Goal: Information Seeking & Learning: Learn about a topic

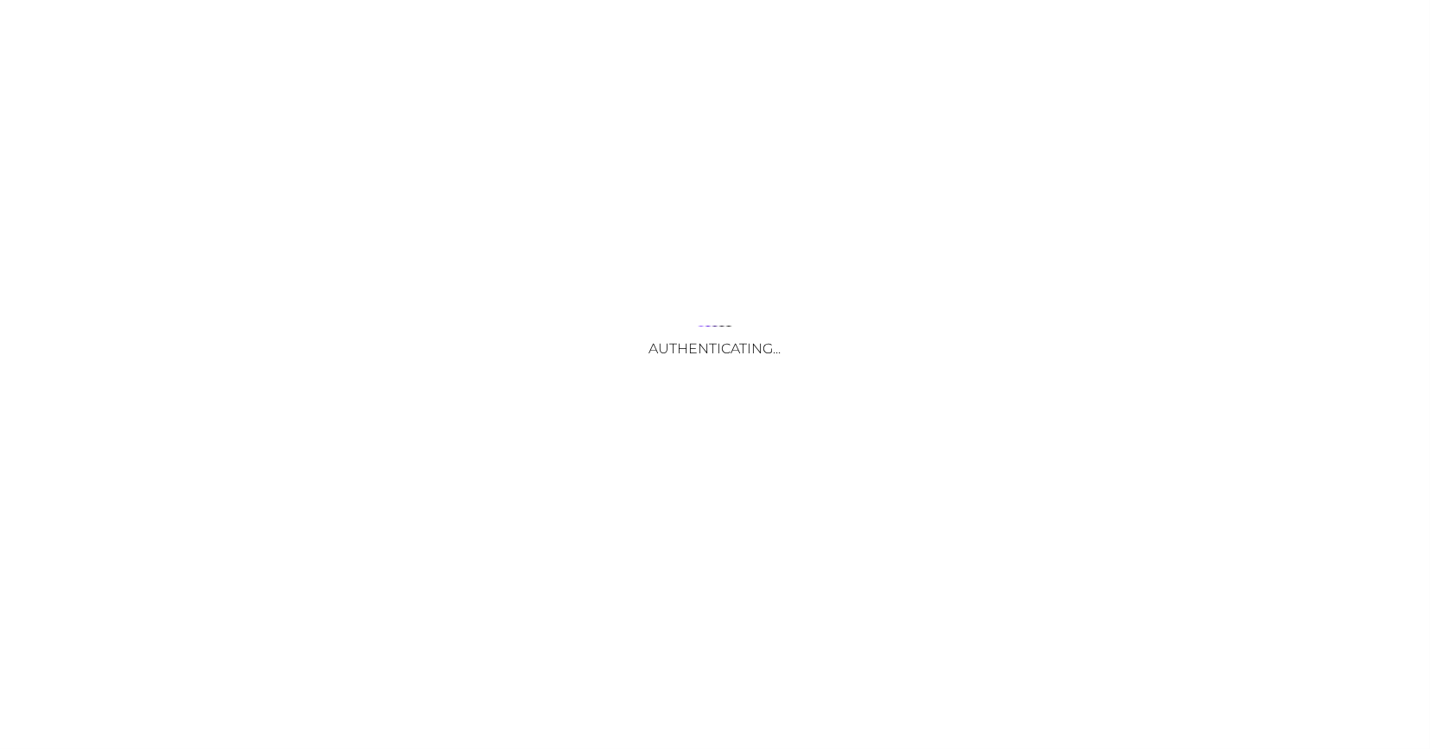
click at [724, 559] on div "Authenticating..." at bounding box center [715, 374] width 1430 height 749
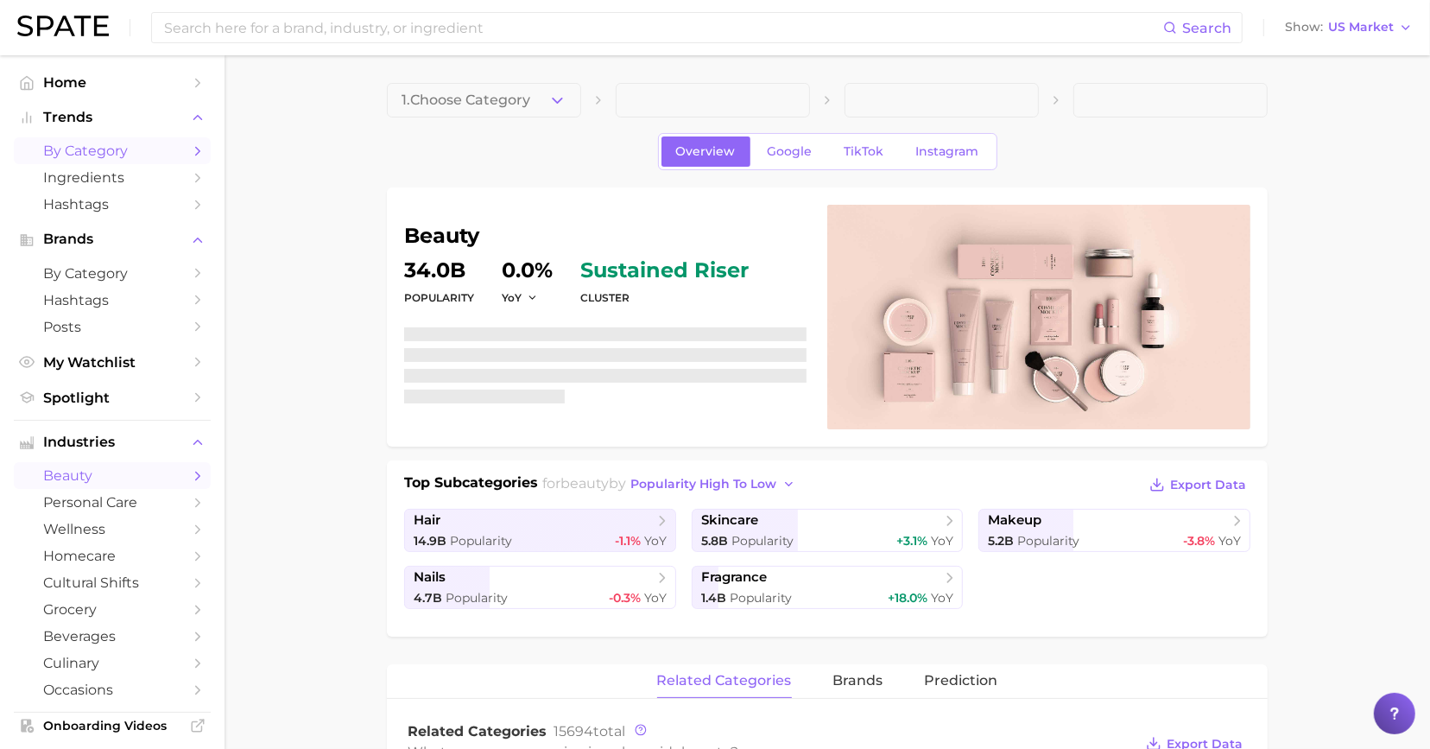
click at [135, 152] on span "by Category" at bounding box center [112, 150] width 138 height 16
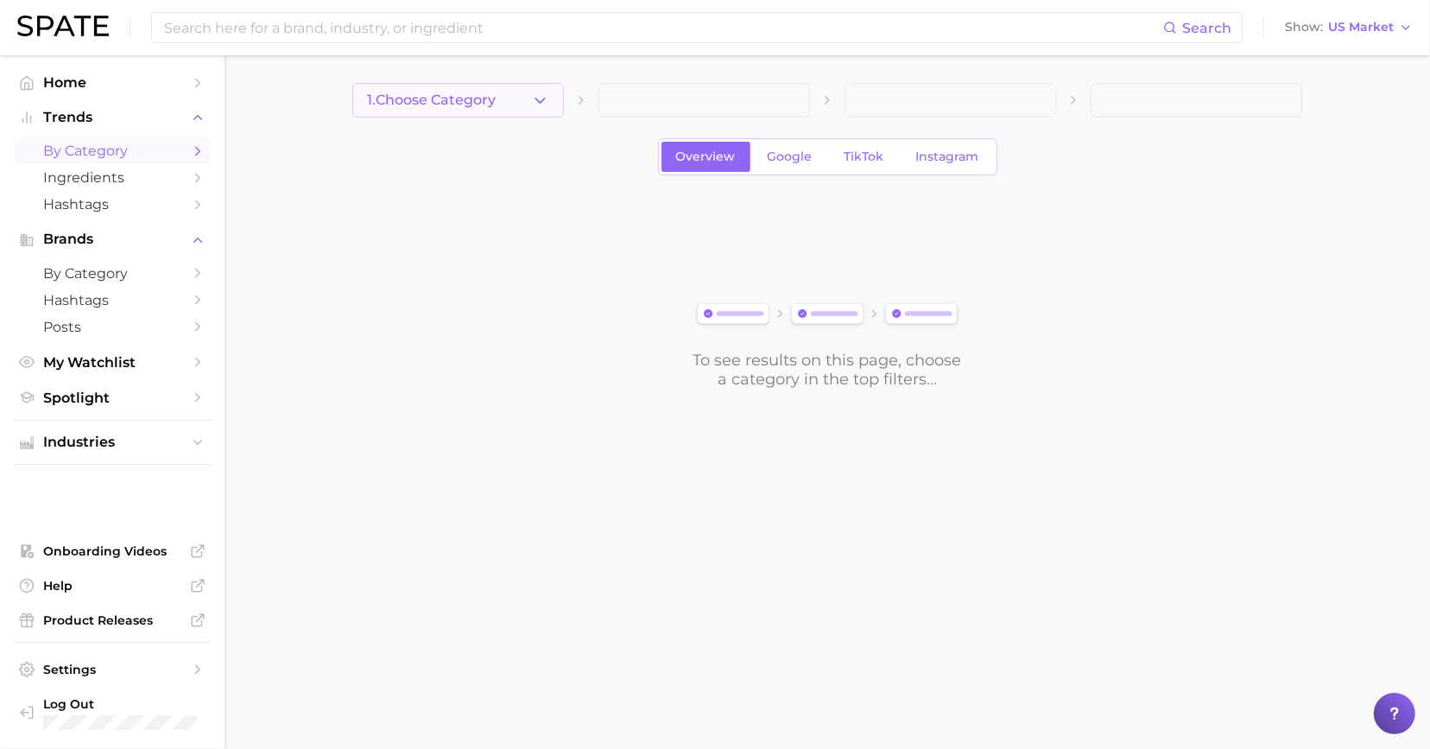
click at [470, 107] on span "1. Choose Category" at bounding box center [431, 100] width 129 height 16
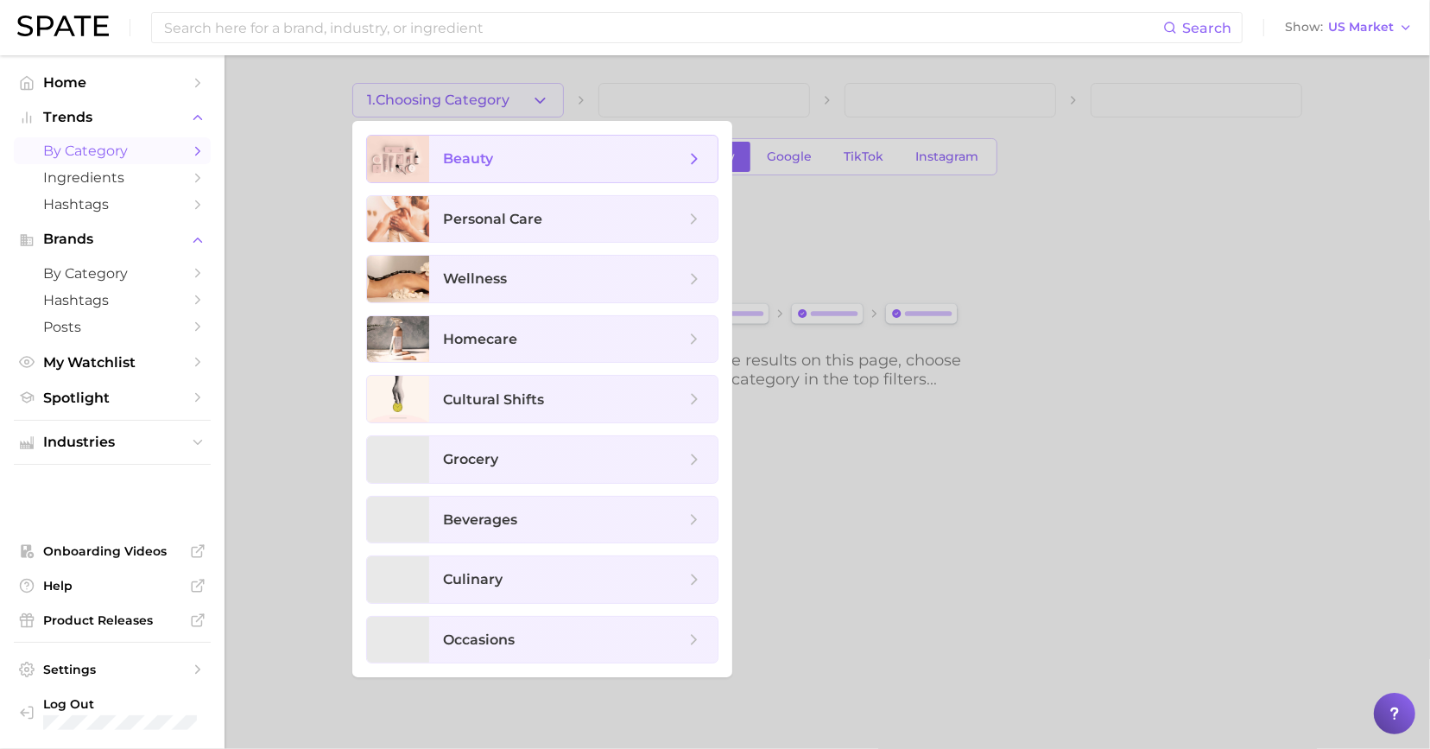
click at [497, 172] on span "beauty" at bounding box center [573, 159] width 288 height 47
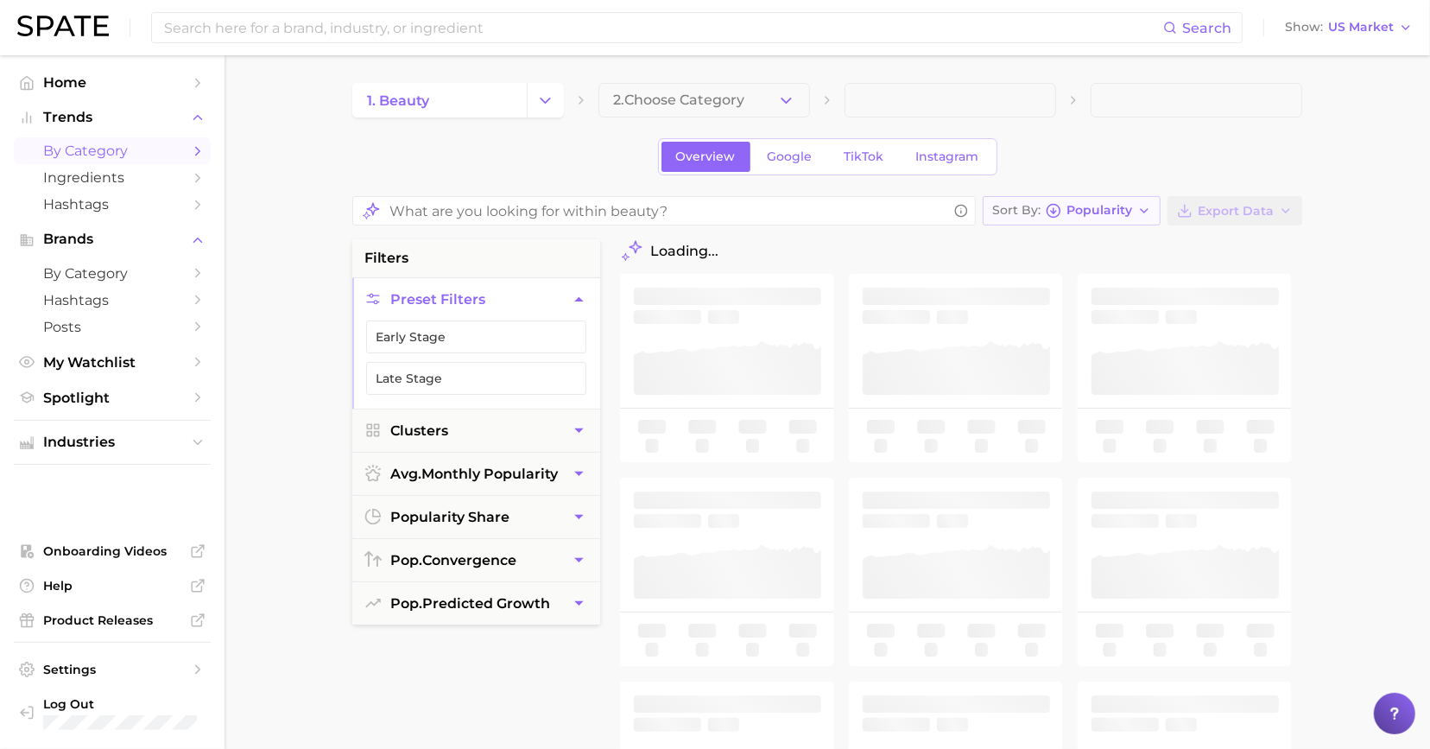
click at [1089, 216] on div "Sort By Popularity" at bounding box center [1062, 211] width 140 height 16
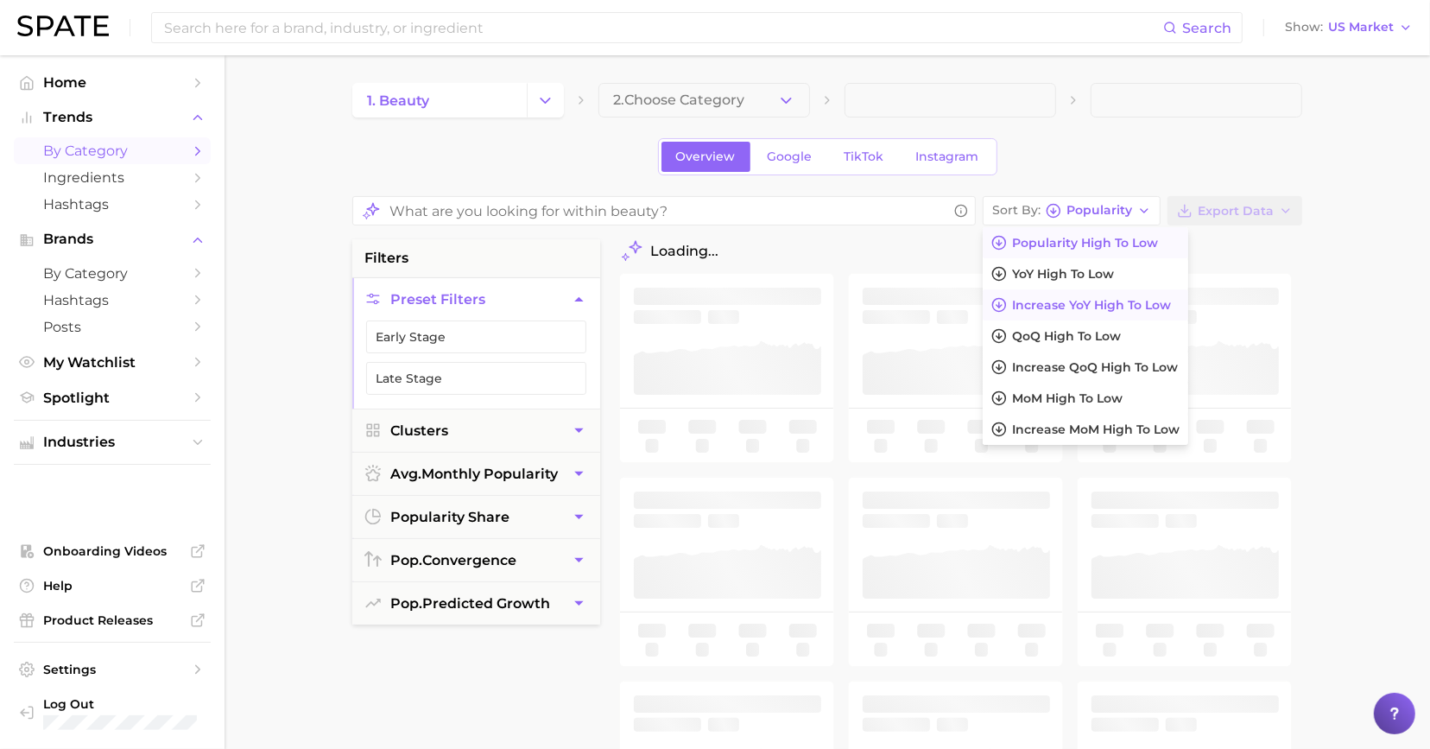
click at [1084, 299] on span "Increase YoY high to low" at bounding box center [1091, 305] width 159 height 15
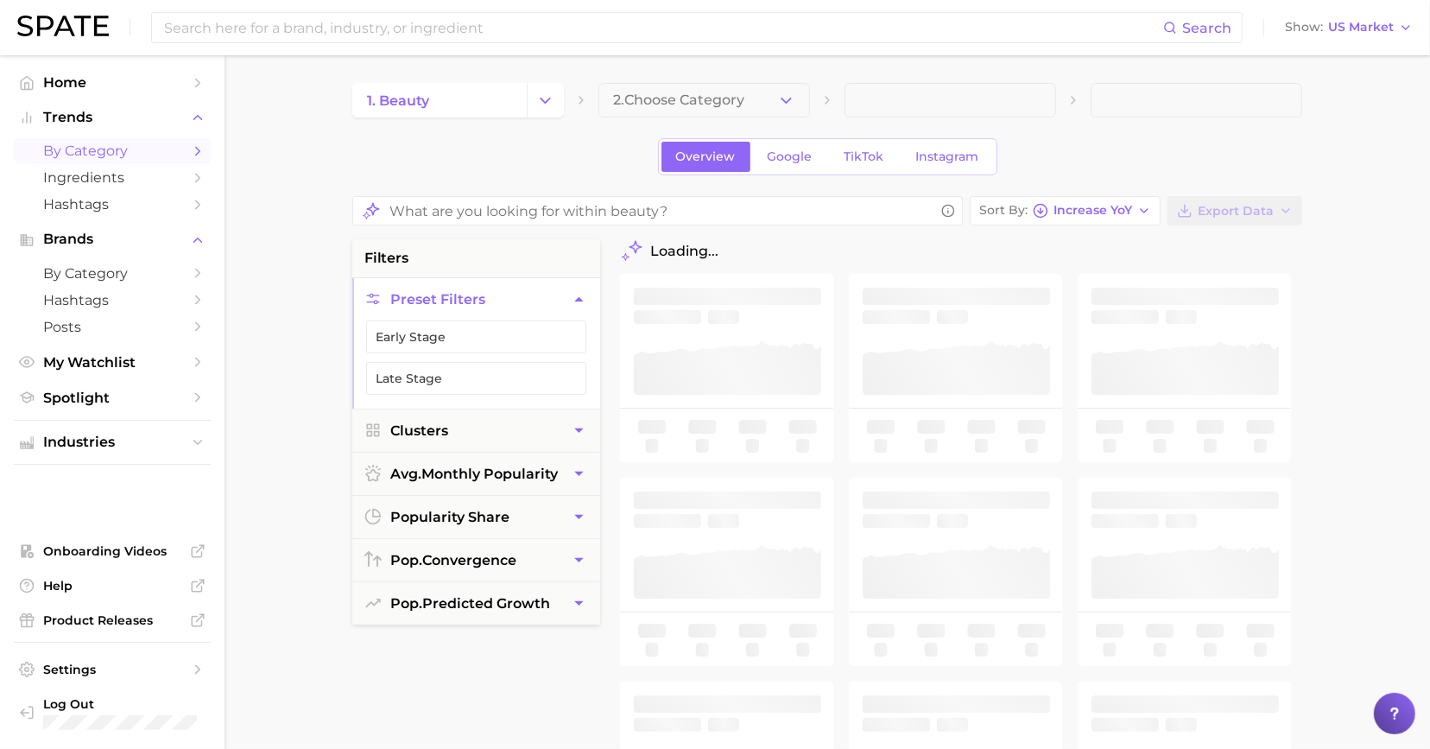
click at [1132, 150] on div "Overview Google TikTok Instagram" at bounding box center [827, 156] width 950 height 37
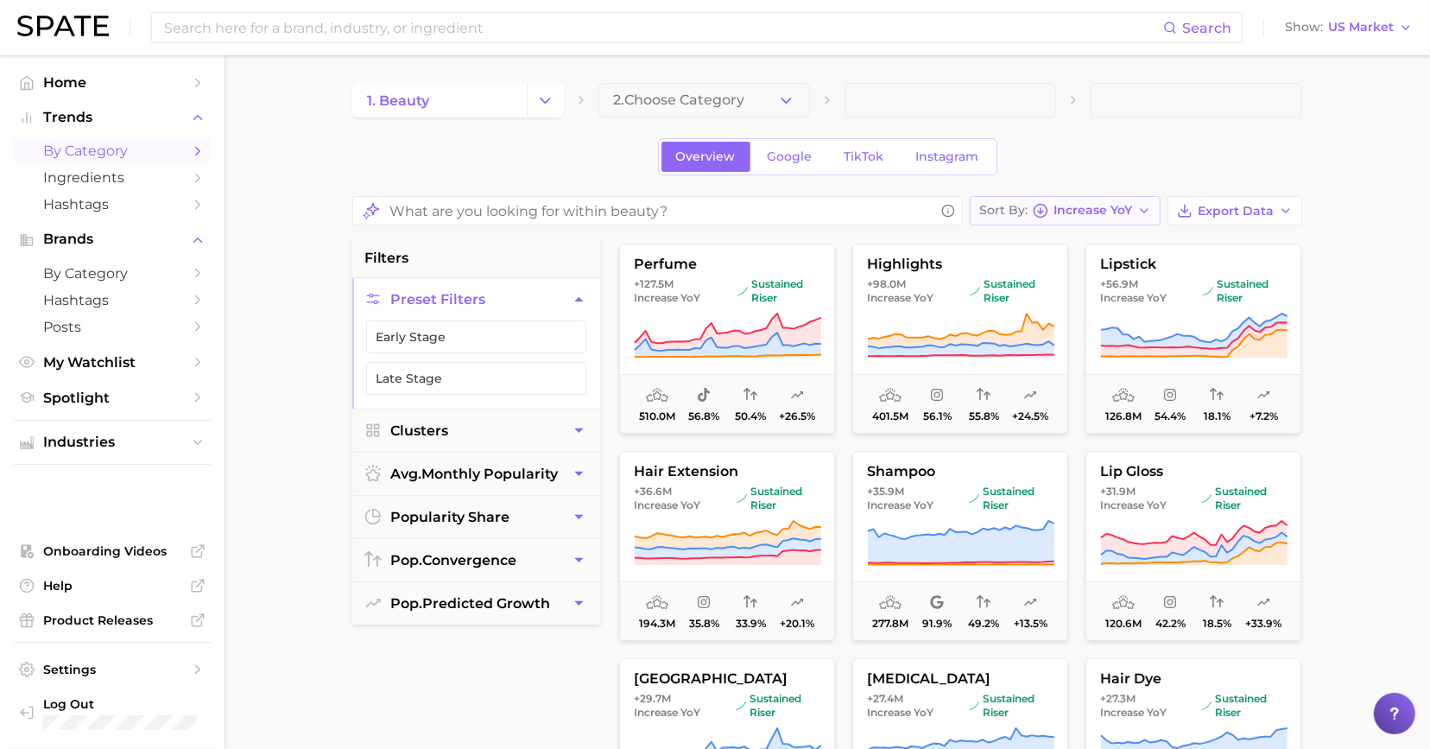
click at [1138, 214] on button "Sort By Increase YoY" at bounding box center [1065, 210] width 191 height 29
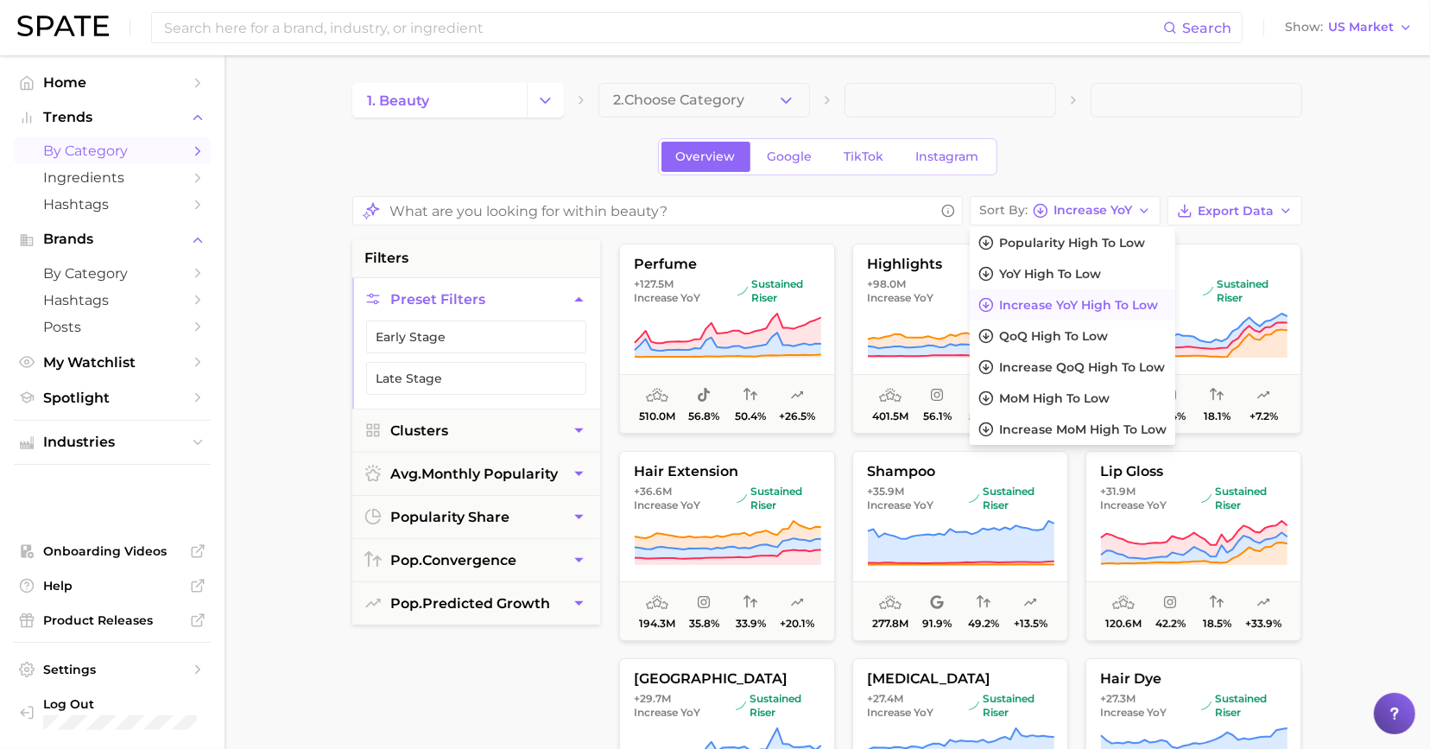
click at [286, 357] on main "1. beauty 2. Choose Category Overview Google TikTok Instagram Sort By Increase …" at bounding box center [828, 712] width 1206 height 1315
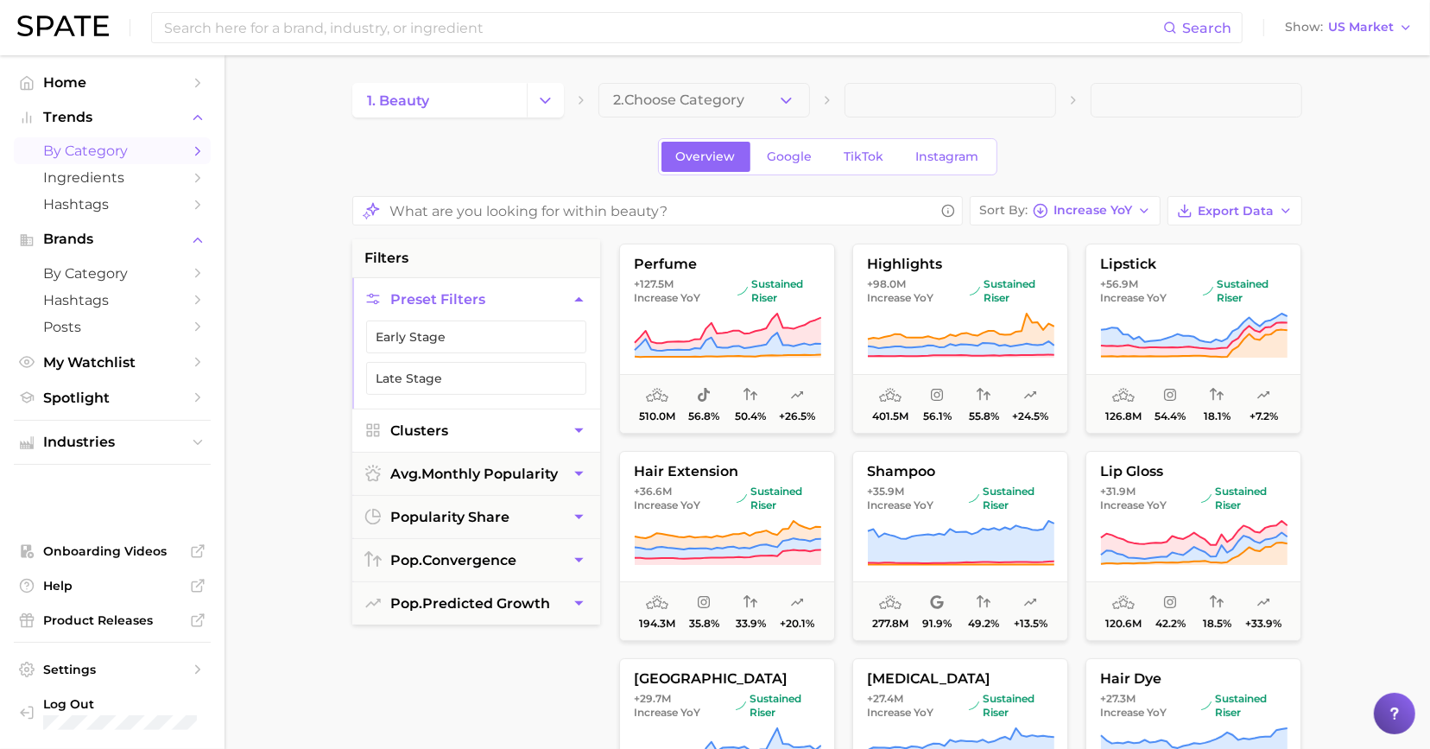
click at [502, 432] on button "Clusters" at bounding box center [476, 430] width 248 height 42
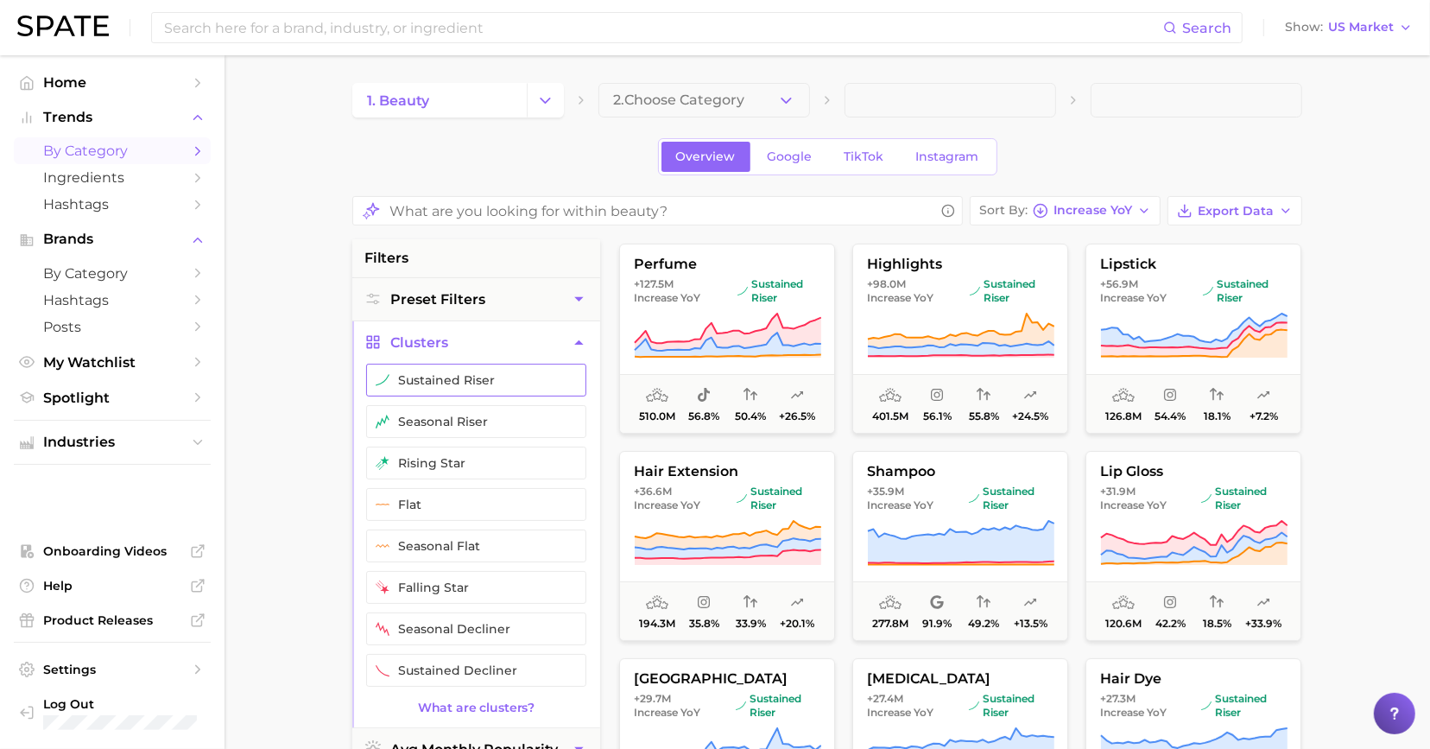
click at [486, 381] on button "sustained riser" at bounding box center [476, 380] width 220 height 33
click at [486, 421] on button "seasonal riser" at bounding box center [476, 421] width 220 height 33
click at [486, 453] on button "rising star" at bounding box center [476, 462] width 220 height 33
click at [515, 373] on button "sustained riser" at bounding box center [476, 380] width 220 height 33
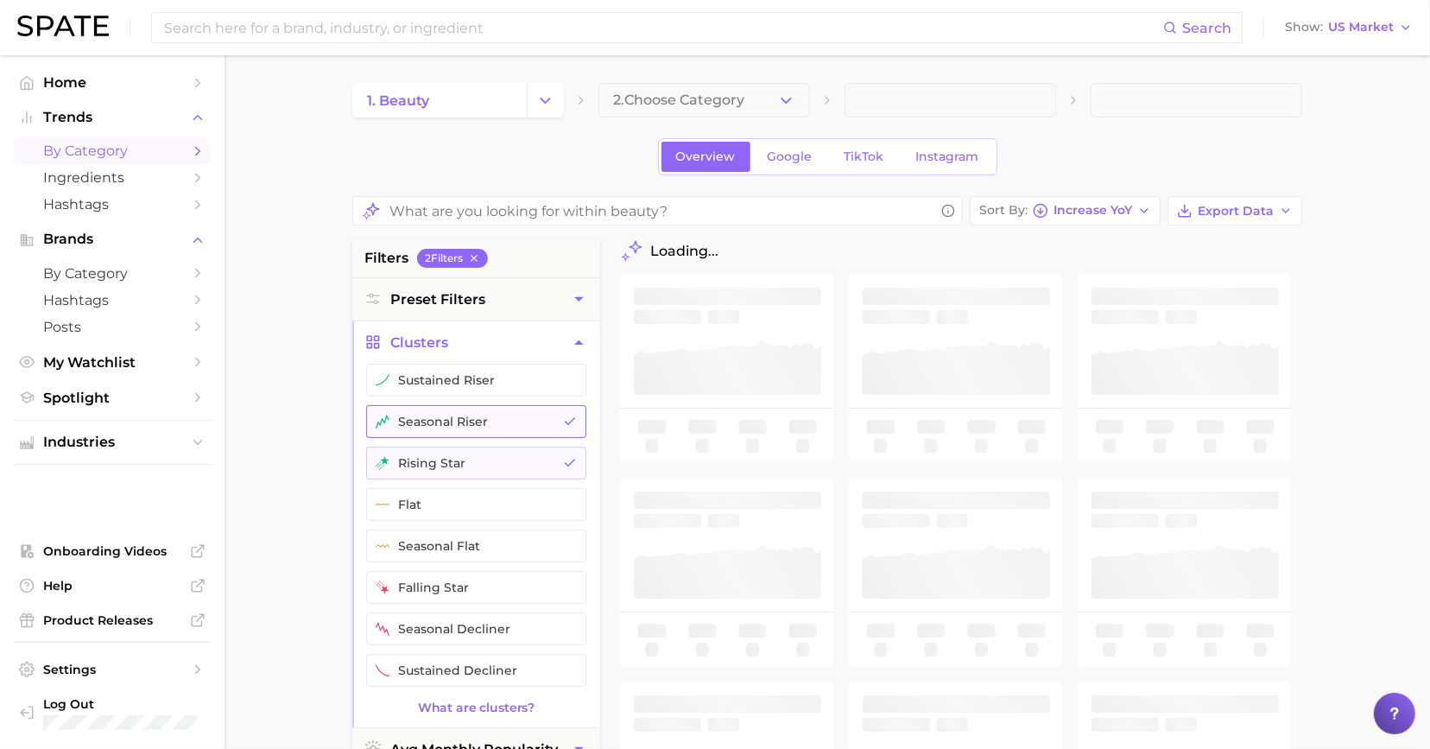
click at [515, 416] on button "seasonal riser" at bounding box center [476, 421] width 220 height 33
click at [515, 447] on button "rising star" at bounding box center [476, 462] width 220 height 33
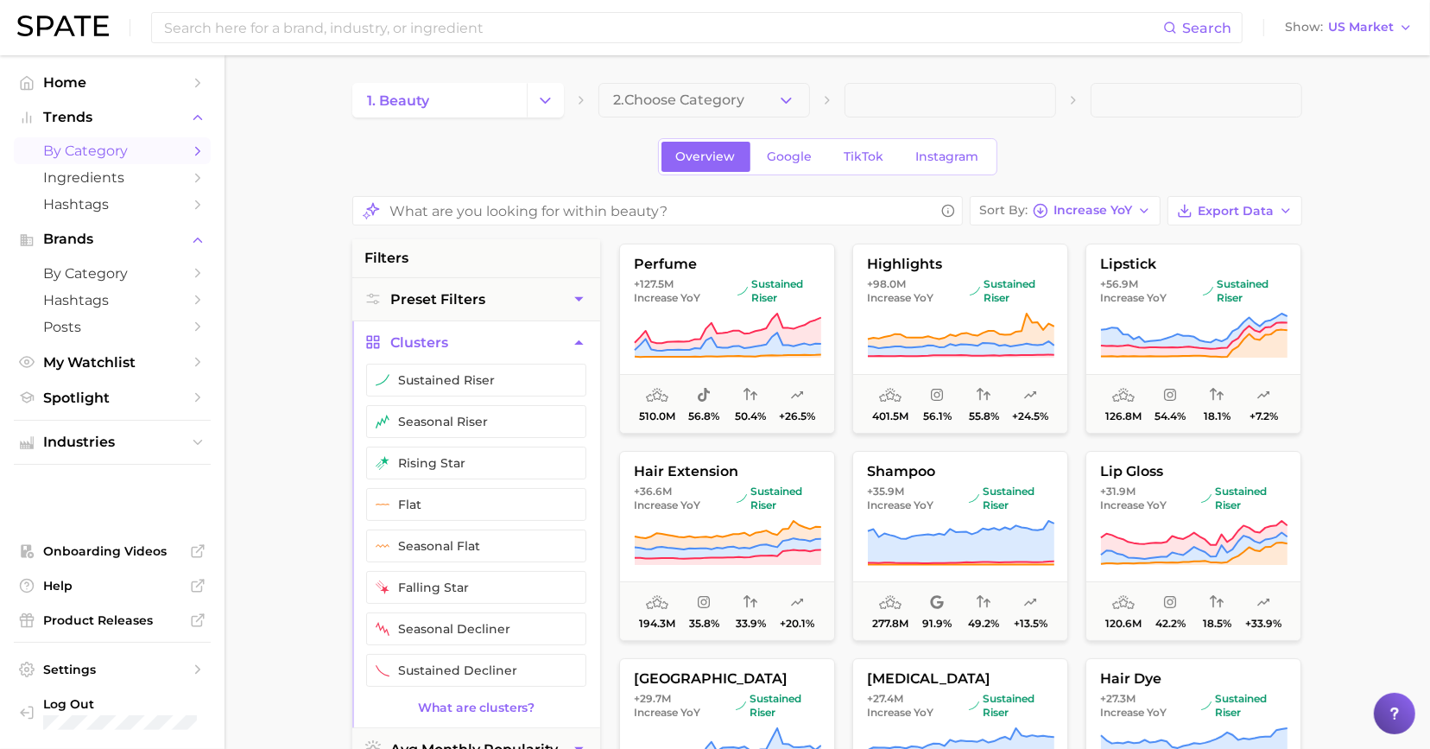
click at [278, 439] on main "1. beauty 2. Choose Category Overview Google TikTok Instagram Sort By Increase …" at bounding box center [828, 712] width 1206 height 1315
click at [263, 415] on main "1. beauty 2. Choose Category Overview Google TikTok Instagram Sort By Increase …" at bounding box center [828, 712] width 1206 height 1315
click at [467, 336] on button "Clusters" at bounding box center [476, 342] width 248 height 42
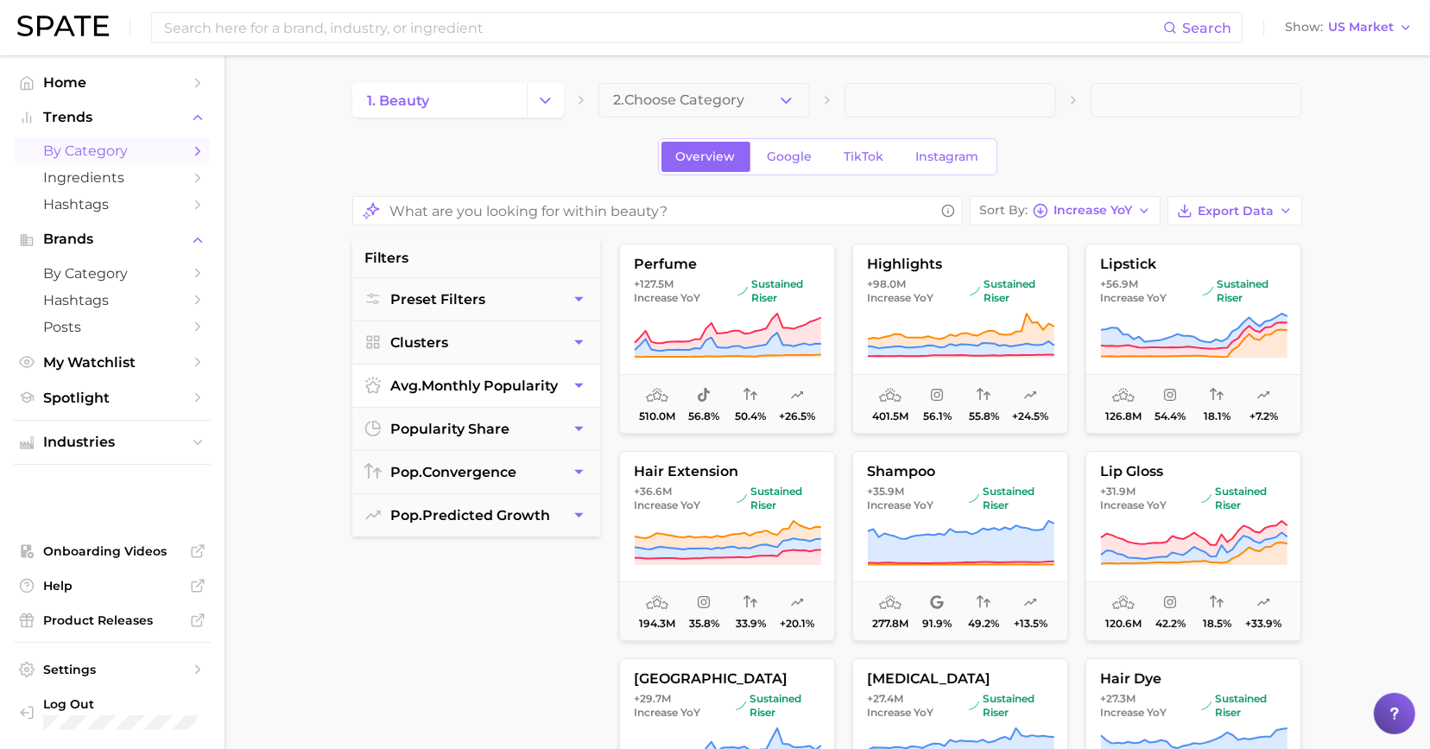
click at [477, 377] on span "avg. monthly popularity" at bounding box center [474, 385] width 168 height 16
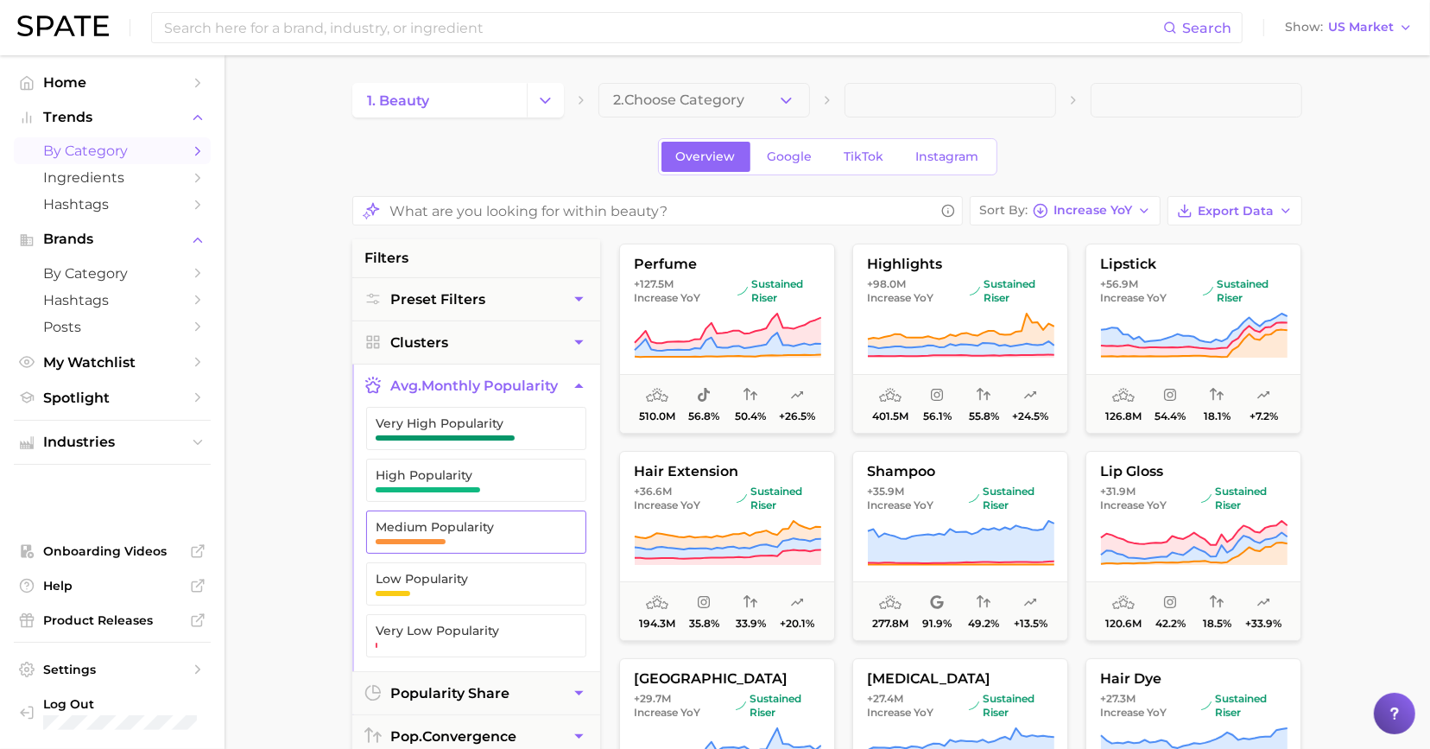
click at [459, 524] on span "Medium Popularity" at bounding box center [463, 527] width 174 height 14
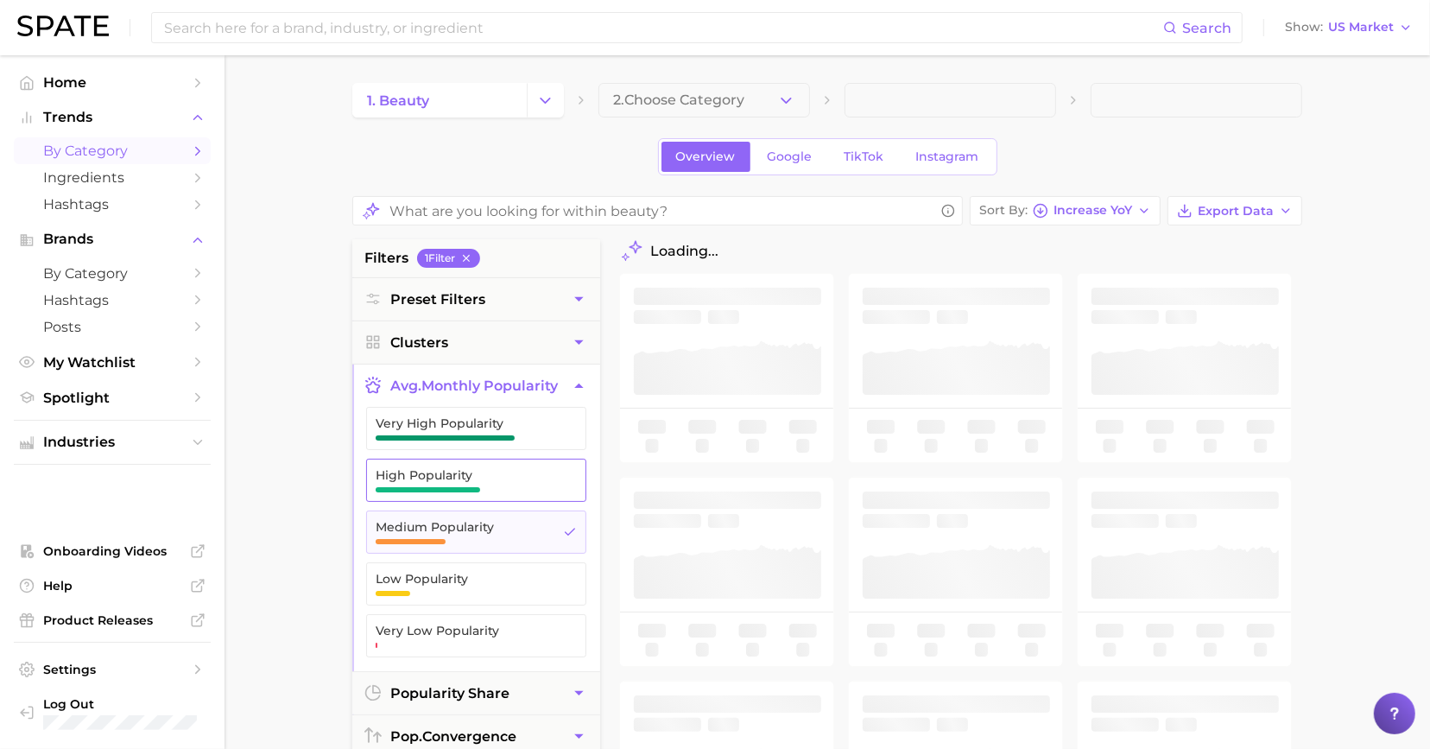
click at [473, 487] on span "button" at bounding box center [428, 489] width 104 height 5
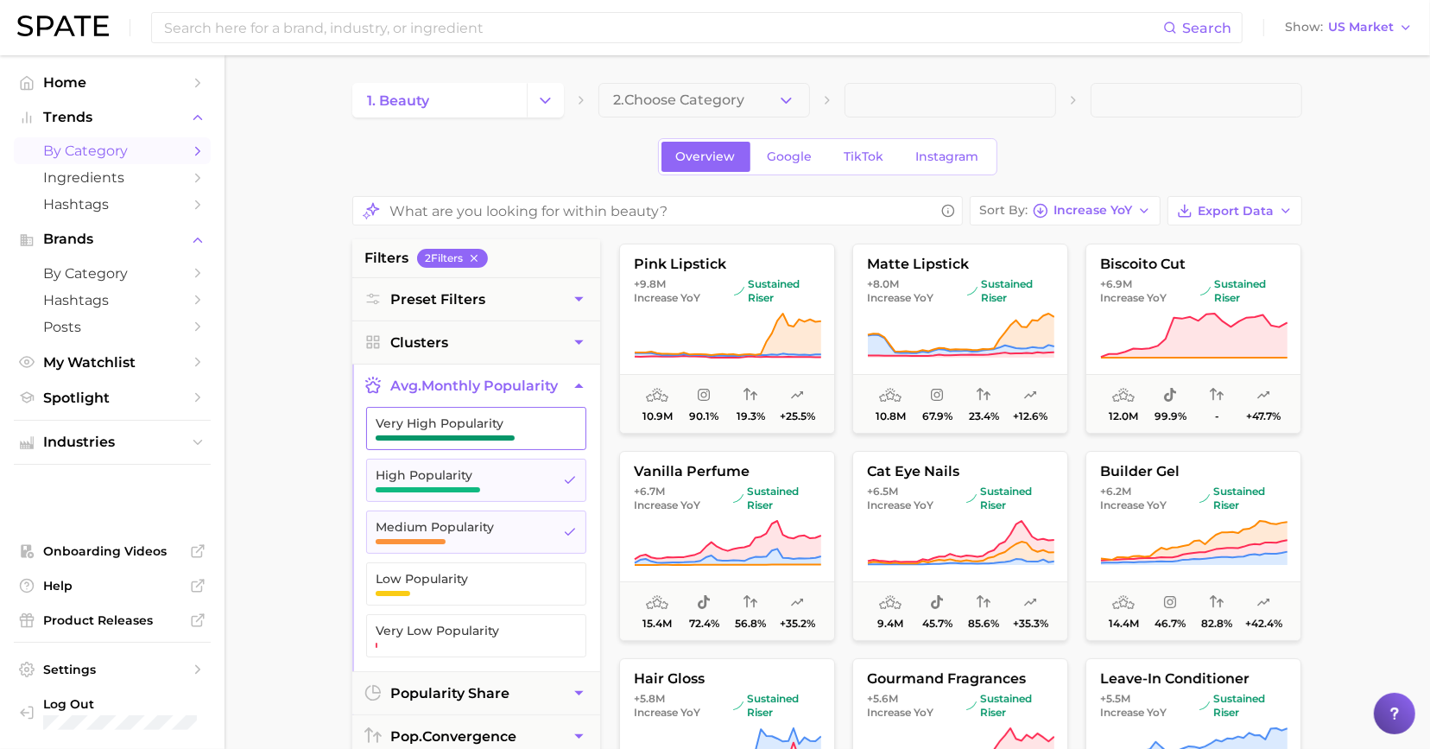
click at [476, 439] on button "Very High Popularity" at bounding box center [476, 428] width 220 height 43
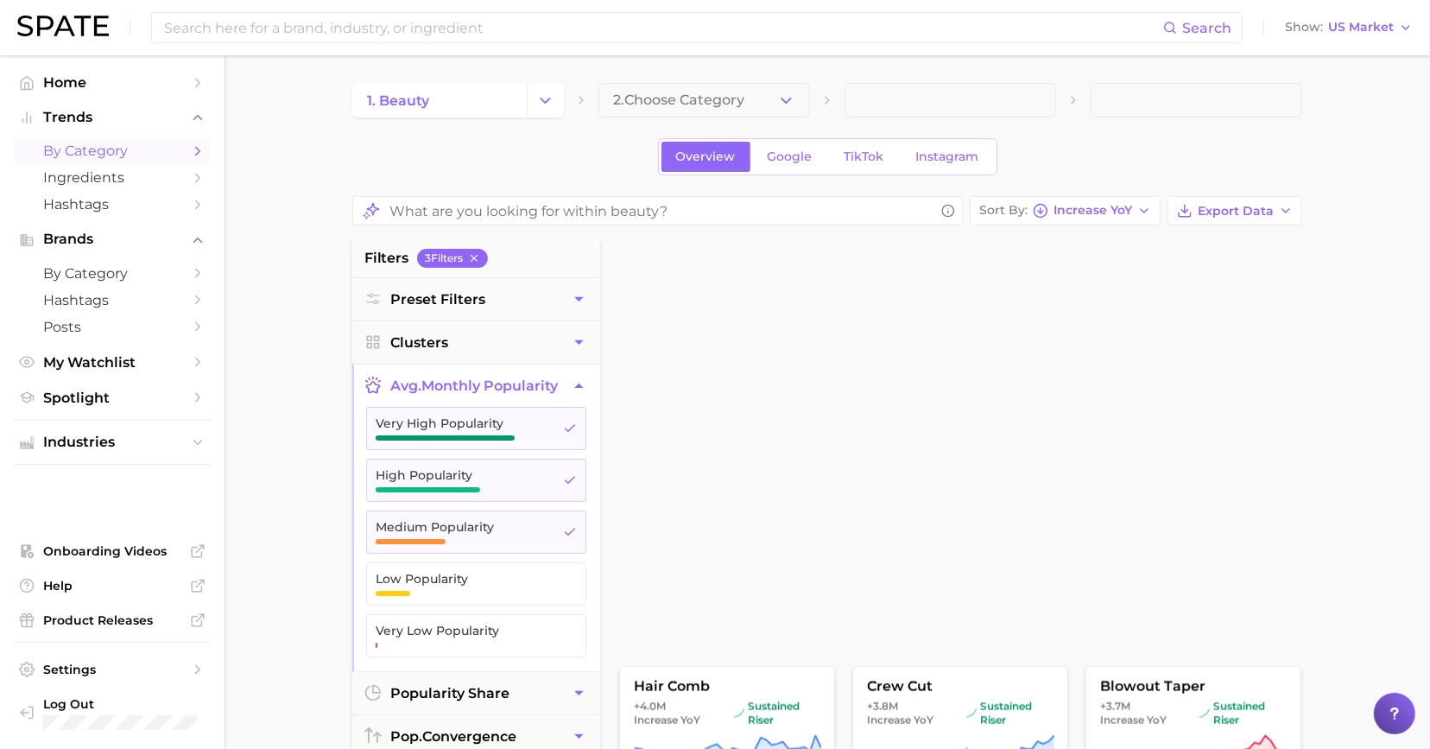
scroll to position [9121, 0]
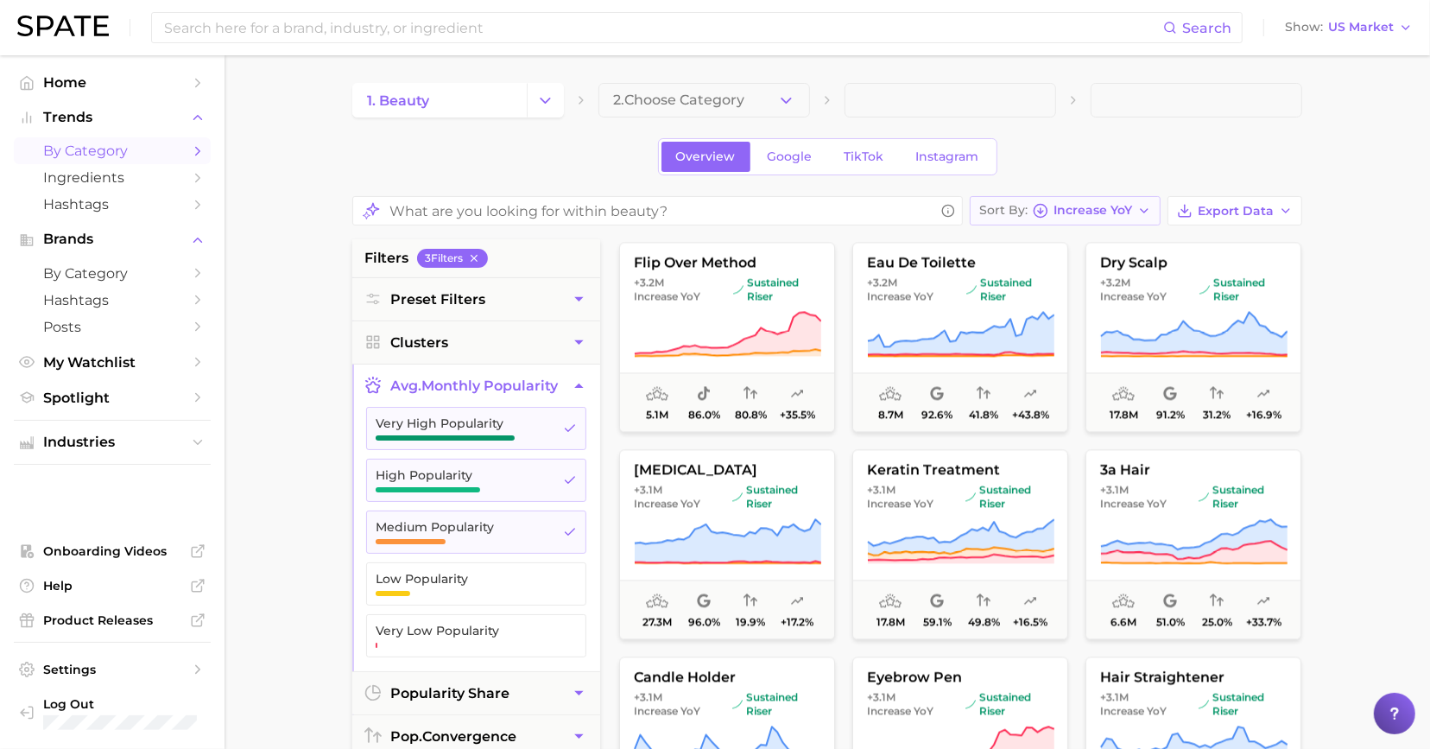
click at [1139, 203] on button "Sort By Increase YoY" at bounding box center [1065, 210] width 191 height 29
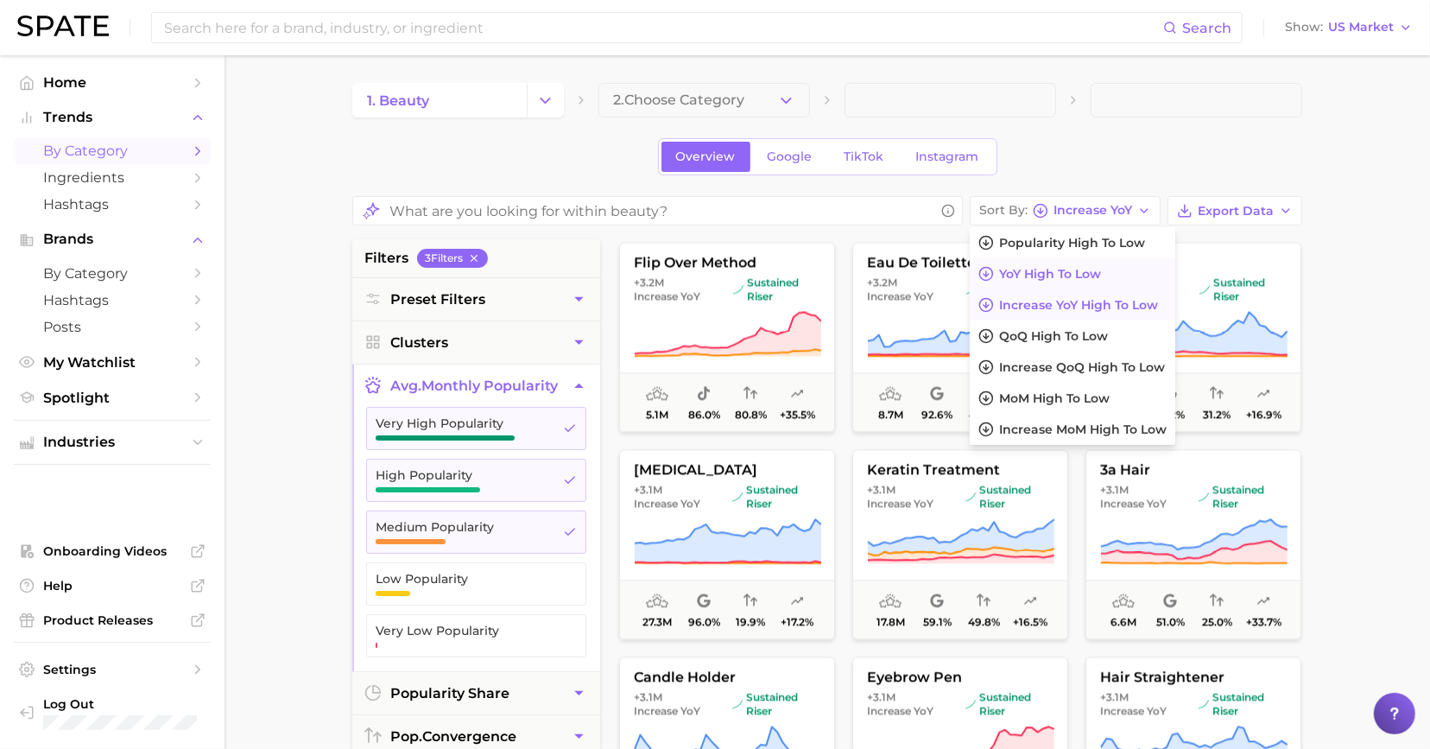
click at [1060, 277] on span "YoY high to low" at bounding box center [1050, 274] width 102 height 15
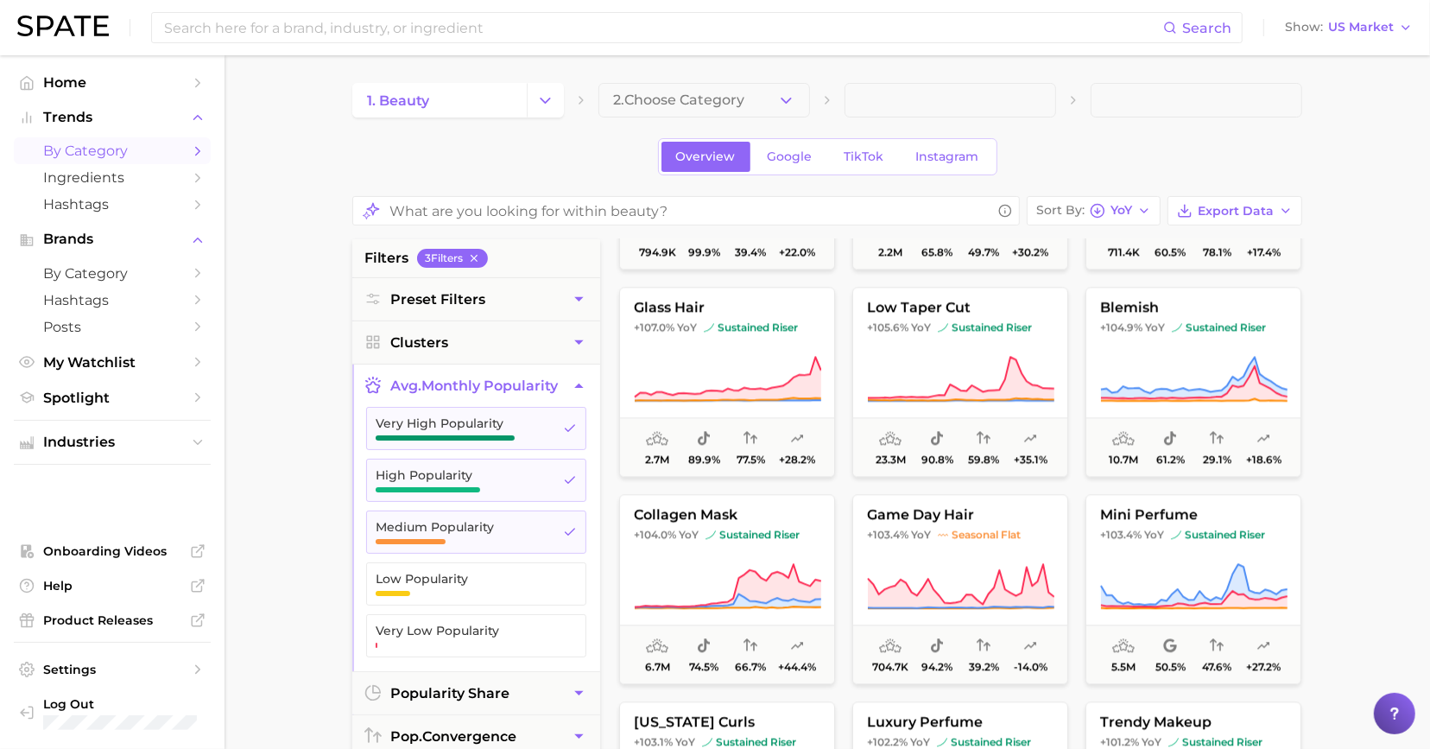
scroll to position [3794, 0]
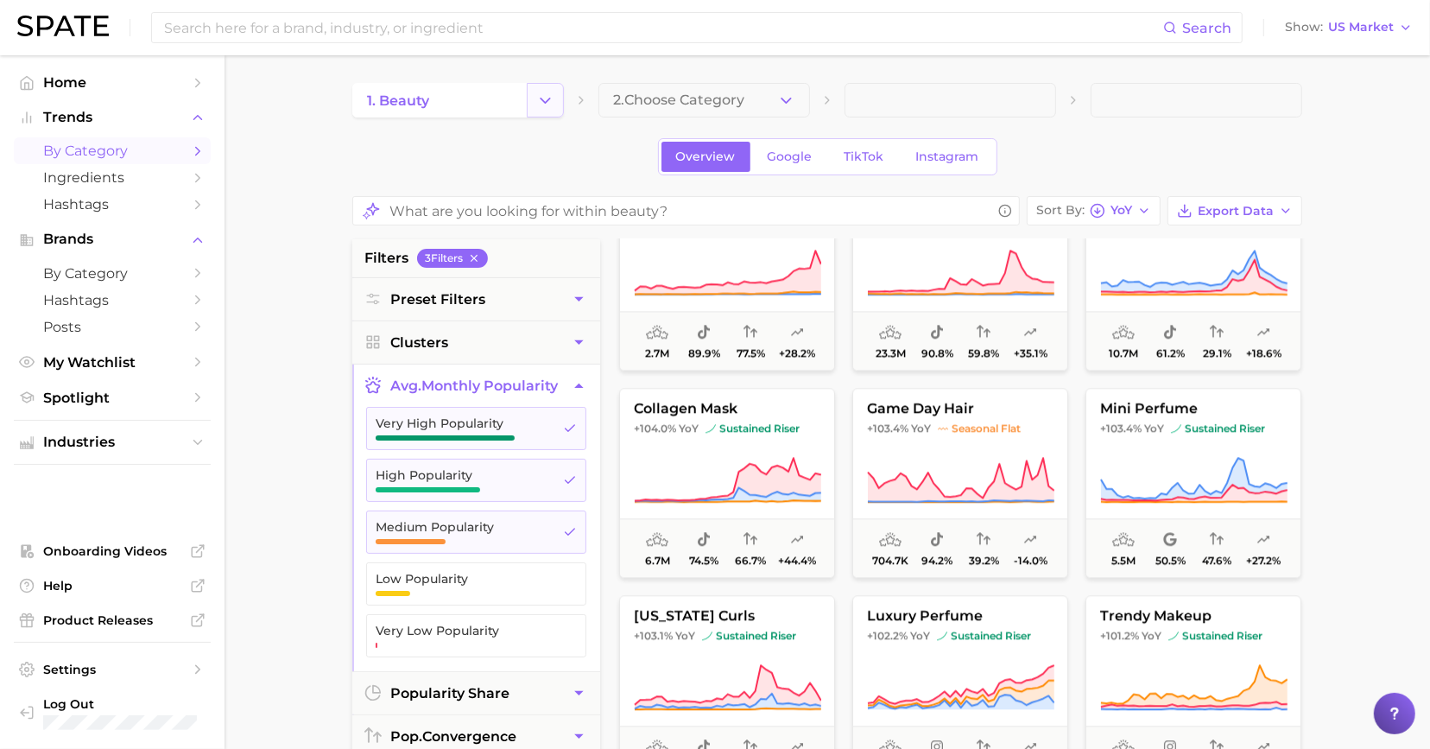
click at [550, 100] on icon "Change Category" at bounding box center [545, 101] width 18 height 18
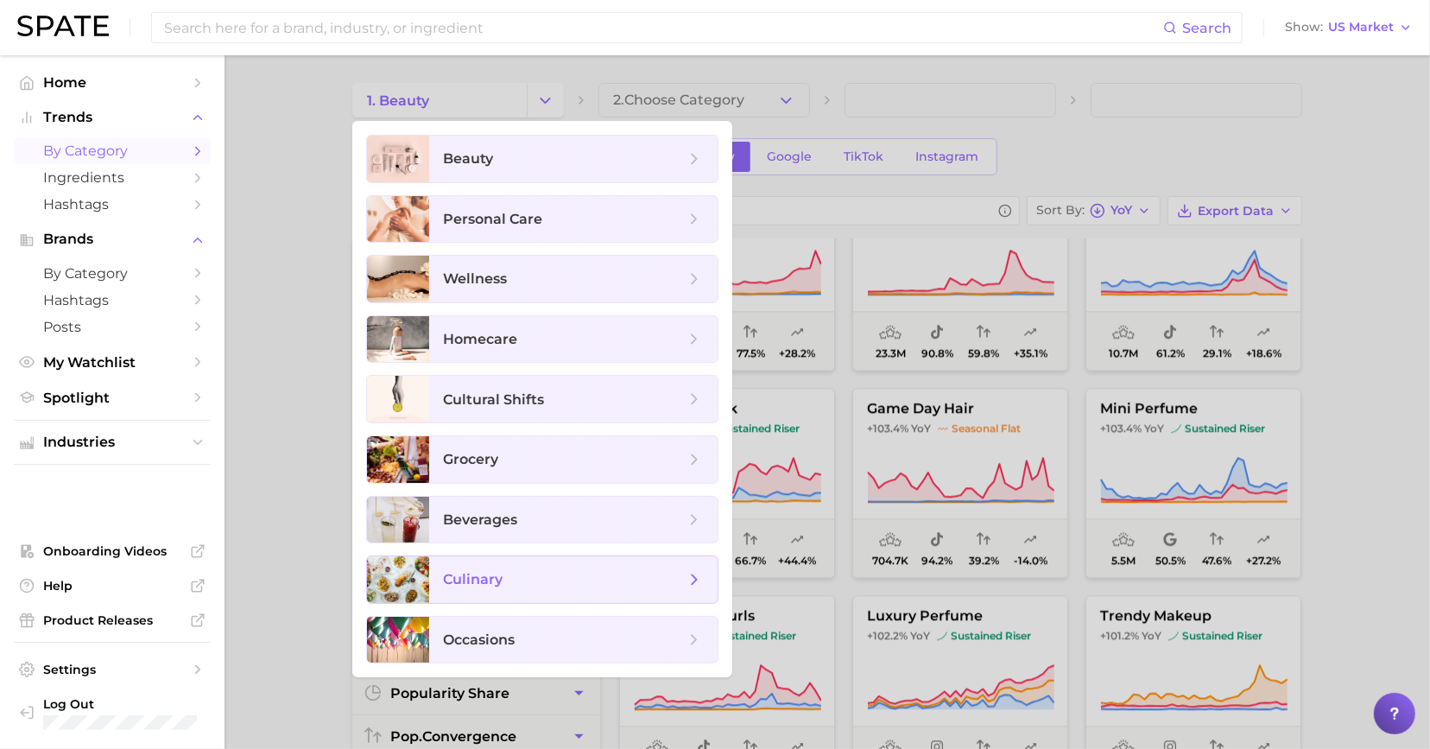
click at [547, 556] on span "culinary" at bounding box center [573, 579] width 288 height 47
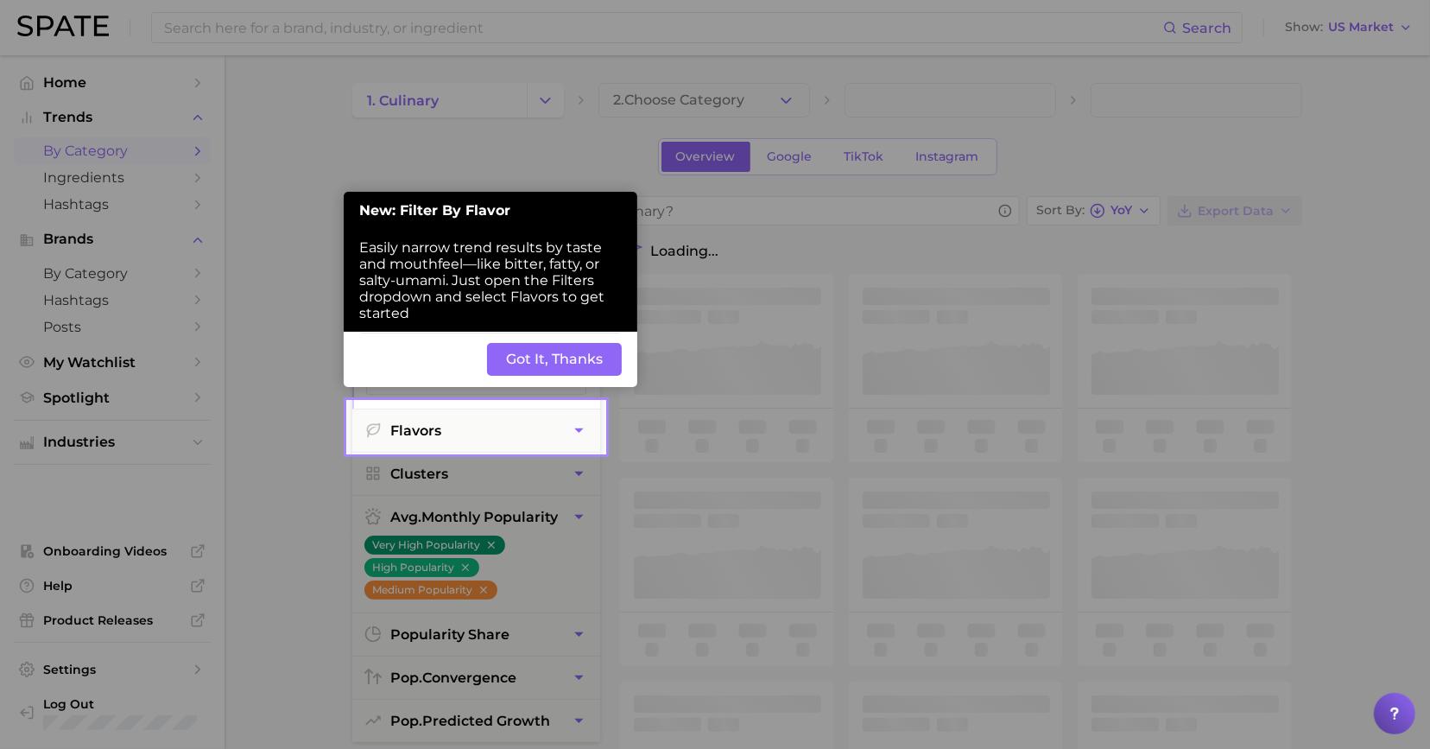
click at [571, 375] on button "Got It, Thanks" at bounding box center [554, 359] width 135 height 33
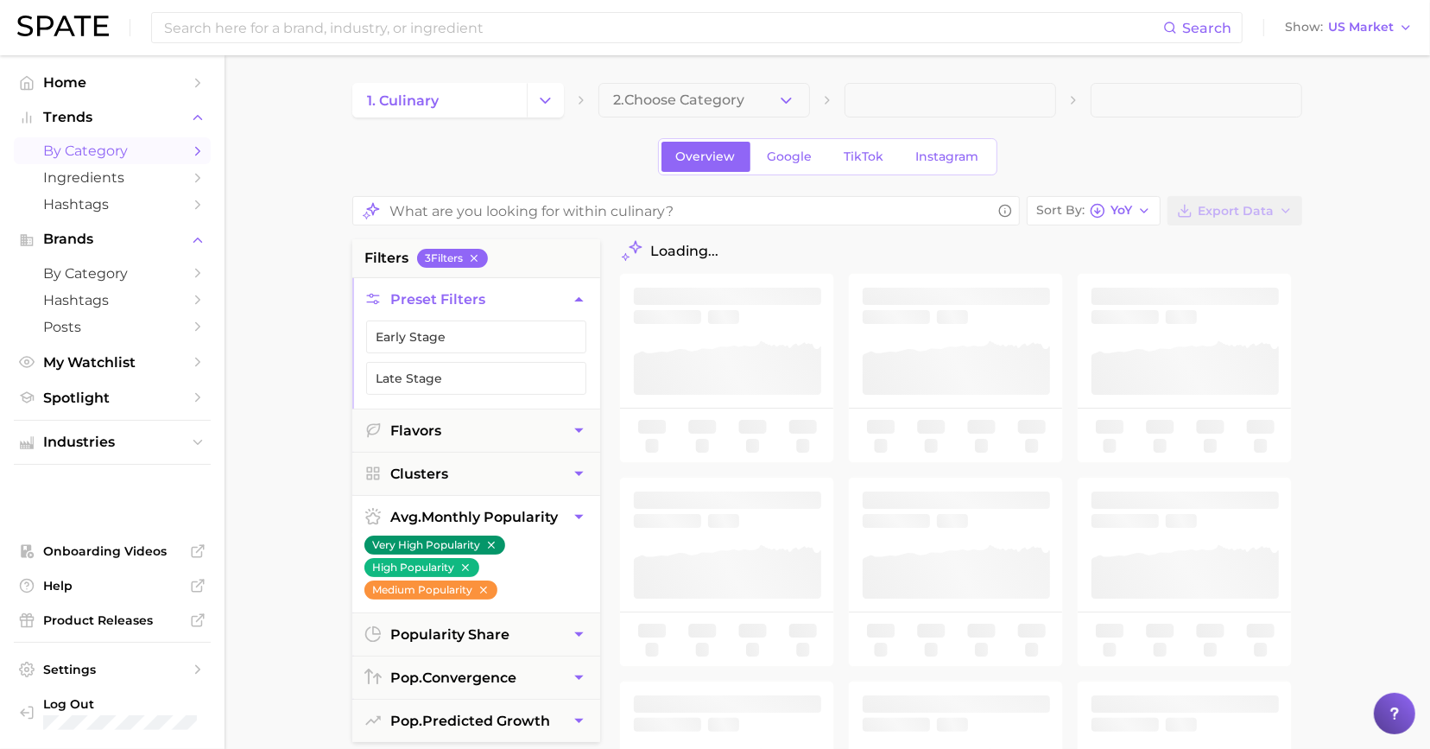
click at [489, 533] on li "Very High Popularity" at bounding box center [434, 544] width 141 height 22
click at [489, 541] on icon "button" at bounding box center [491, 545] width 12 height 12
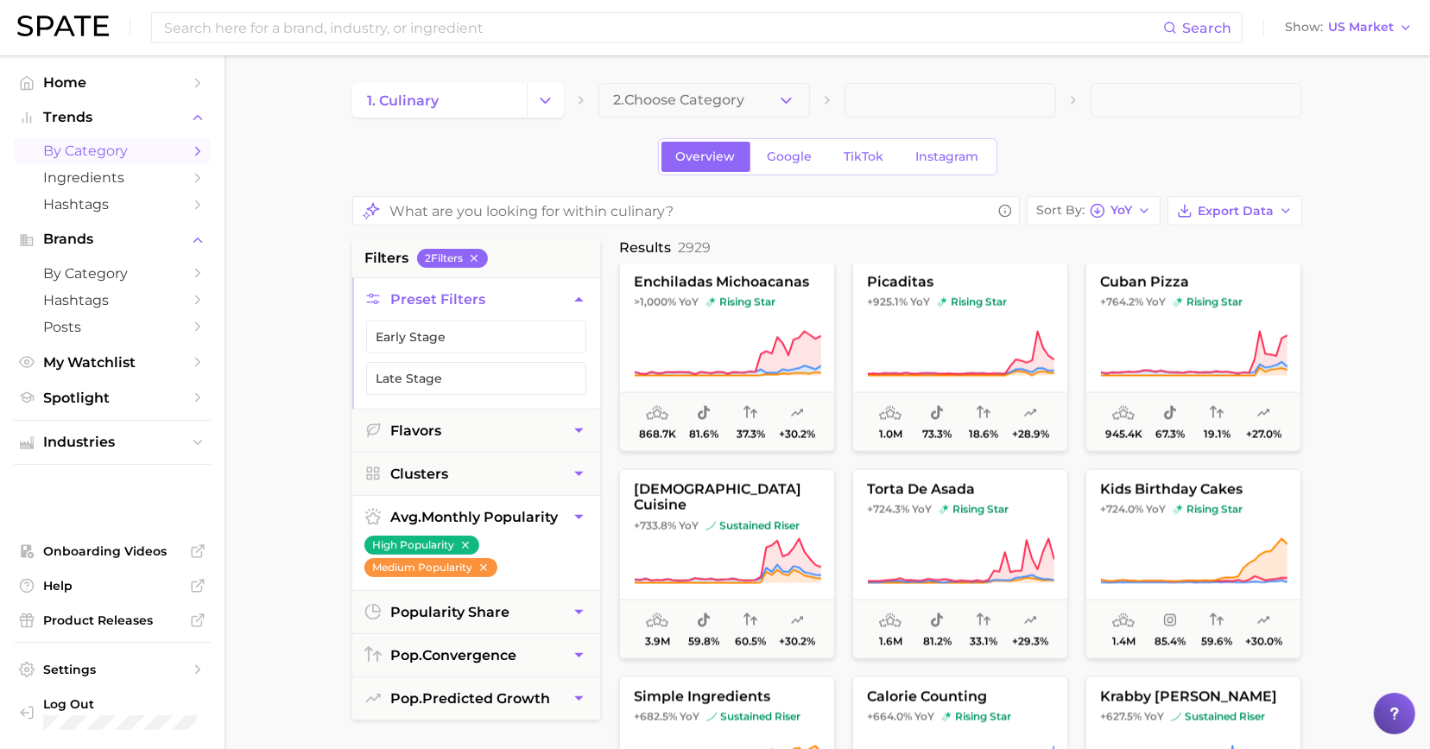
scroll to position [2498, 0]
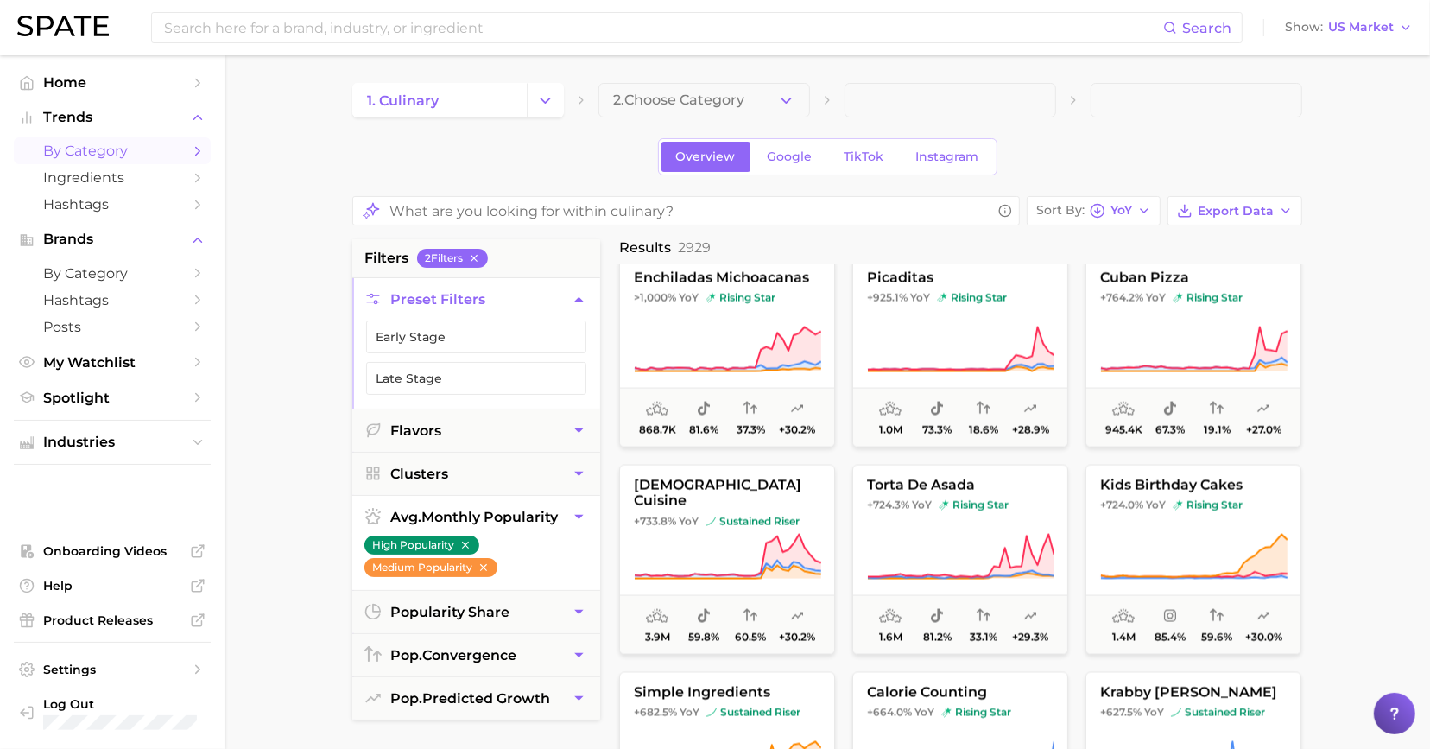
click at [463, 541] on icon "button" at bounding box center [465, 545] width 12 height 12
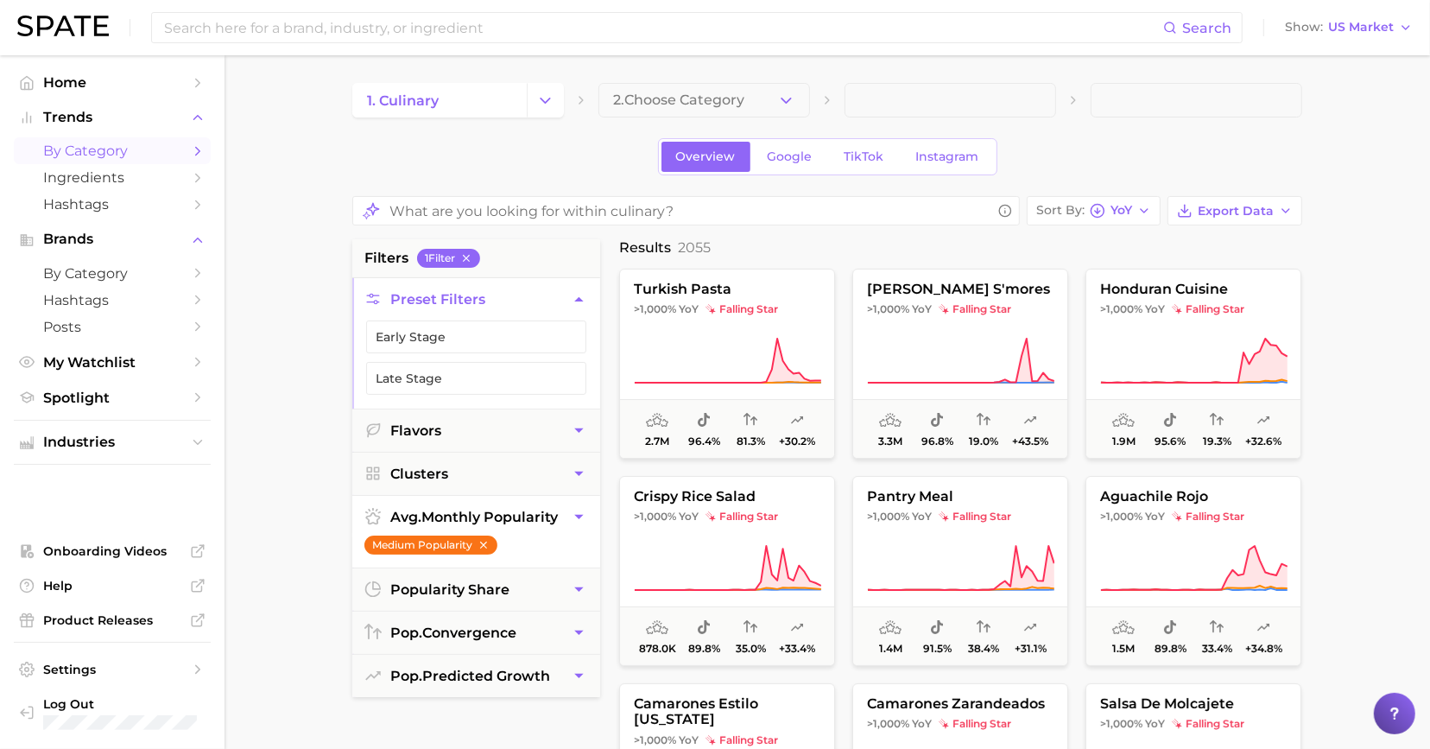
click at [482, 544] on icon "button" at bounding box center [484, 545] width 12 height 12
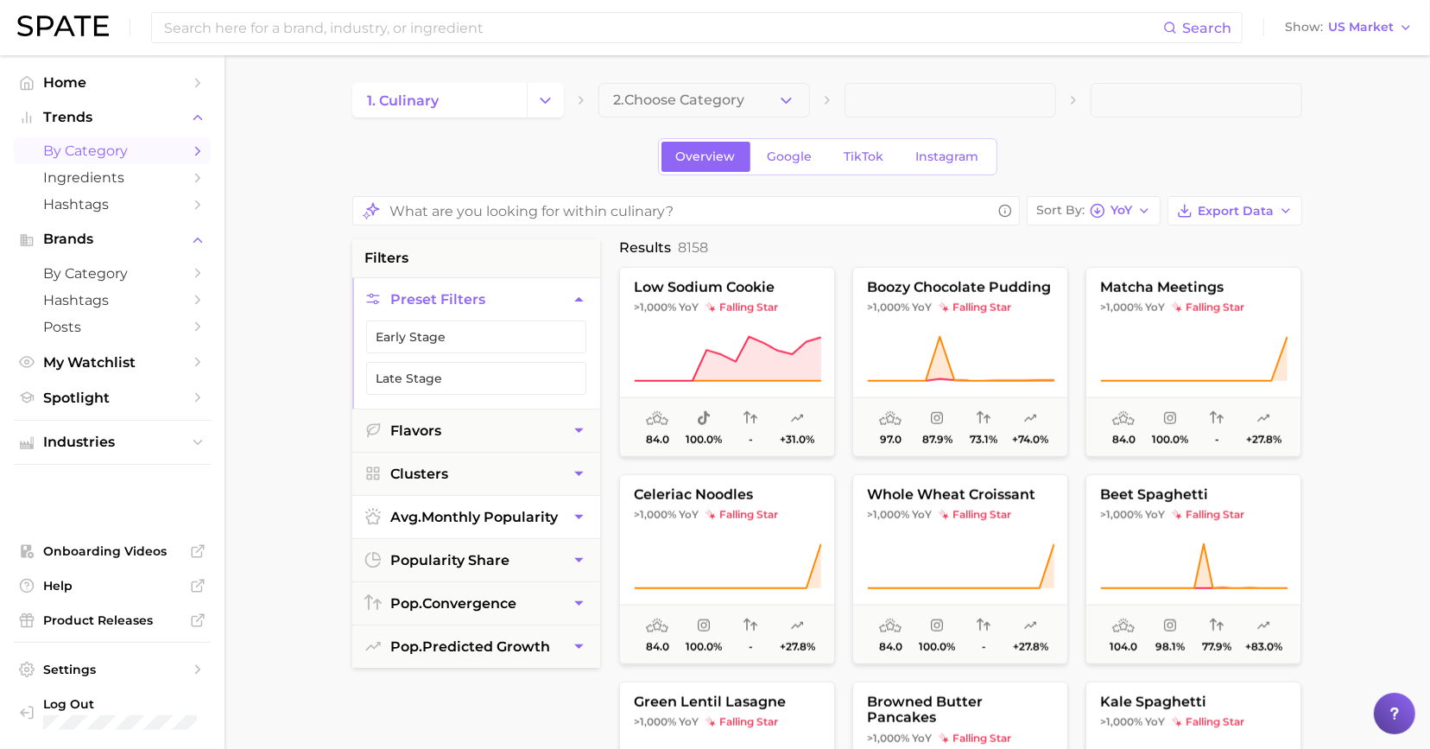
scroll to position [1693, 0]
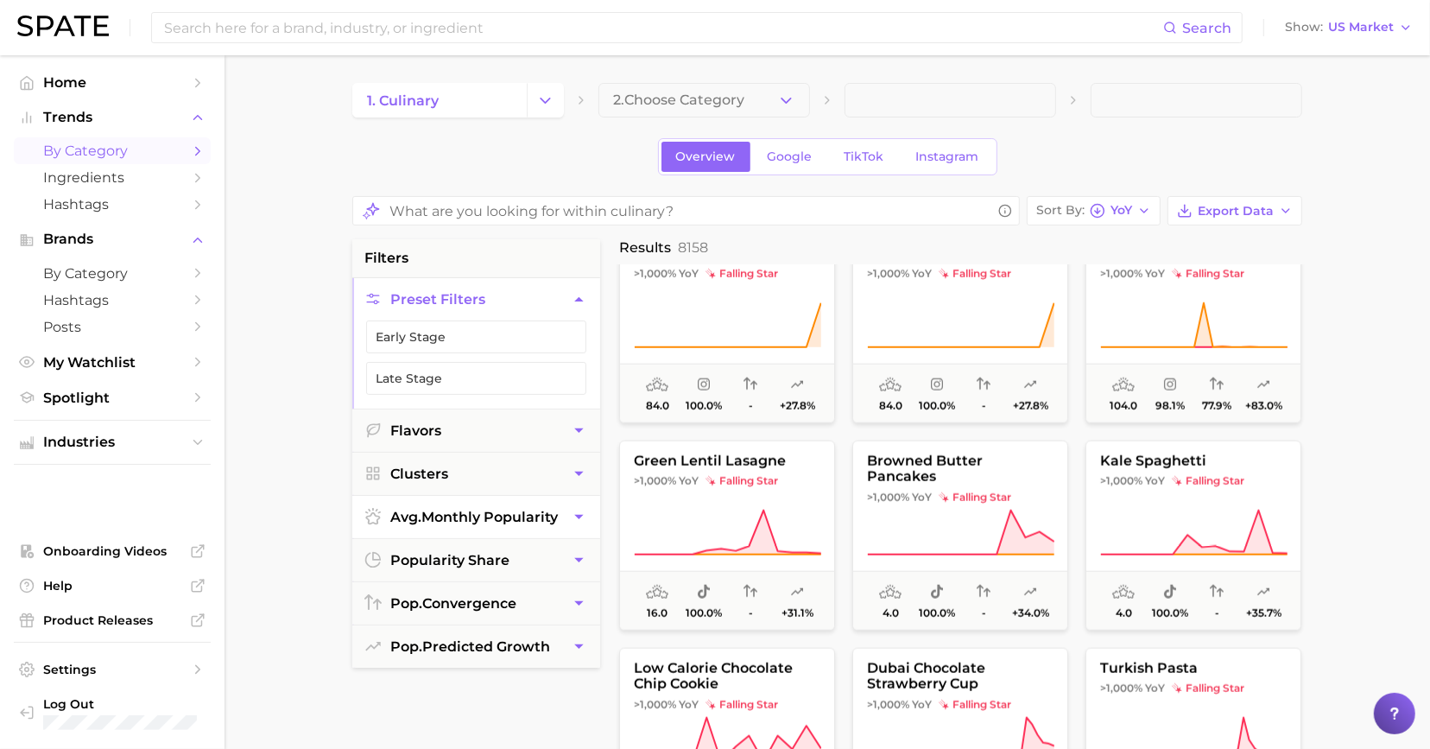
click at [475, 503] on button "avg. monthly popularity" at bounding box center [476, 517] width 248 height 42
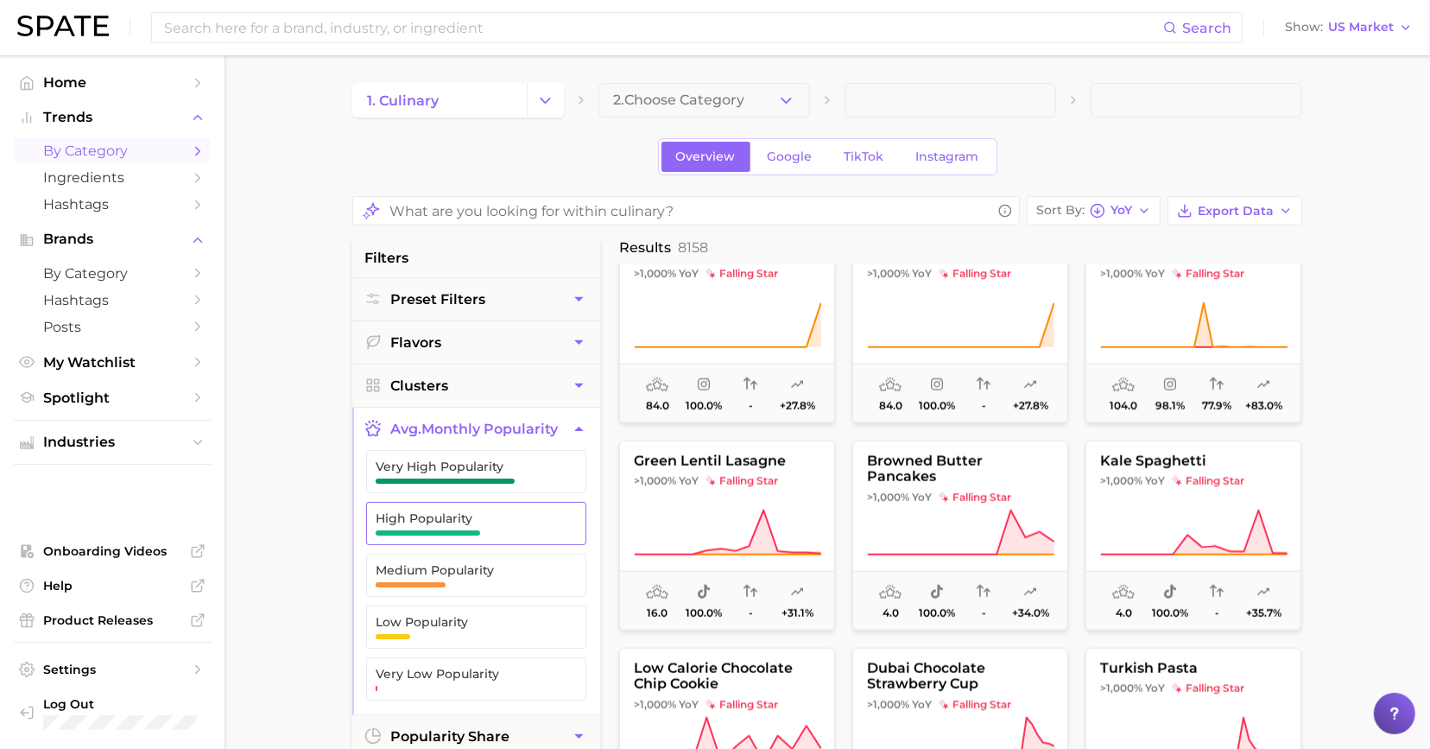
click at [492, 471] on span "Very High Popularity" at bounding box center [463, 471] width 174 height 24
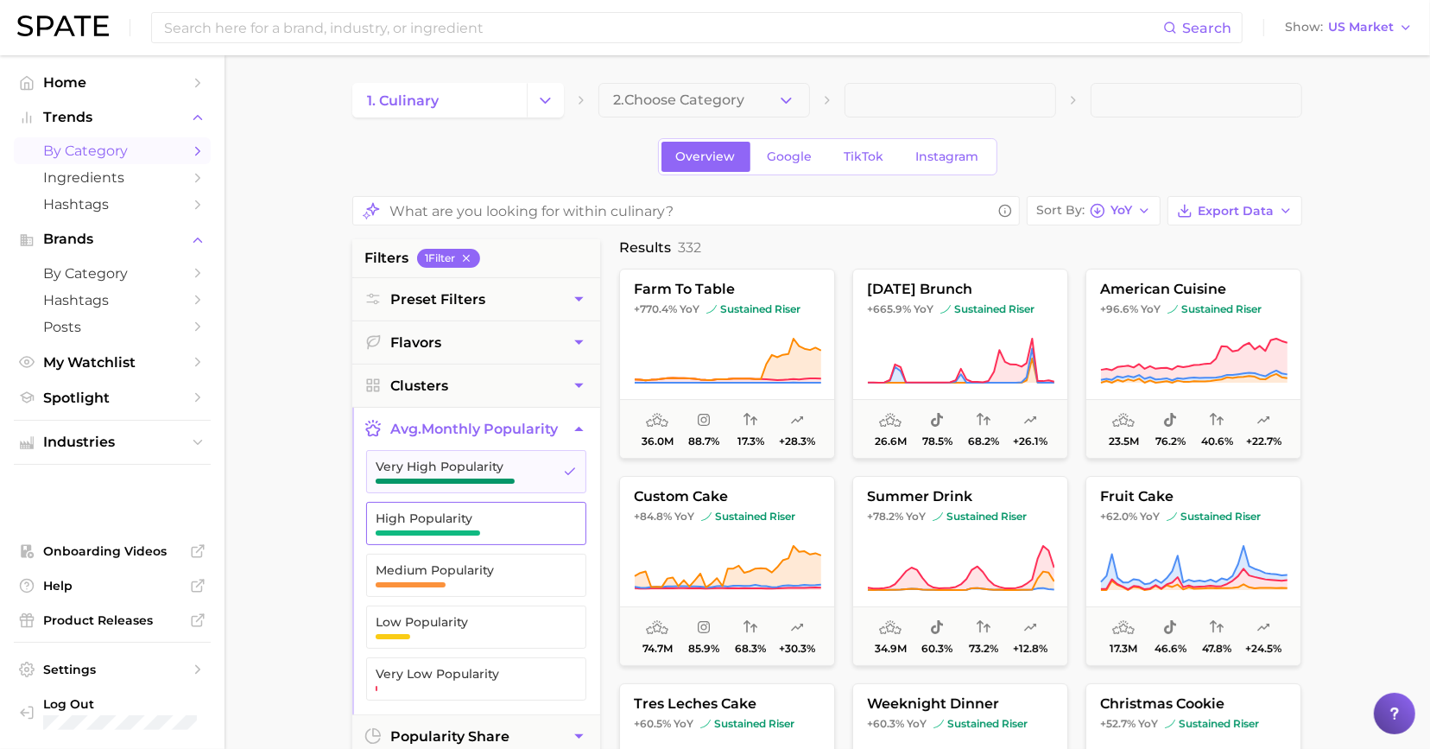
click at [492, 516] on span "High Popularity" at bounding box center [463, 518] width 174 height 14
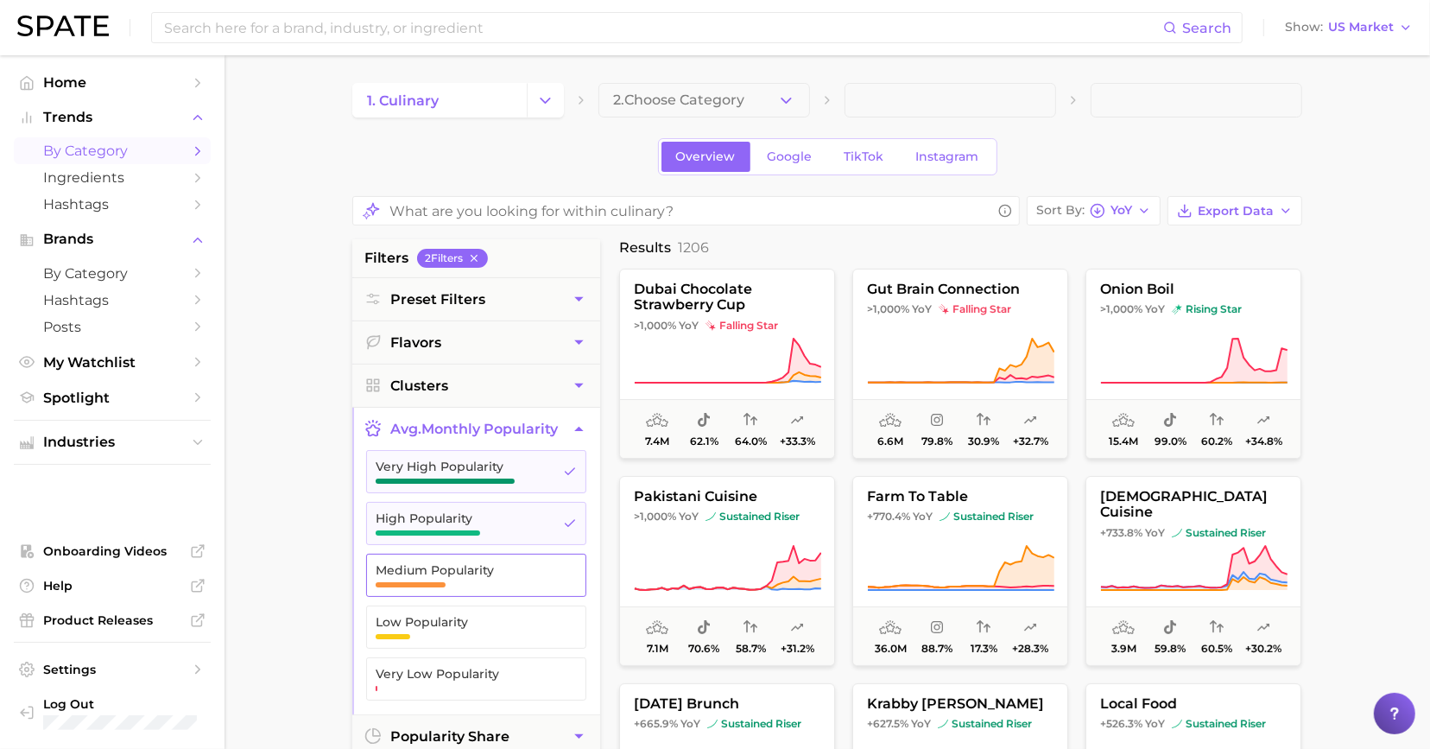
click at [497, 567] on span "Medium Popularity" at bounding box center [463, 570] width 174 height 14
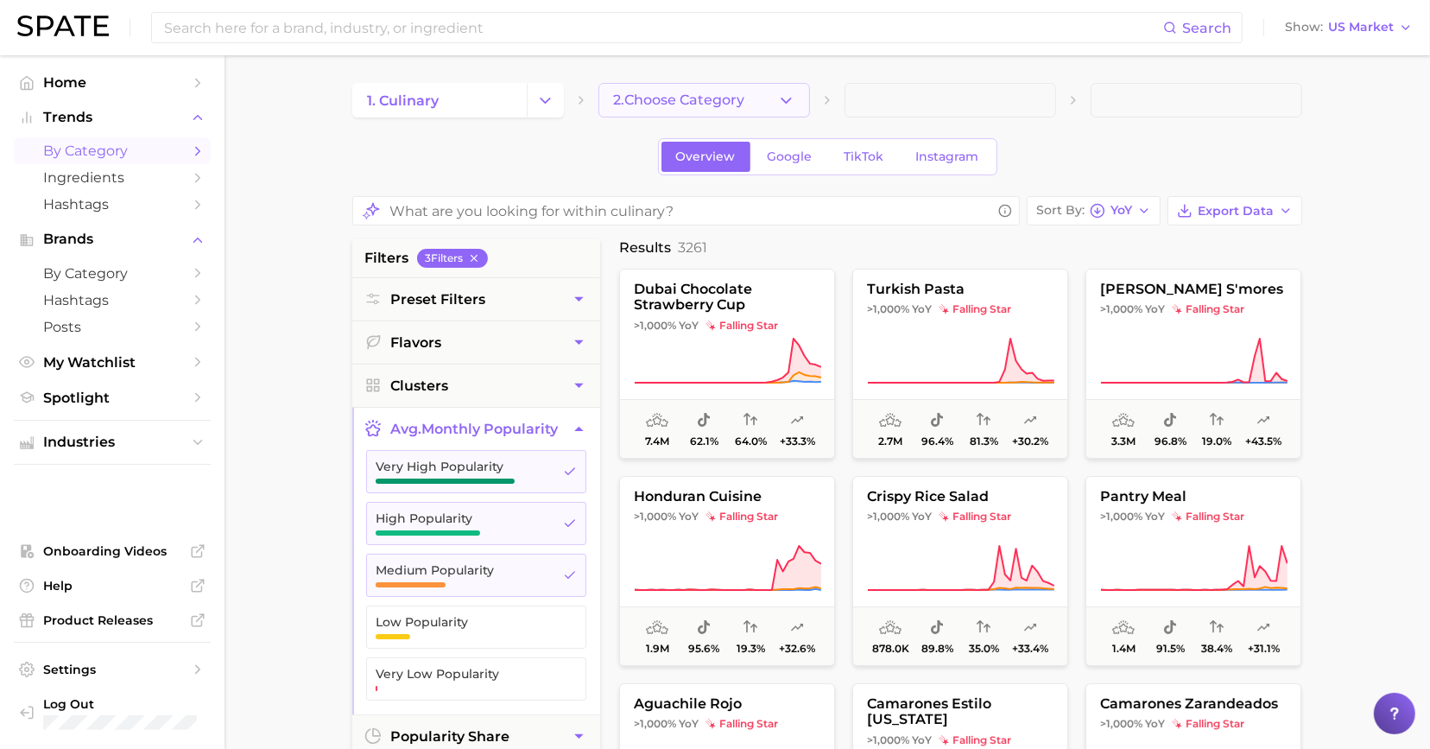
click at [694, 90] on button "2. Choose Category" at bounding box center [704, 100] width 212 height 35
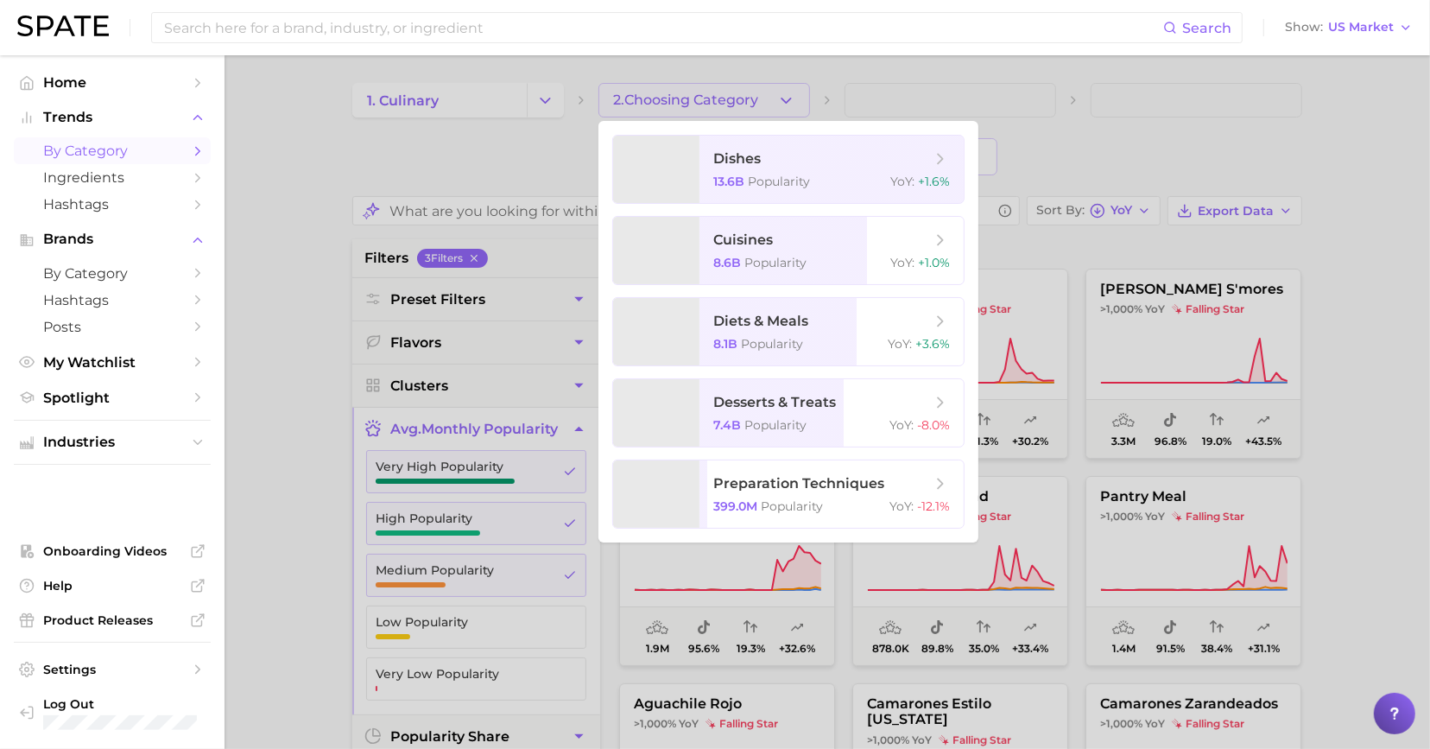
click at [440, 149] on div at bounding box center [715, 374] width 1430 height 749
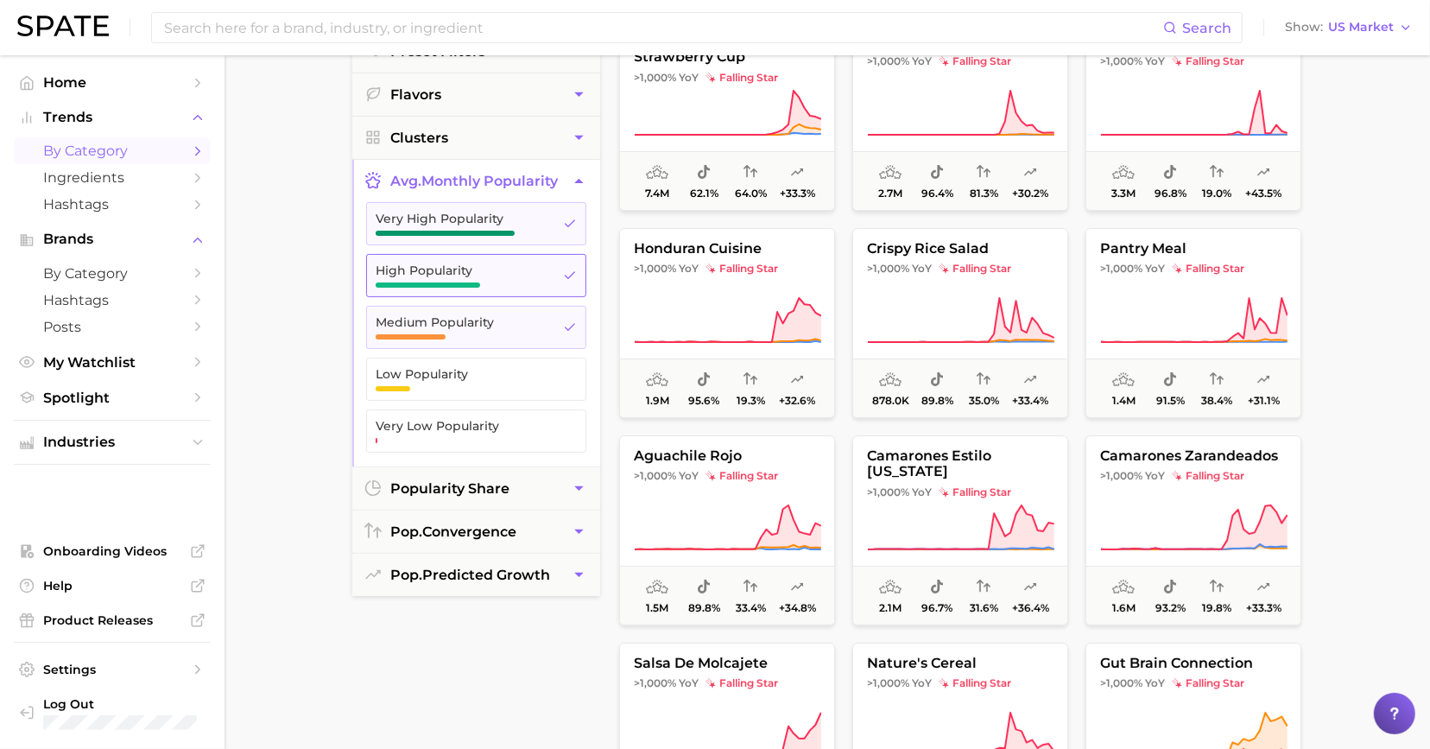
scroll to position [244, 0]
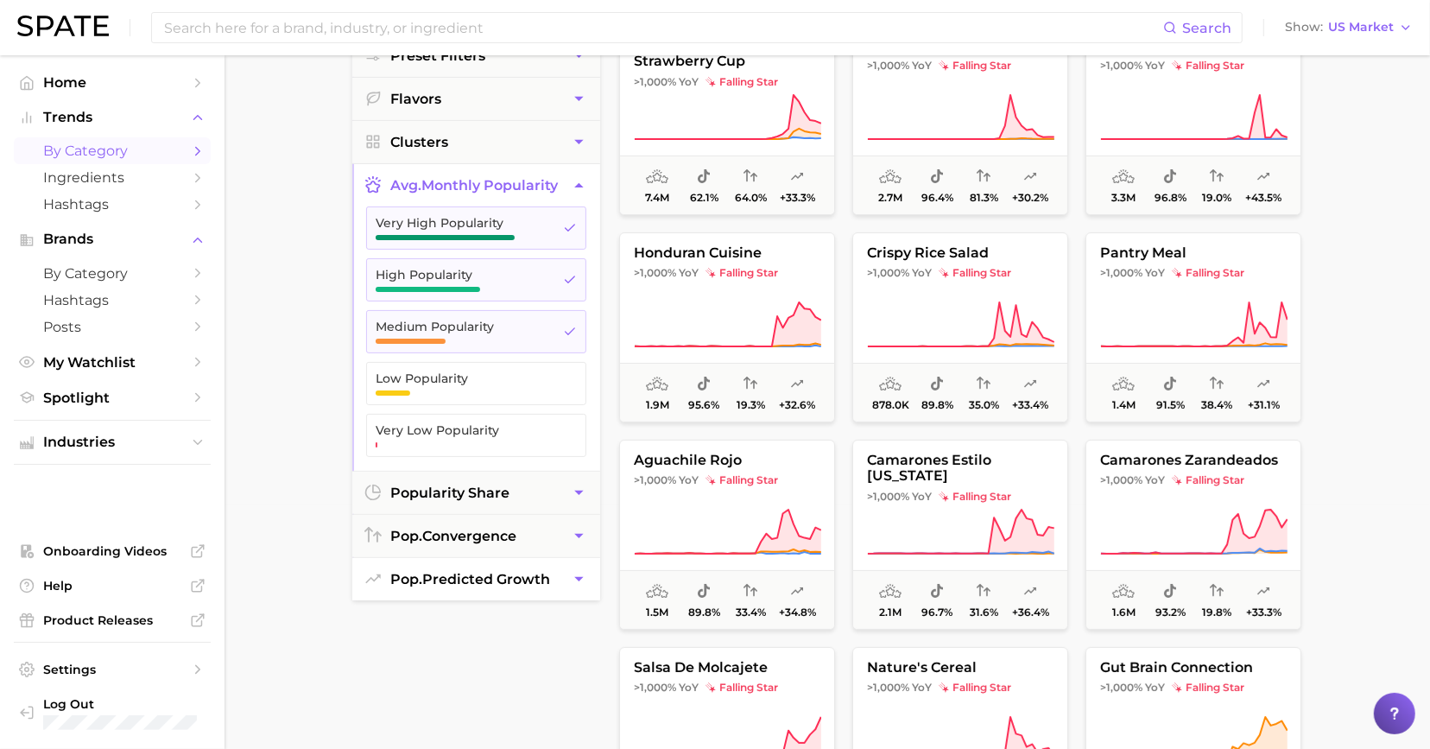
click at [486, 558] on button "pop. predicted growth" at bounding box center [476, 579] width 248 height 42
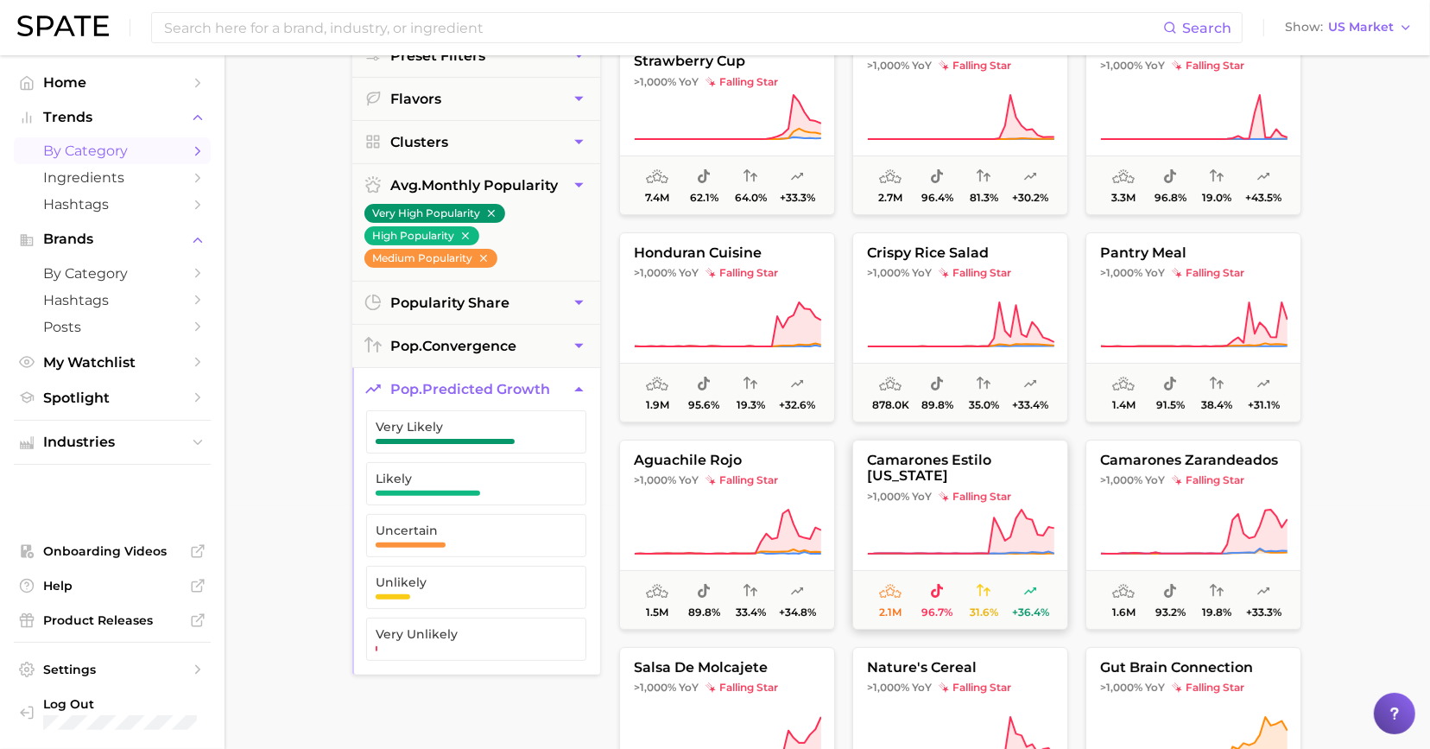
scroll to position [50, 0]
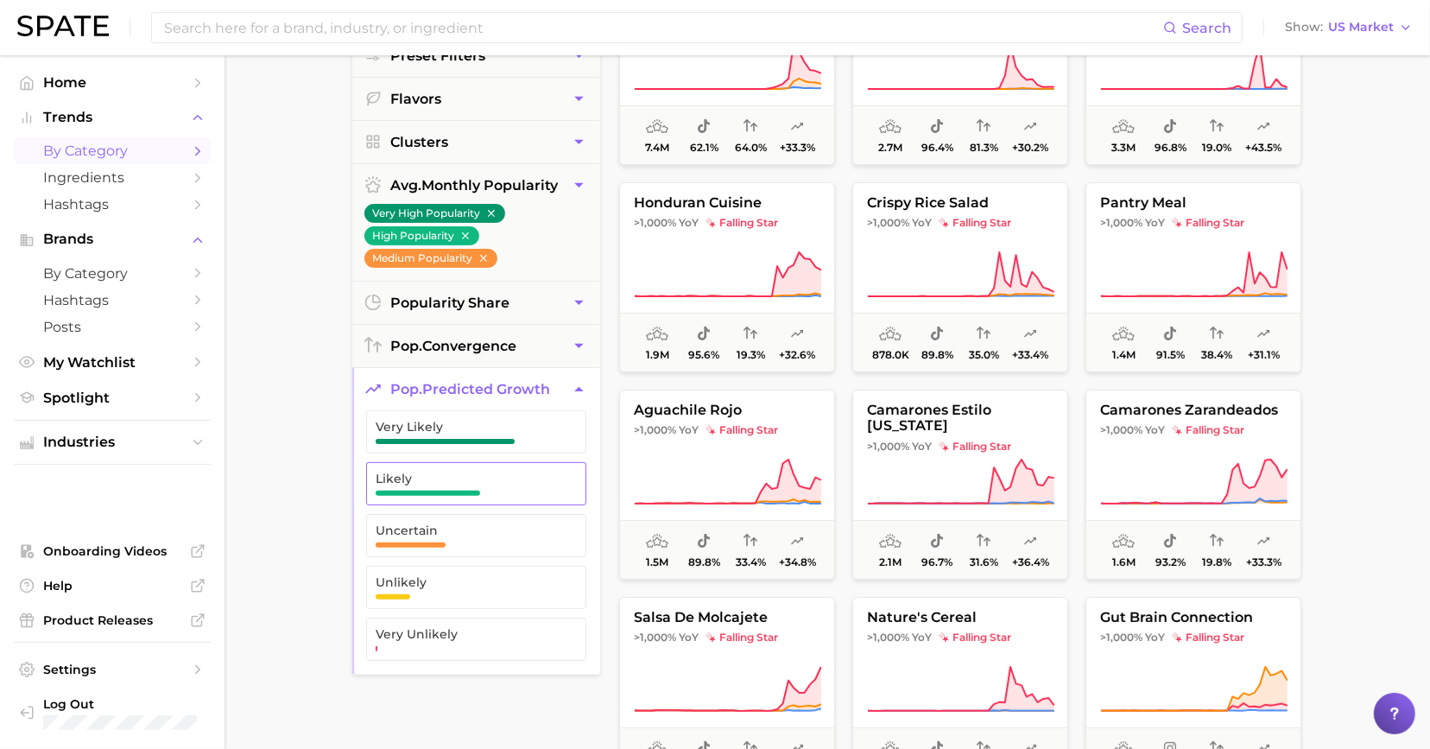
click at [445, 476] on span "Likely" at bounding box center [463, 478] width 174 height 14
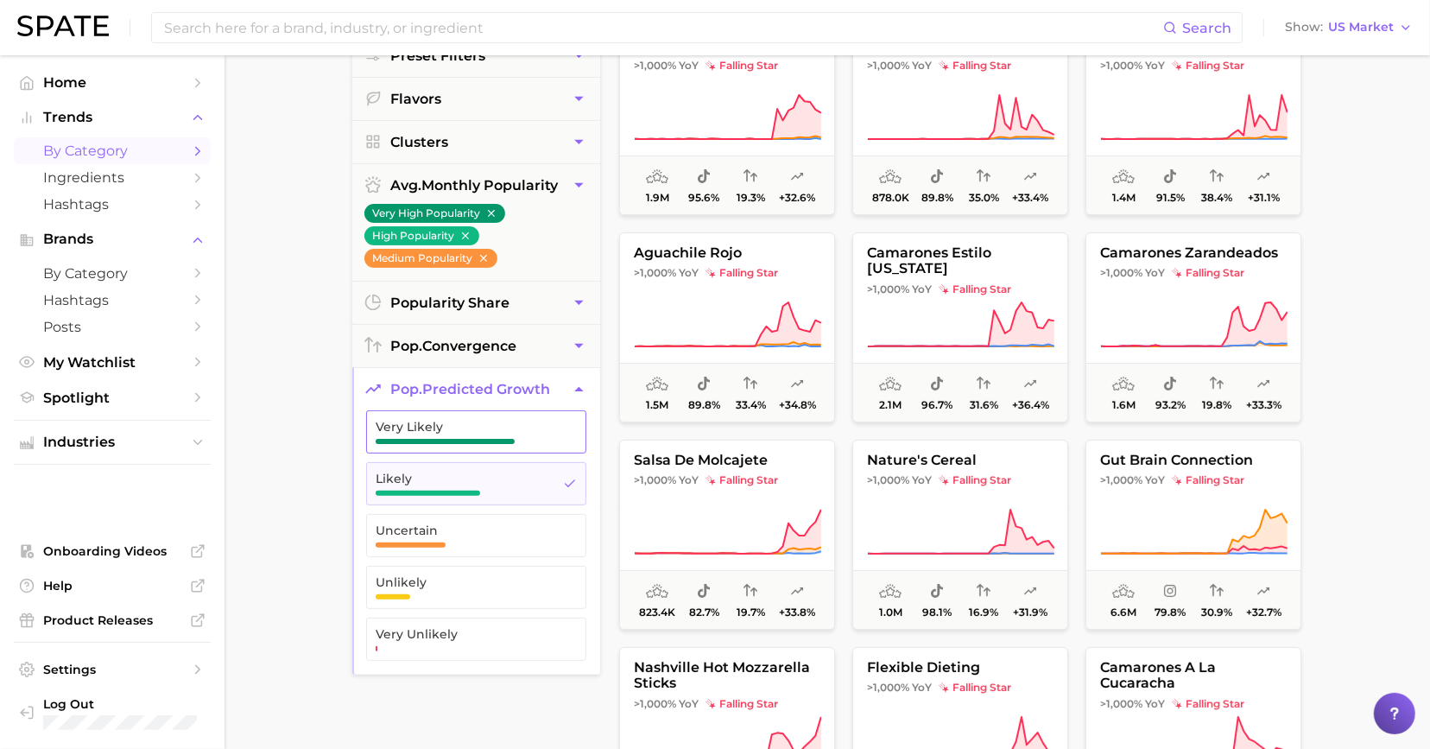
click at [472, 440] on button "Very Likely" at bounding box center [476, 431] width 220 height 43
click at [498, 523] on span "Uncertain" at bounding box center [463, 530] width 174 height 14
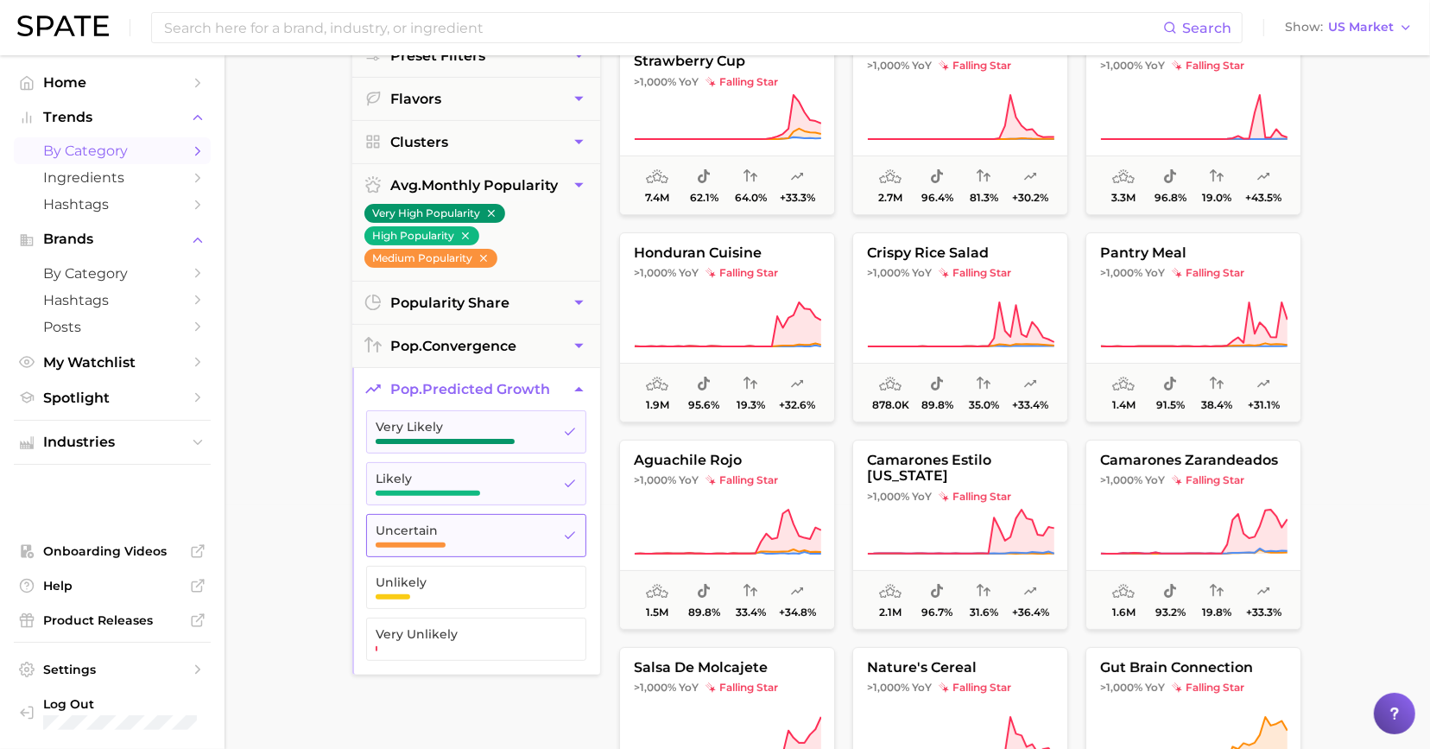
click at [498, 523] on span "Uncertain" at bounding box center [463, 530] width 174 height 14
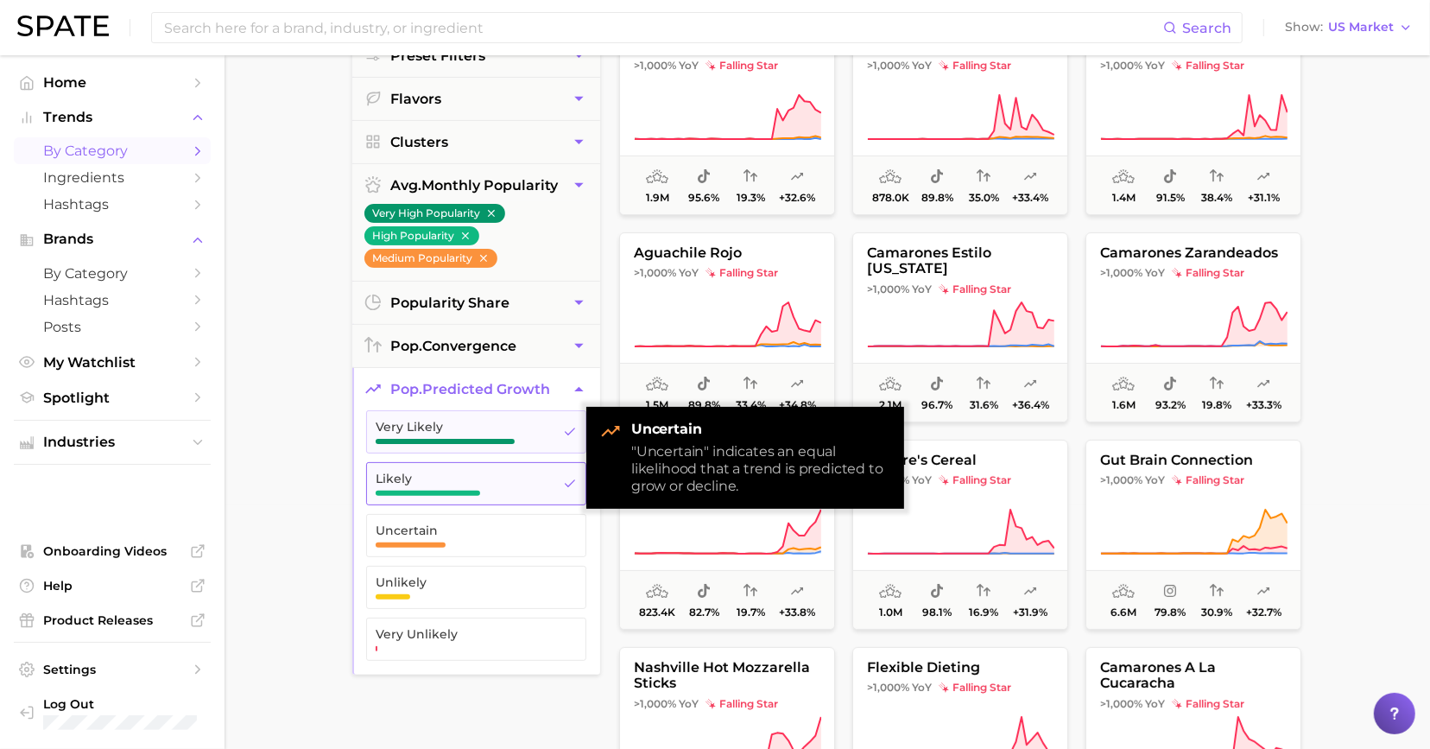
click at [509, 477] on span "Likely" at bounding box center [463, 478] width 174 height 14
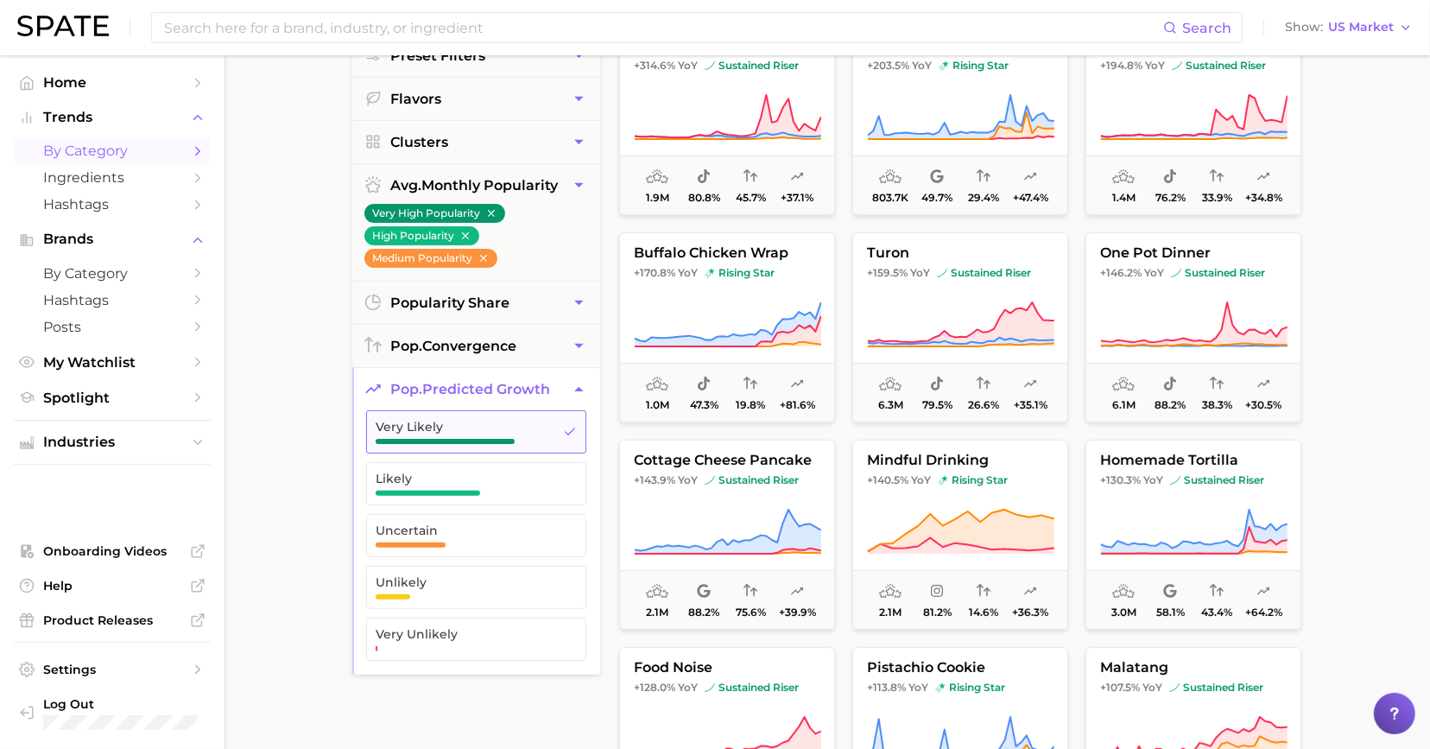
click at [511, 431] on span "Very Likely" at bounding box center [463, 432] width 174 height 24
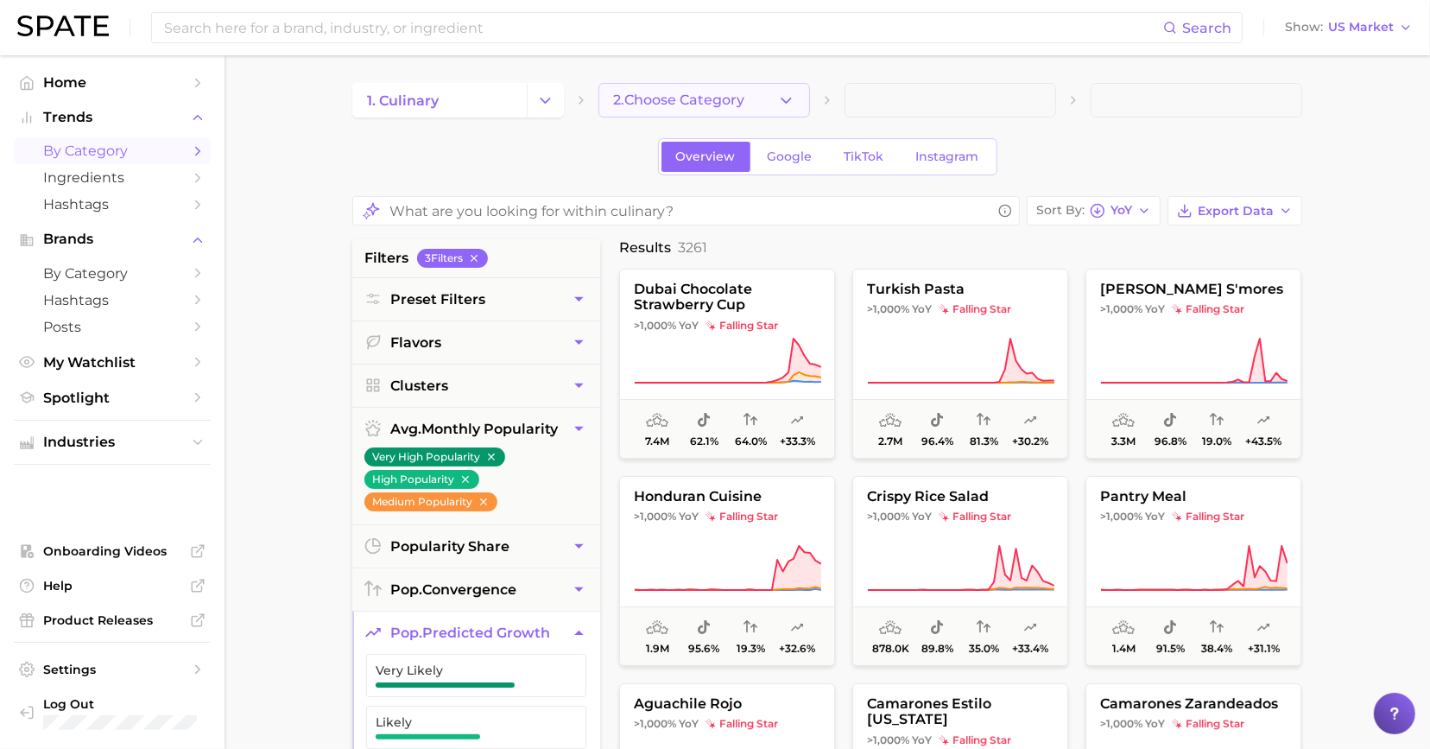
click at [635, 114] on button "2. Choose Category" at bounding box center [704, 100] width 212 height 35
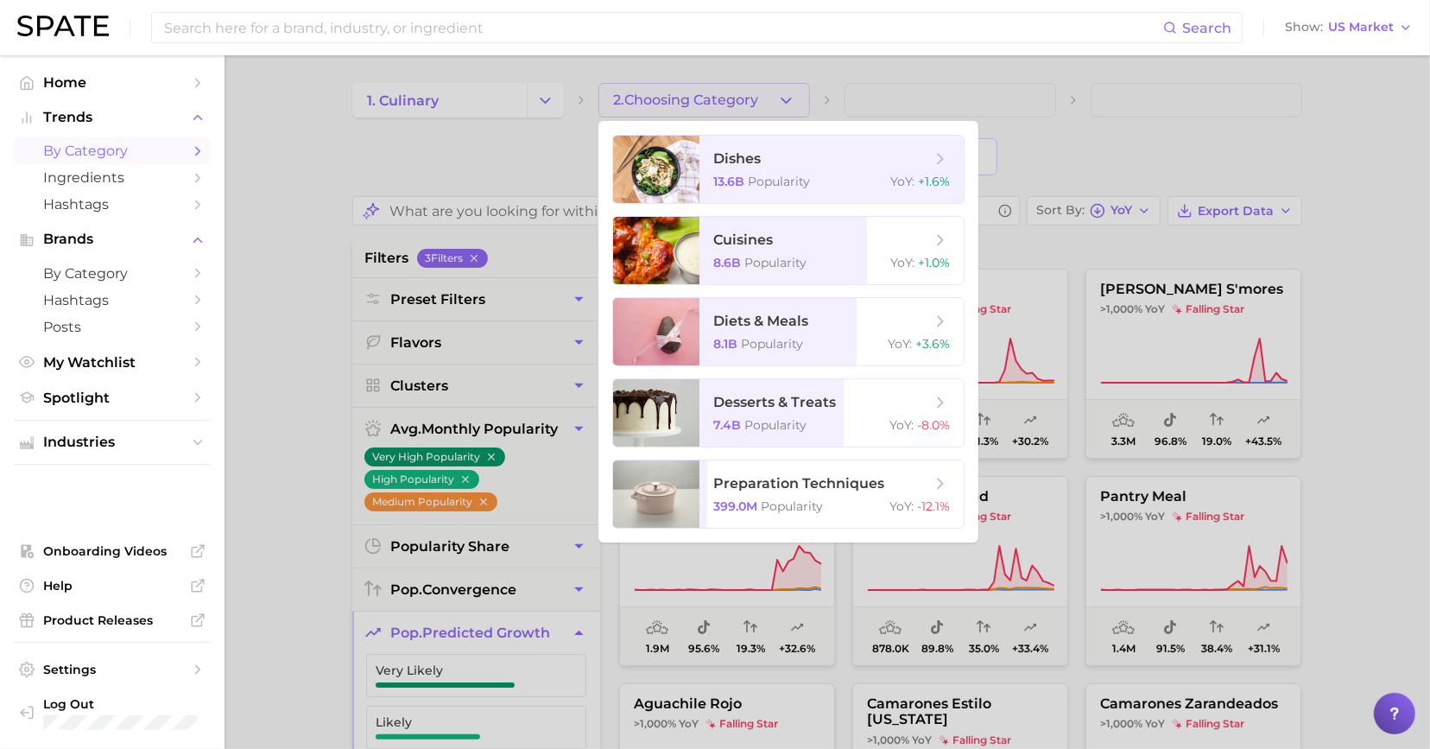
click at [480, 142] on div at bounding box center [715, 374] width 1430 height 749
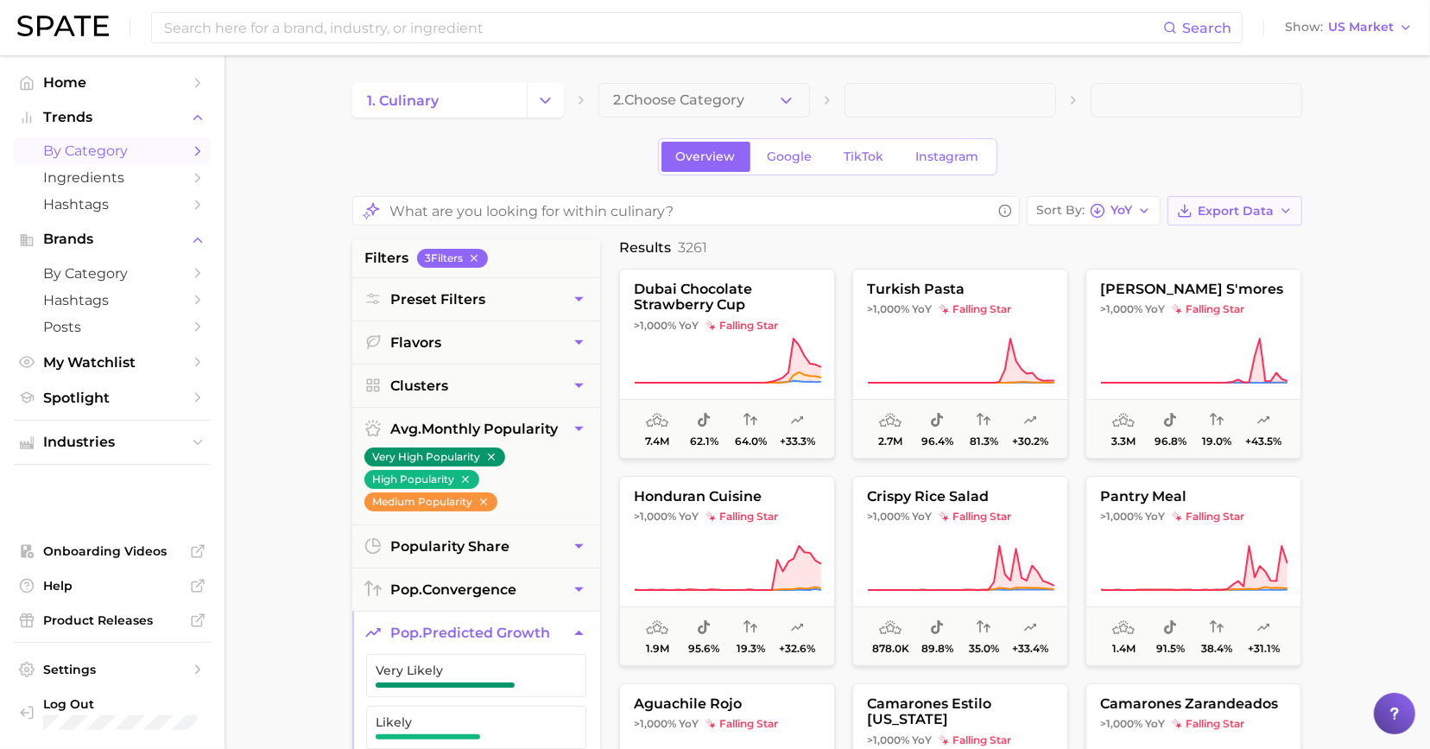
click at [1204, 200] on button "Export Data" at bounding box center [1235, 210] width 135 height 29
click at [1199, 236] on span "Card Data CSV" at bounding box center [1187, 243] width 91 height 15
click at [756, 337] on icon at bounding box center [727, 361] width 187 height 48
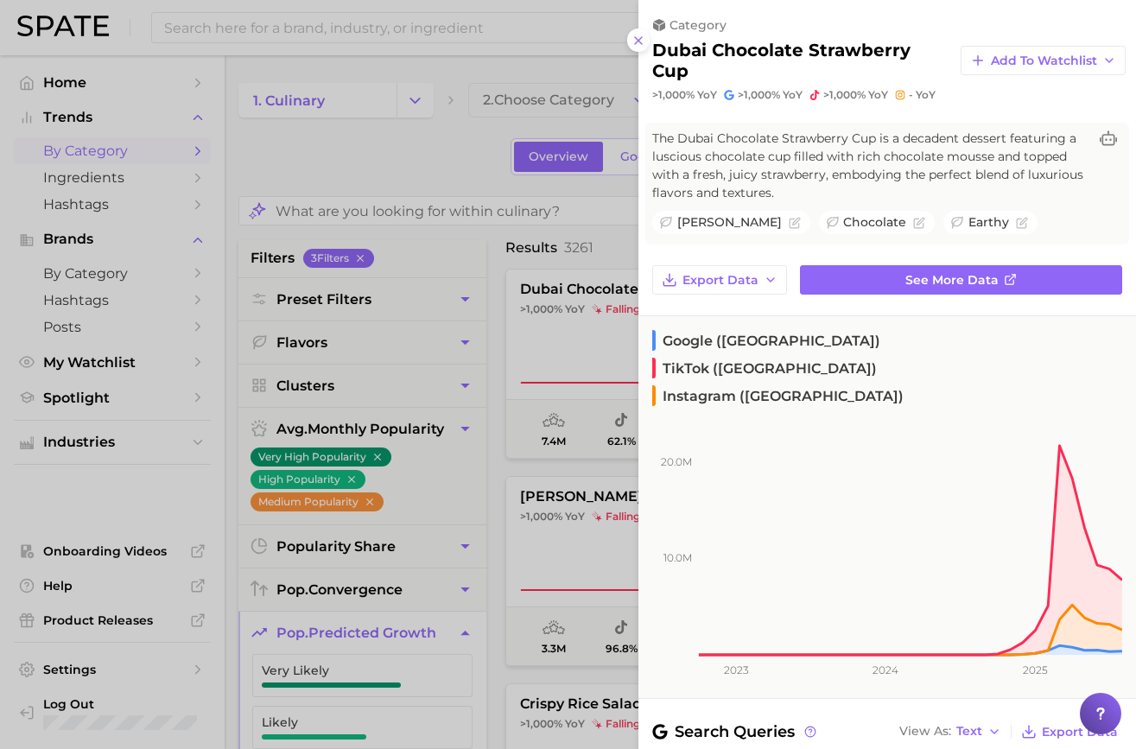
click at [282, 27] on div at bounding box center [568, 374] width 1136 height 749
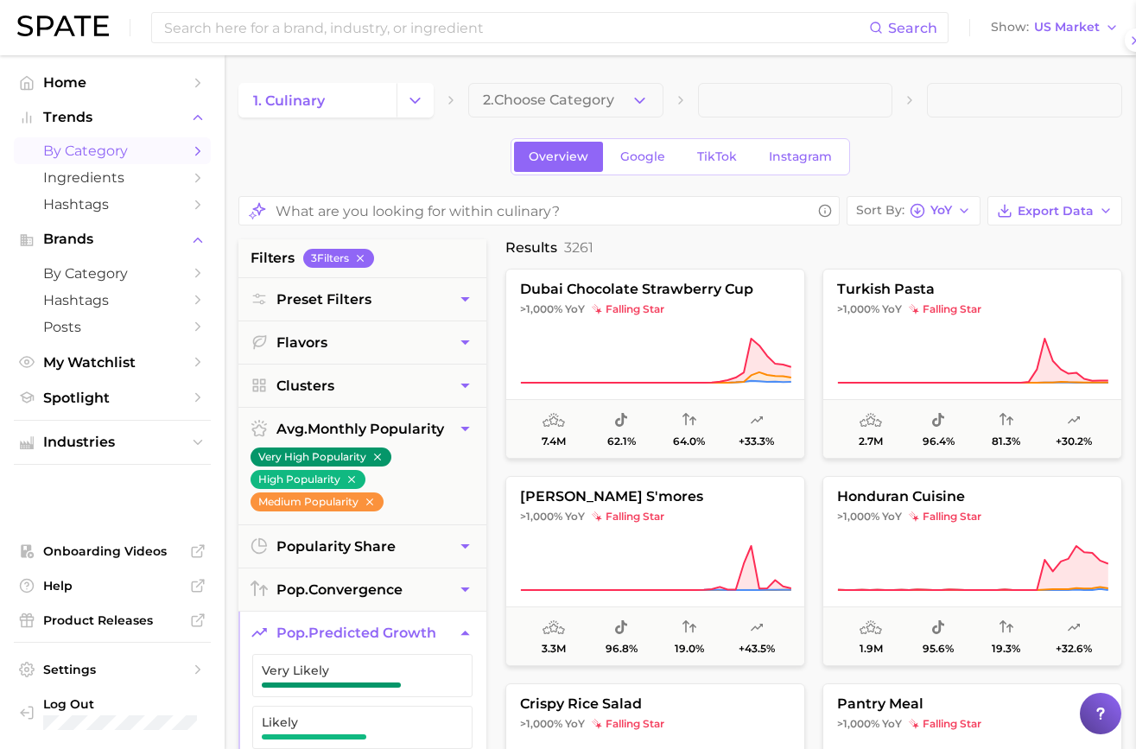
click at [282, 27] on div at bounding box center [568, 374] width 1136 height 749
click at [282, 27] on input at bounding box center [515, 27] width 706 height 29
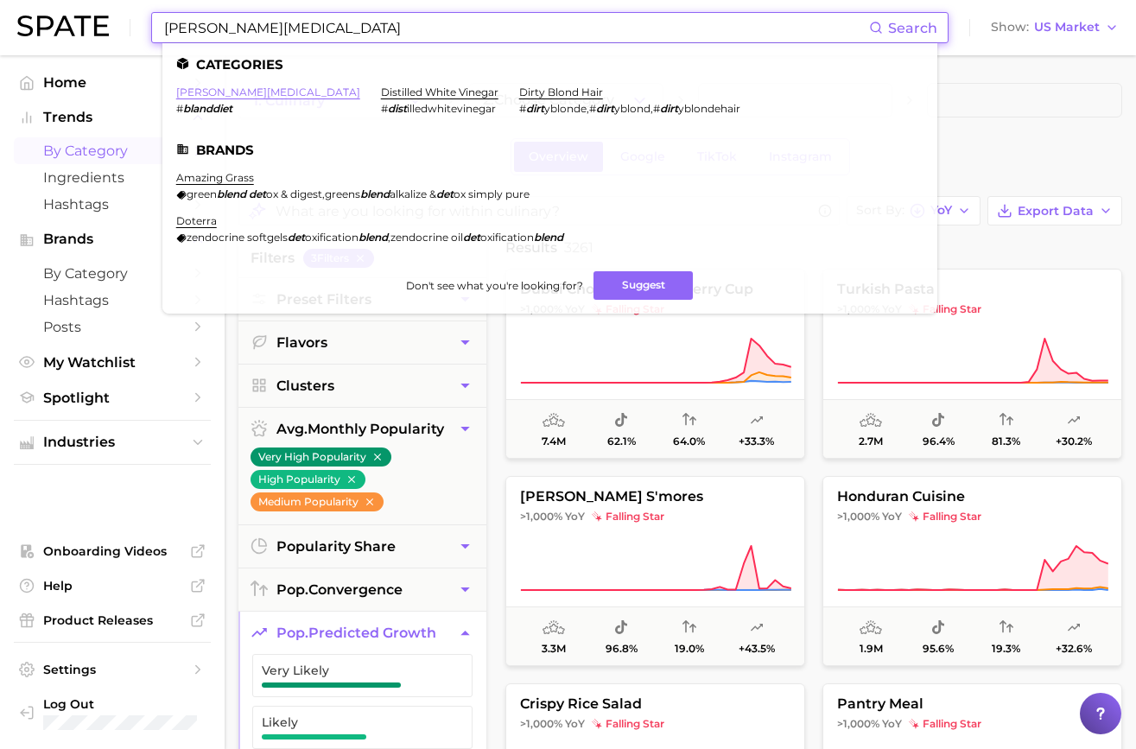
type input "bland diet"
click at [223, 96] on link "bland diet" at bounding box center [268, 91] width 184 height 13
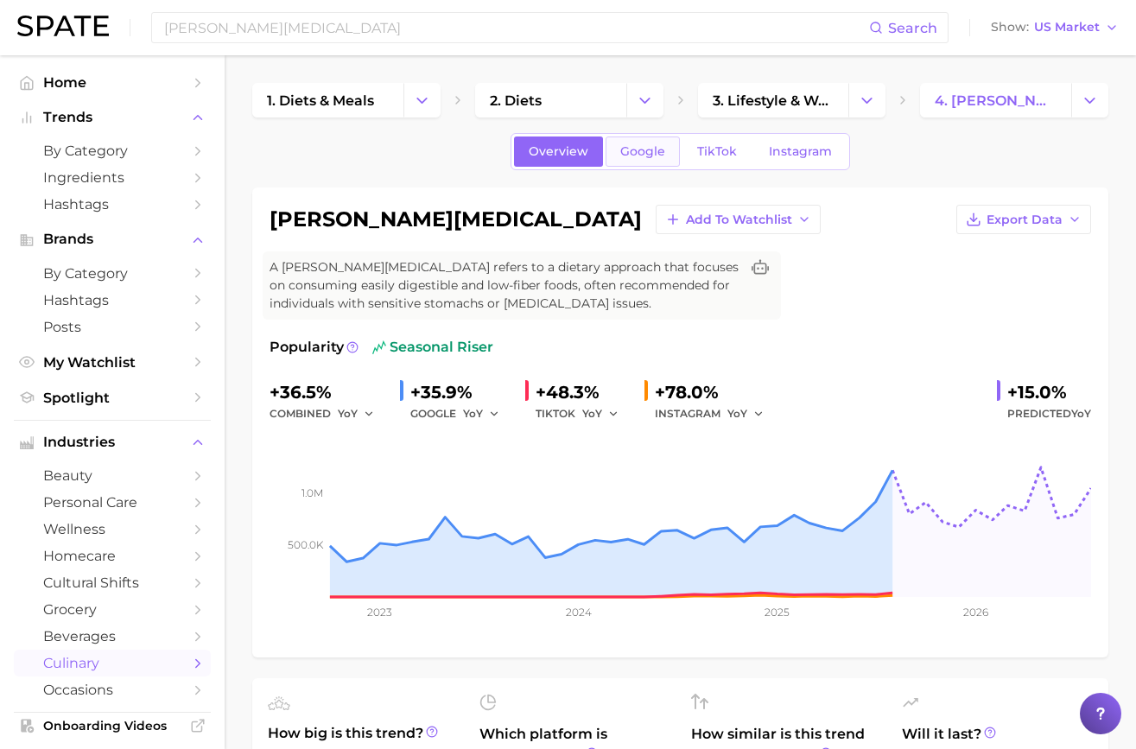
click at [634, 148] on span "Google" at bounding box center [642, 151] width 45 height 15
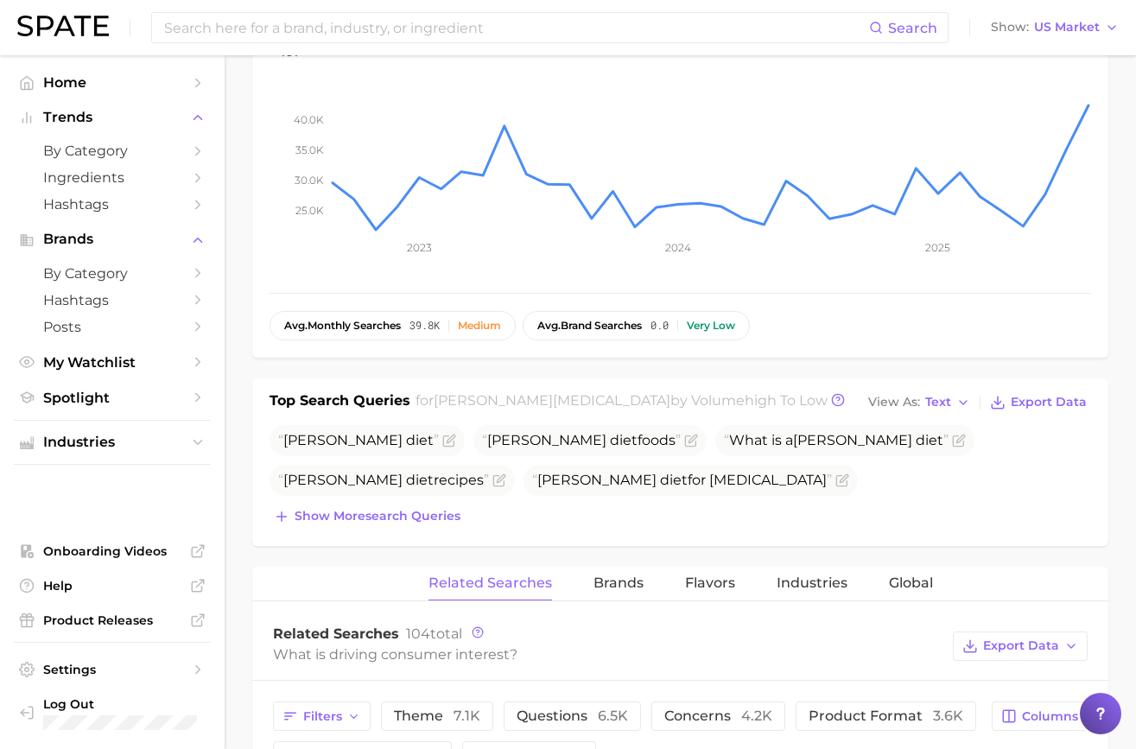
scroll to position [364, 0]
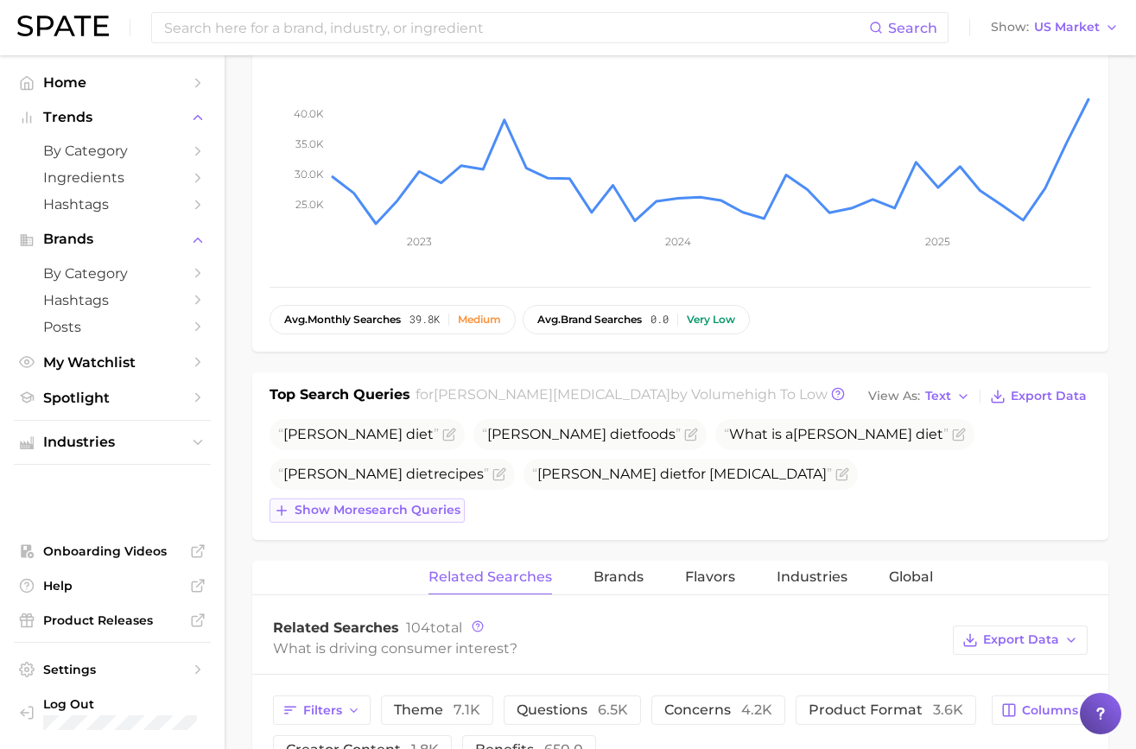
click at [429, 506] on span "Show more search queries" at bounding box center [377, 510] width 166 height 15
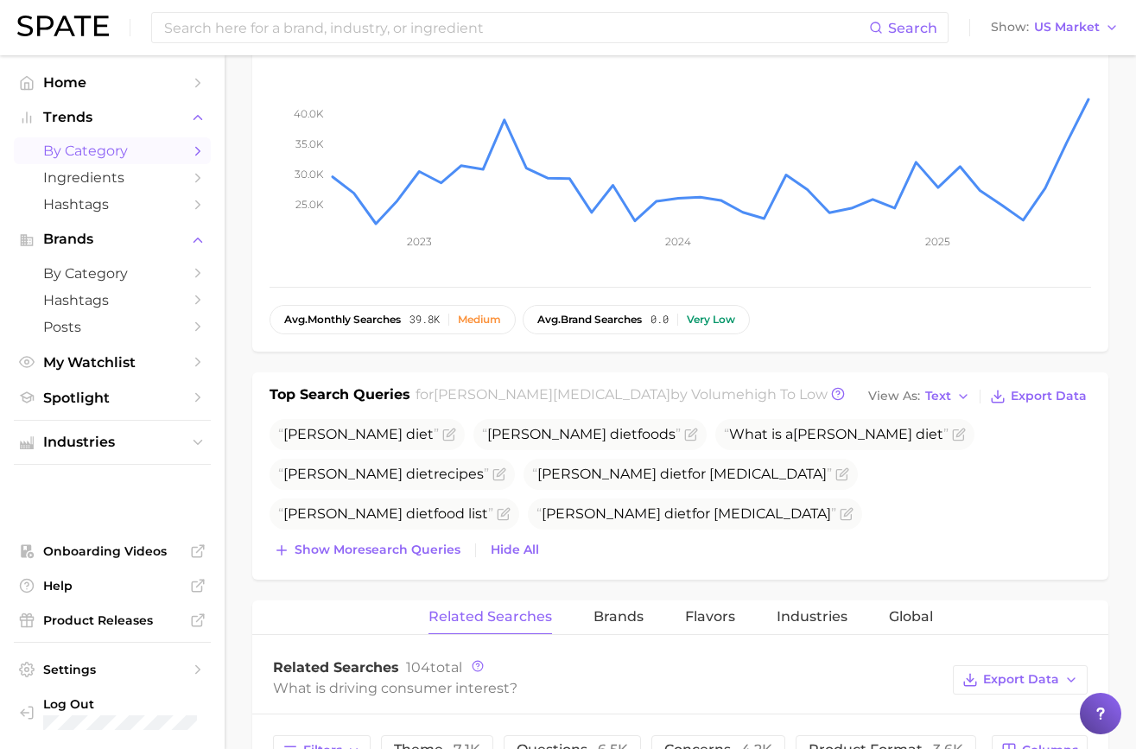
click at [118, 142] on span "by Category" at bounding box center [112, 150] width 138 height 16
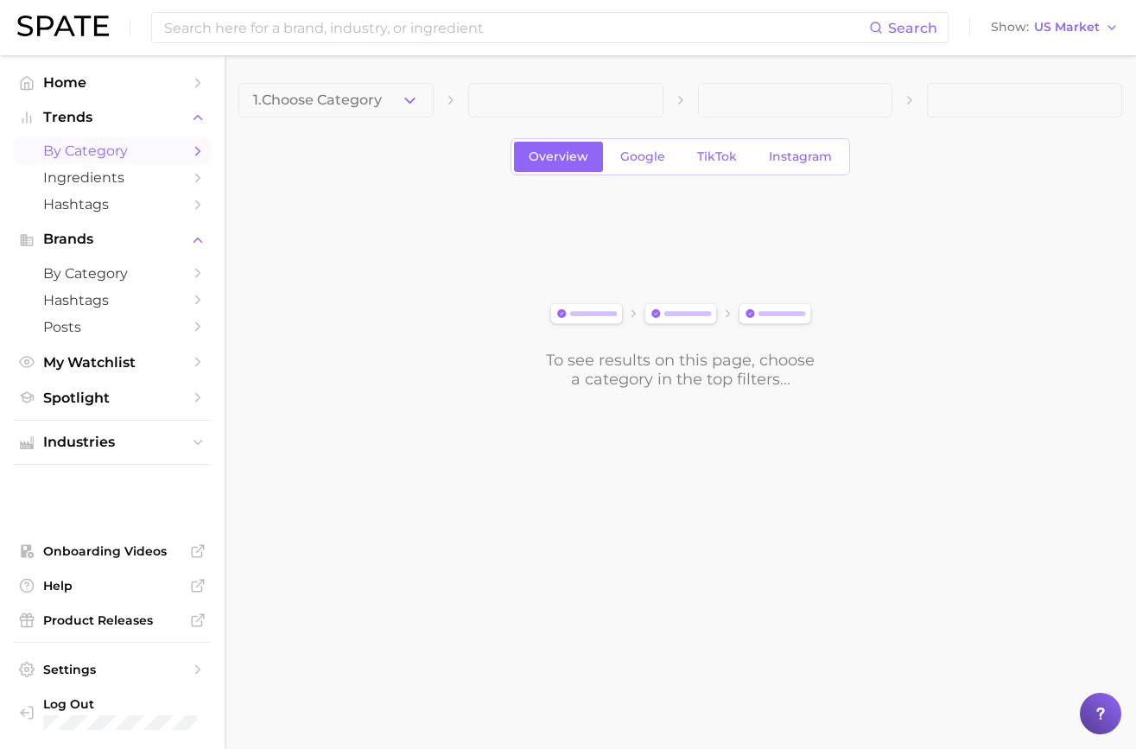
click at [297, 109] on button "1. Choose Category" at bounding box center [335, 100] width 195 height 35
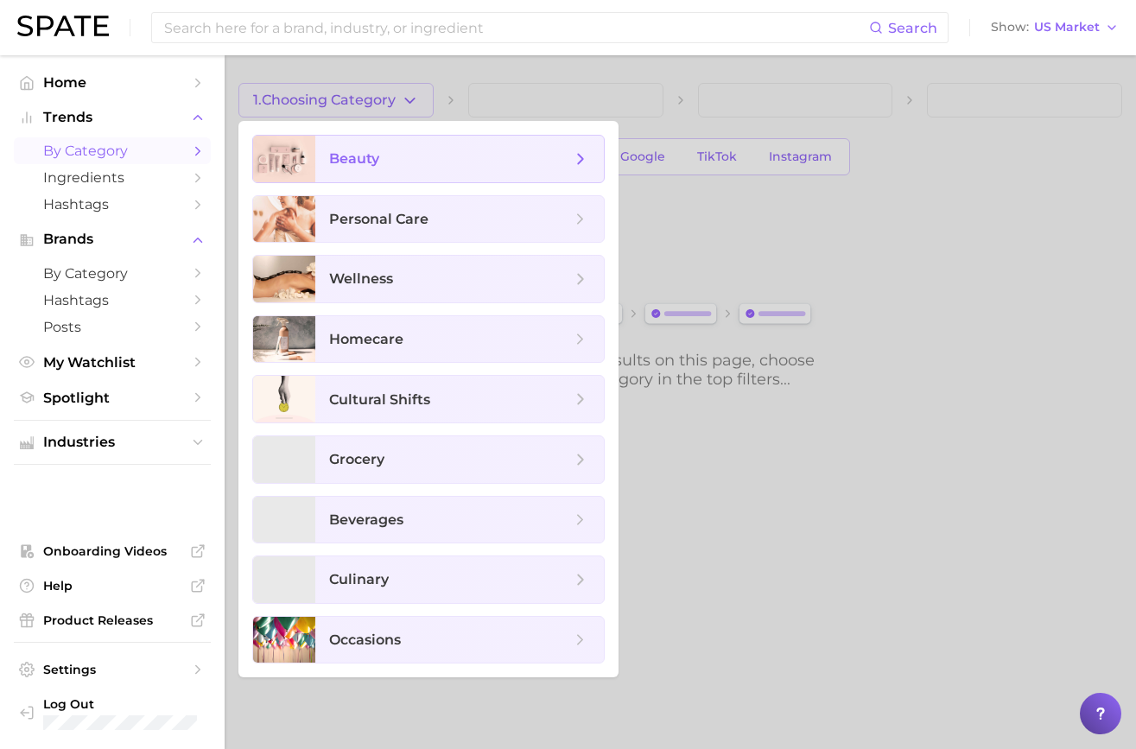
click at [382, 157] on span "beauty" at bounding box center [450, 158] width 242 height 19
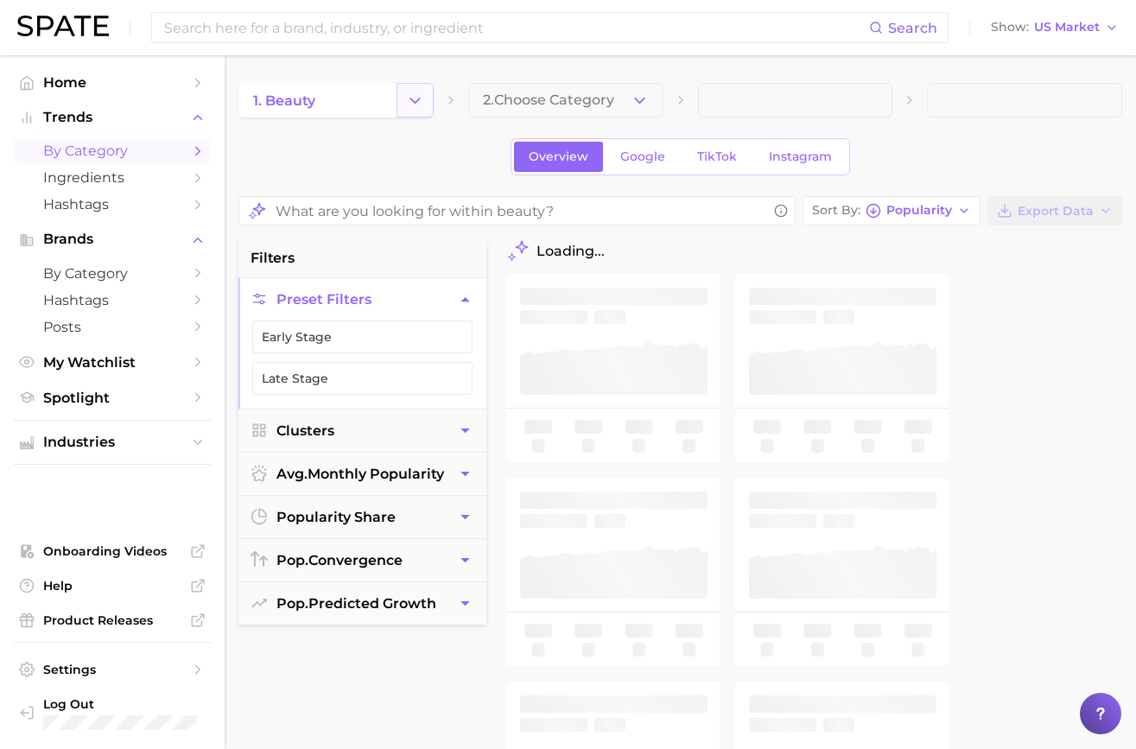
click at [416, 114] on button "Change Category" at bounding box center [414, 100] width 37 height 35
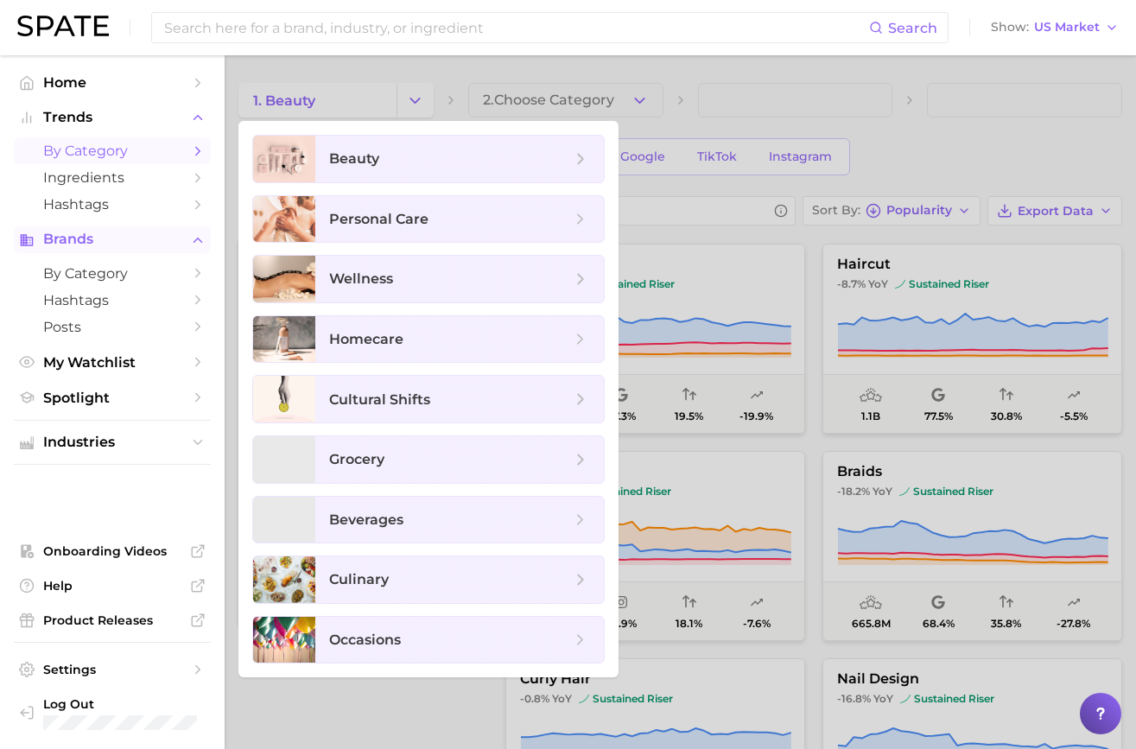
click at [98, 241] on span "Brands" at bounding box center [112, 239] width 138 height 16
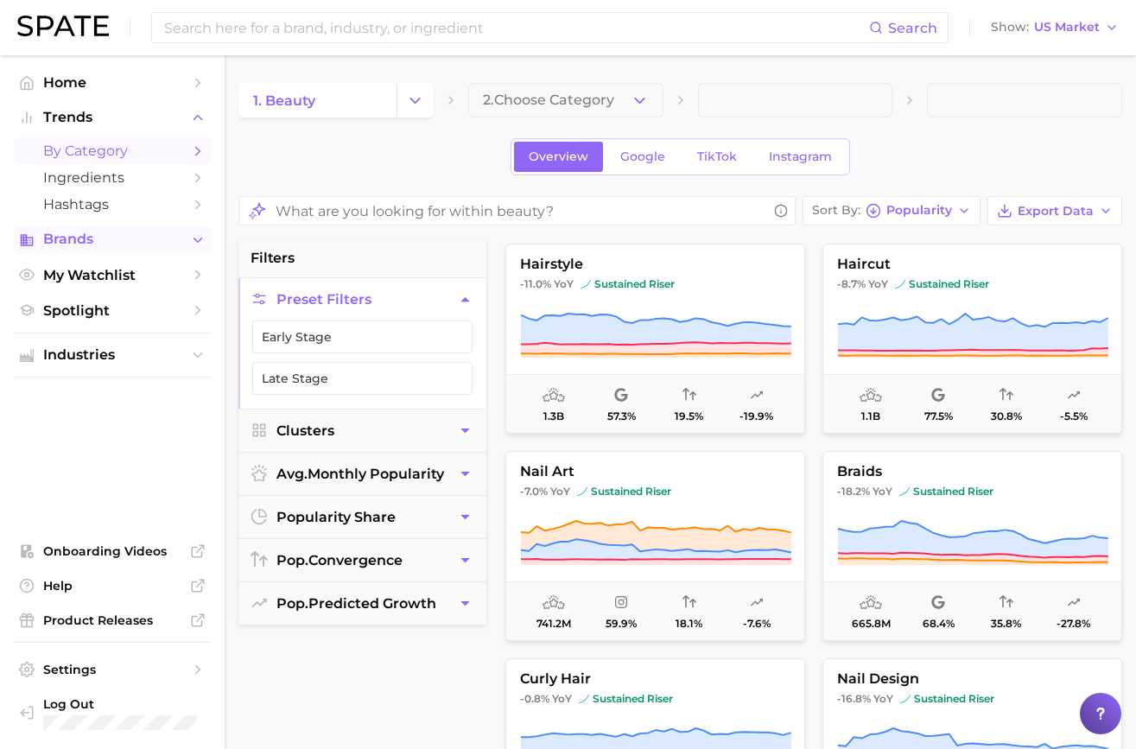
click at [103, 247] on span "Brands" at bounding box center [112, 239] width 138 height 16
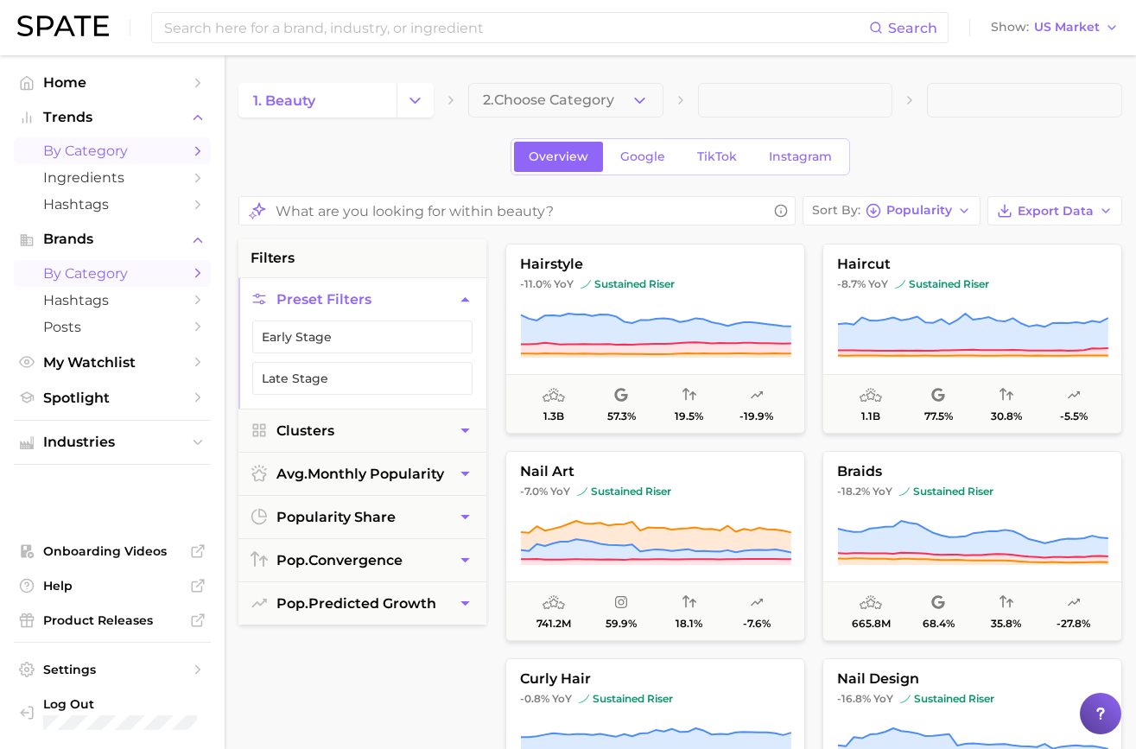
click at [103, 279] on span "by Category" at bounding box center [112, 273] width 138 height 16
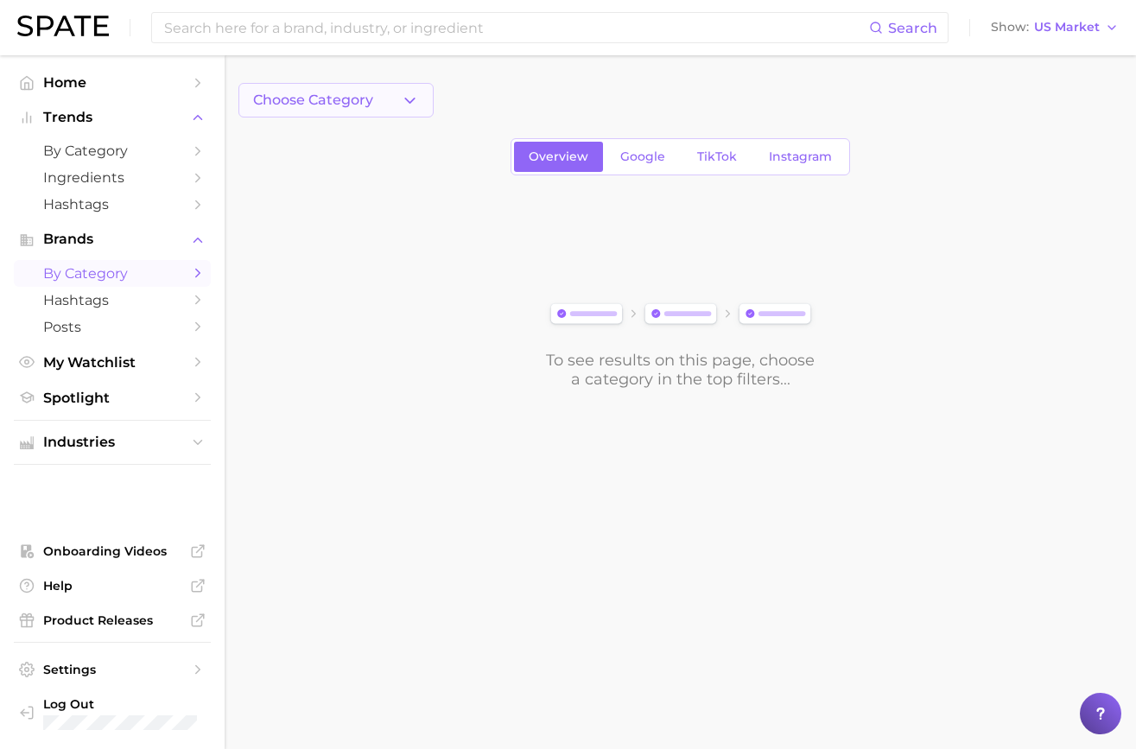
click at [385, 105] on button "Choose Category" at bounding box center [335, 100] width 195 height 35
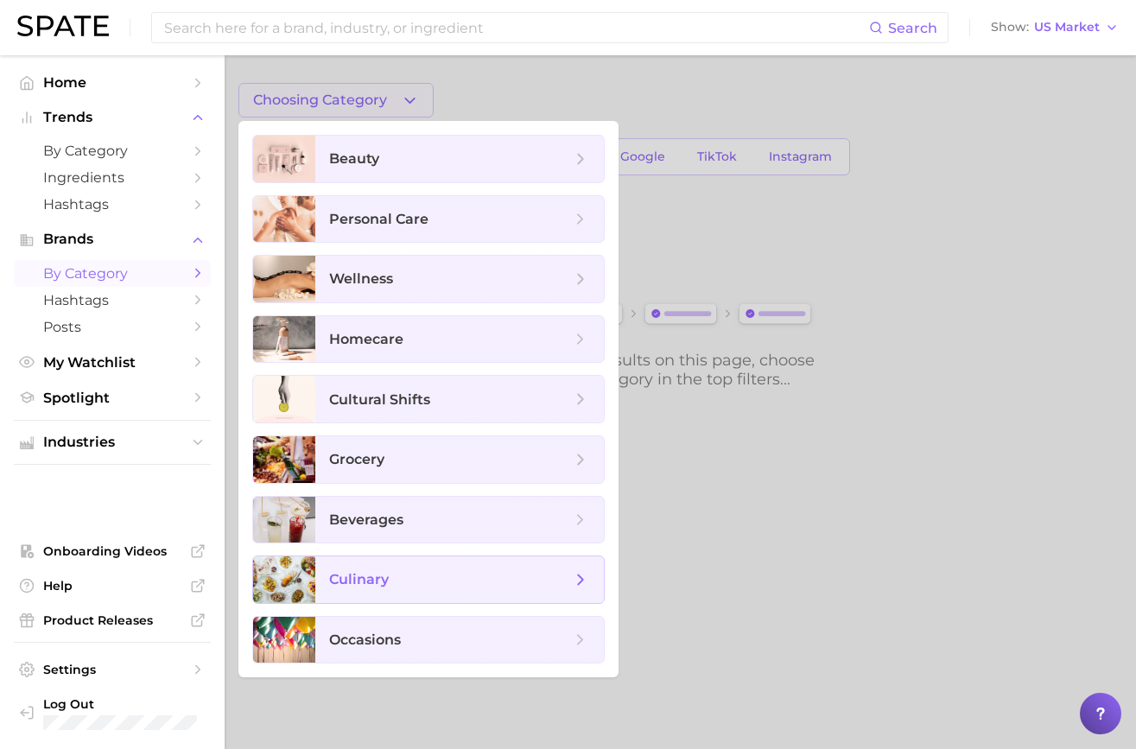
click at [413, 570] on span "culinary" at bounding box center [450, 579] width 242 height 19
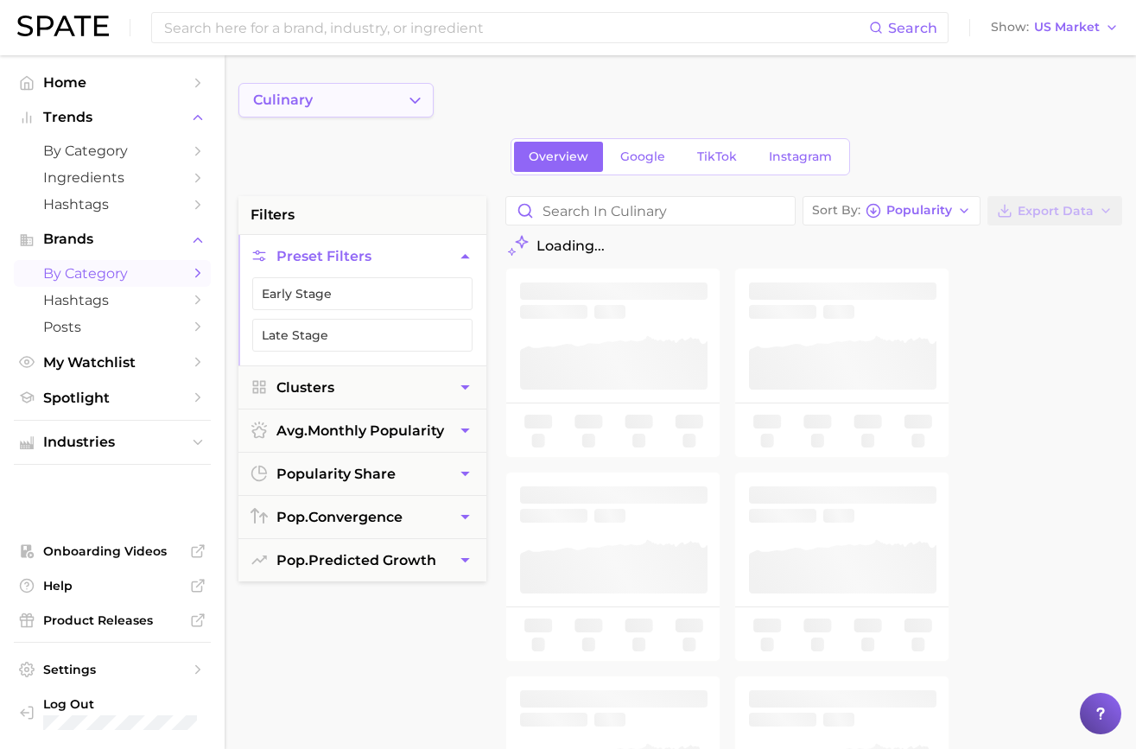
click at [418, 104] on icon "Change Category" at bounding box center [415, 101] width 18 height 18
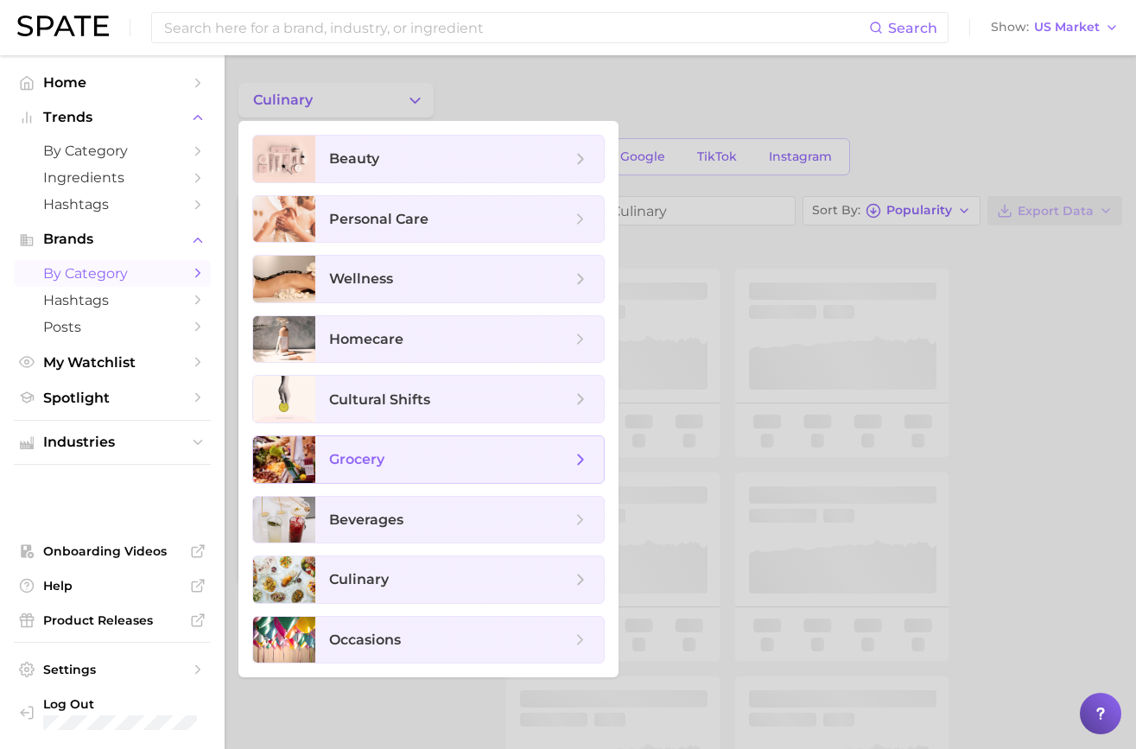
click at [450, 472] on span "grocery" at bounding box center [459, 459] width 288 height 47
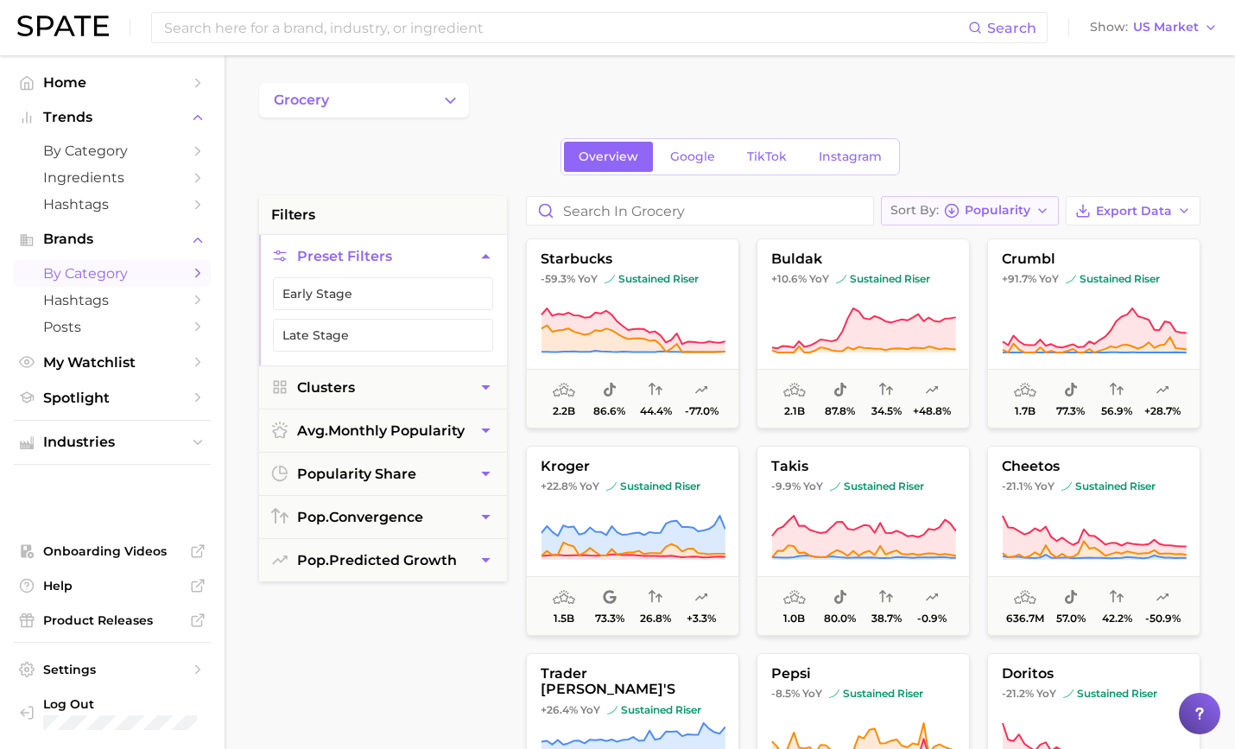
click at [995, 206] on span "Popularity" at bounding box center [998, 210] width 66 height 9
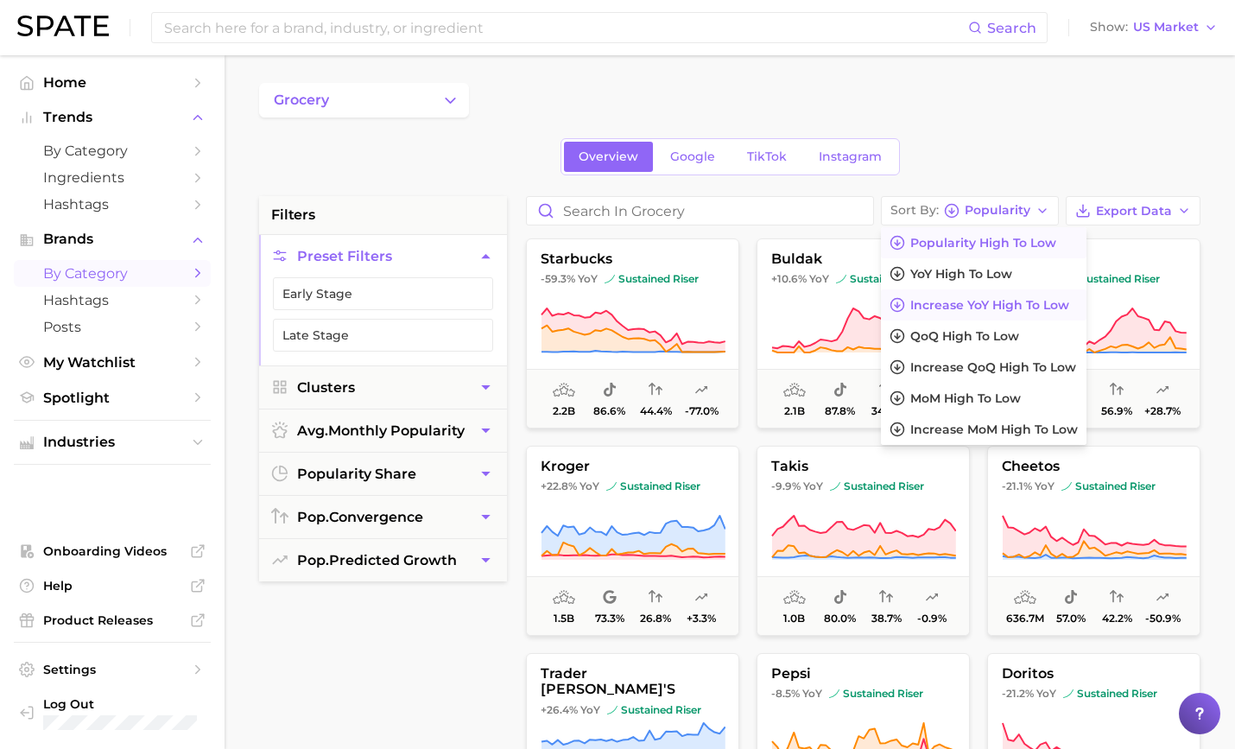
click at [996, 298] on span "Increase YoY high to low" at bounding box center [989, 305] width 159 height 15
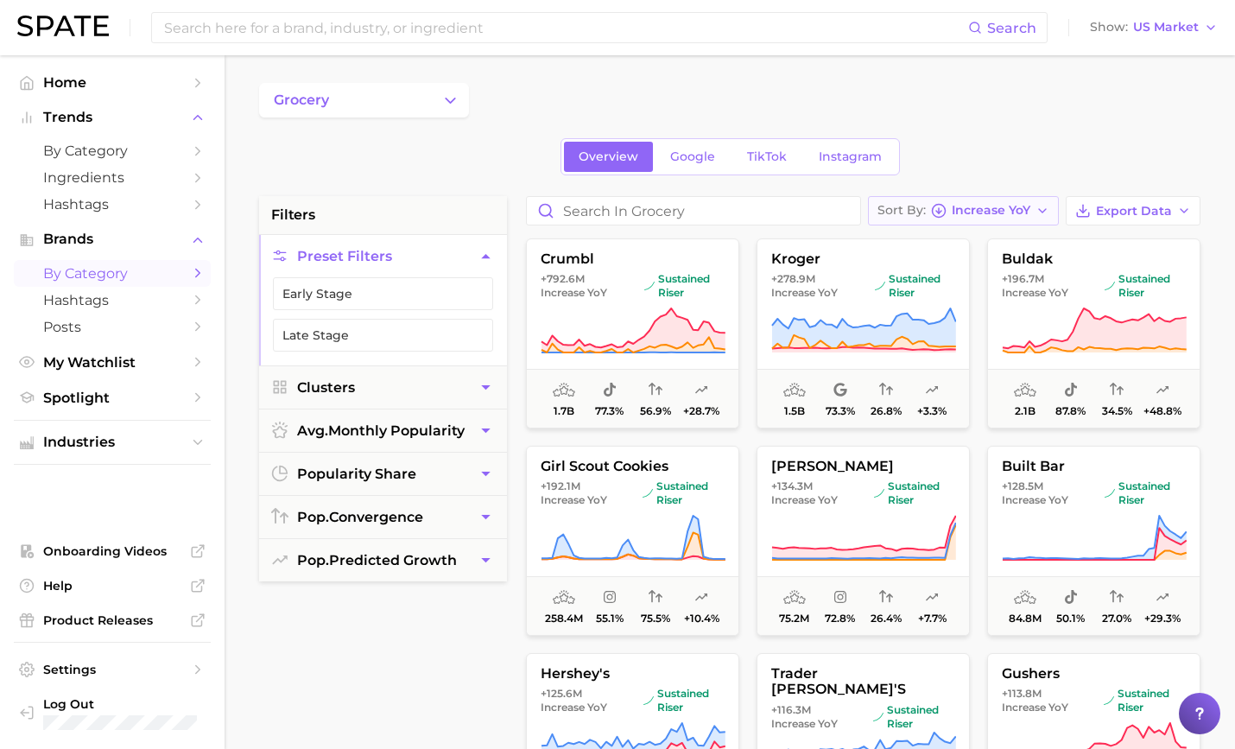
click at [1029, 216] on div "Sort By Increase YoY" at bounding box center [953, 211] width 153 height 16
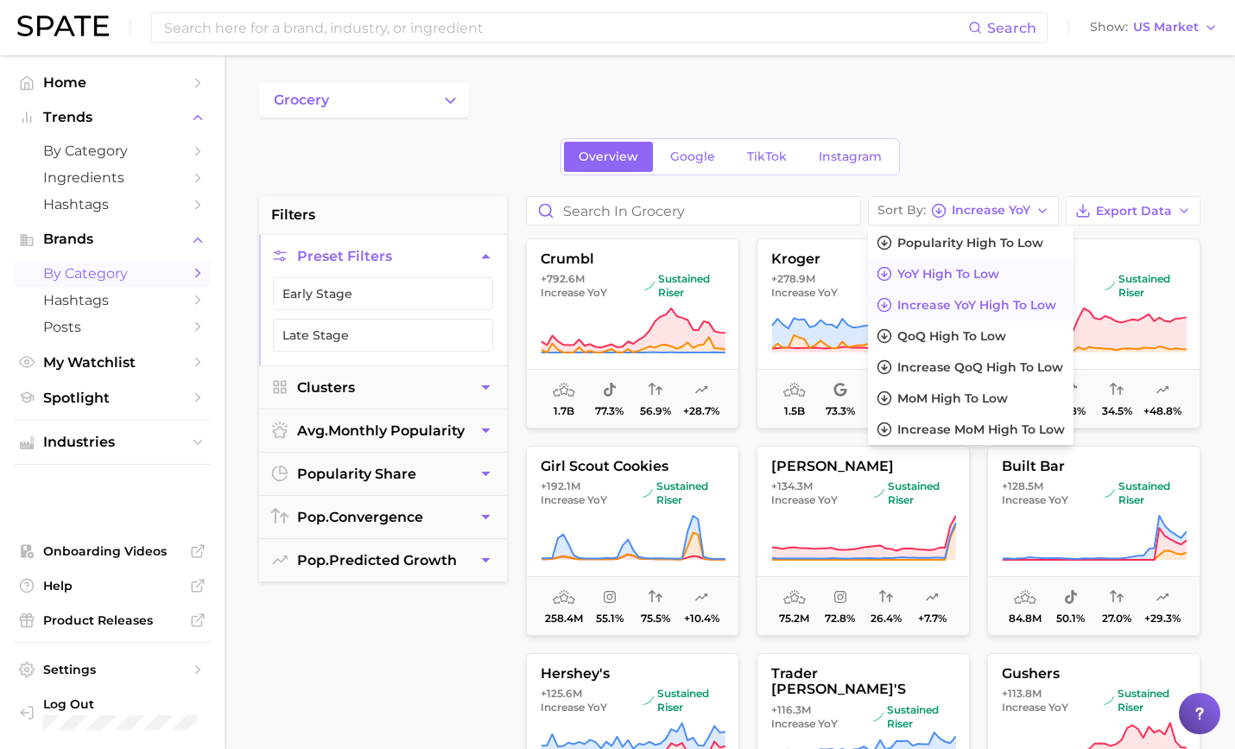
click at [986, 270] on span "YoY high to low" at bounding box center [948, 274] width 102 height 15
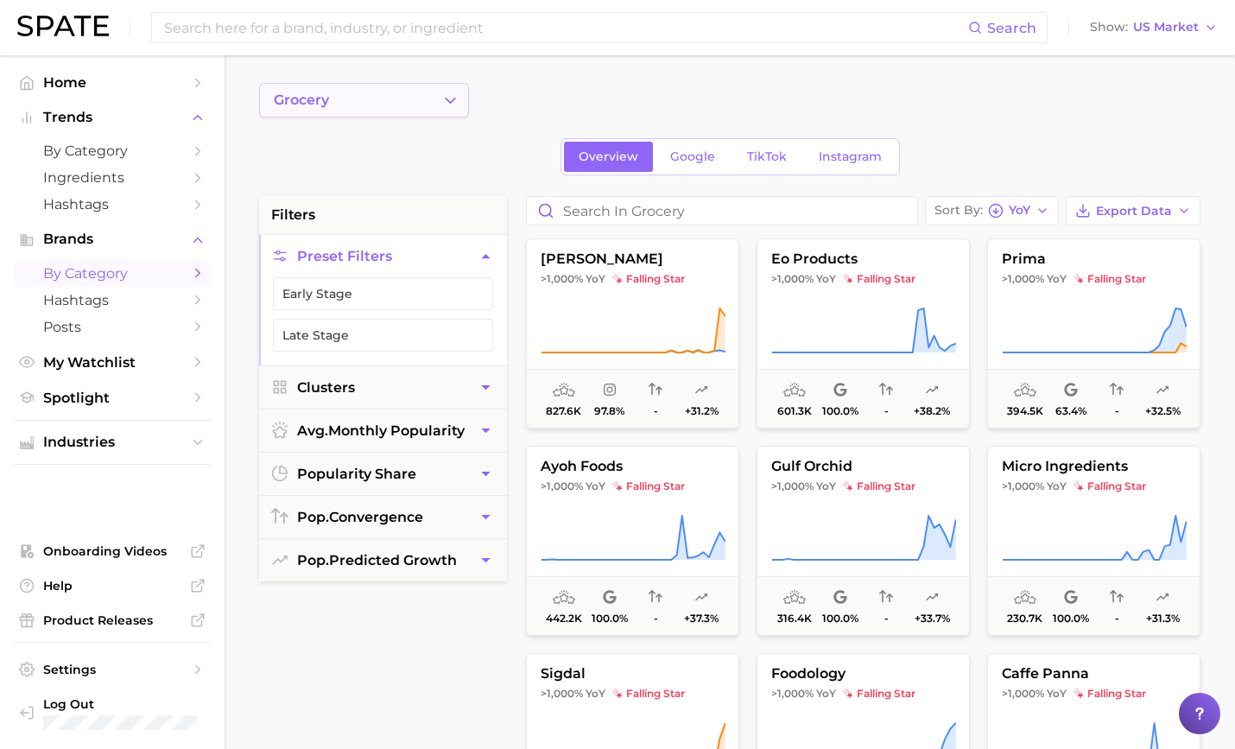
click at [445, 105] on icon "Change Category" at bounding box center [450, 101] width 18 height 18
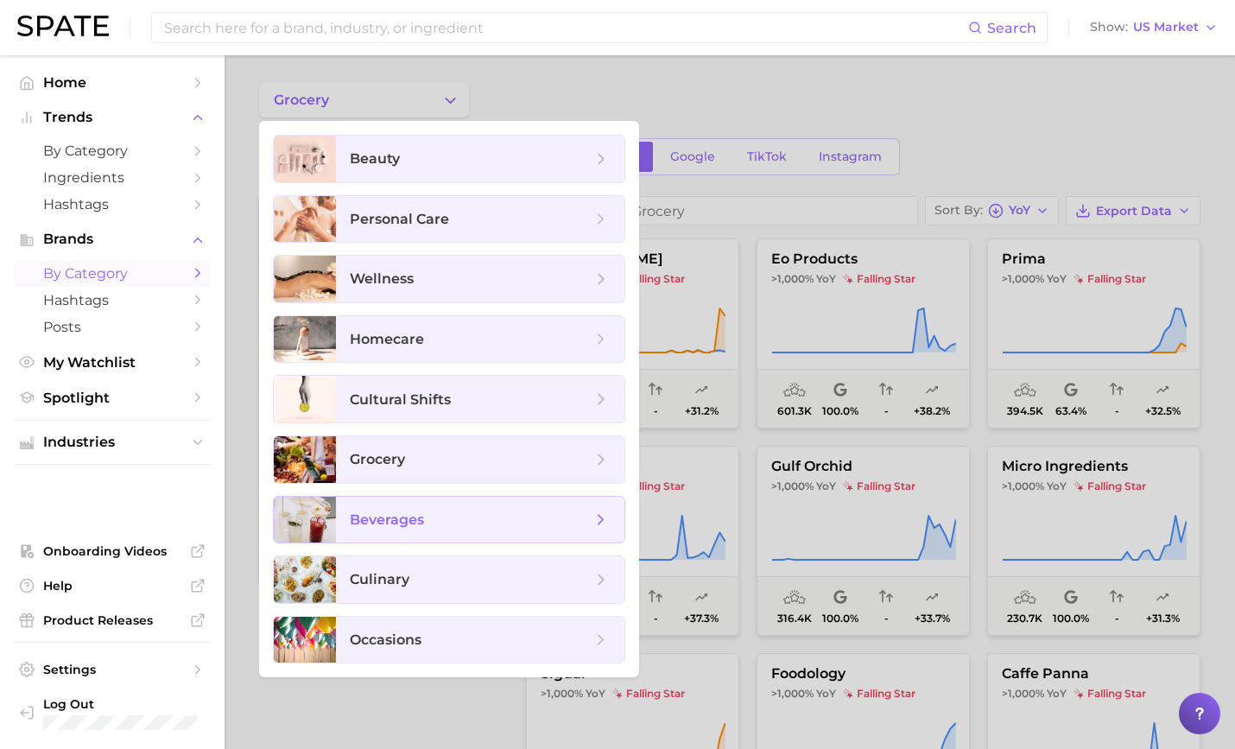
click at [600, 499] on span "beverages" at bounding box center [480, 520] width 288 height 47
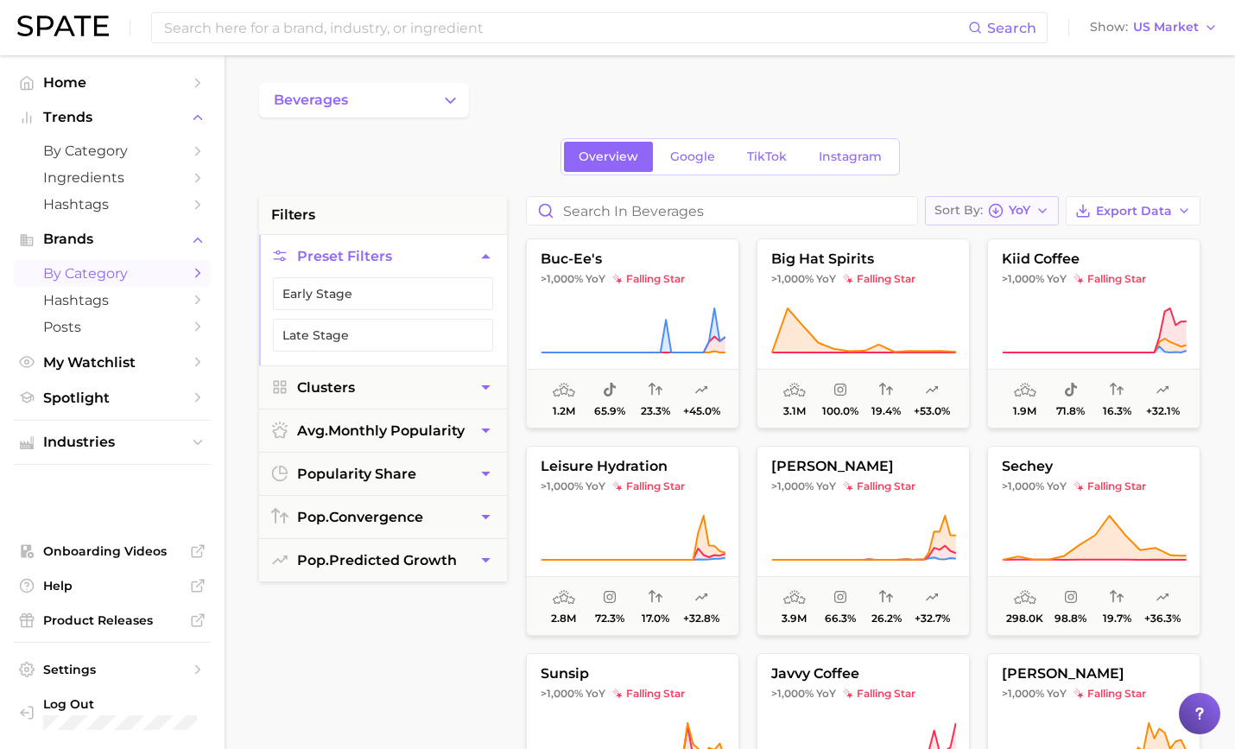
click at [988, 198] on button "Sort By YoY" at bounding box center [992, 210] width 134 height 29
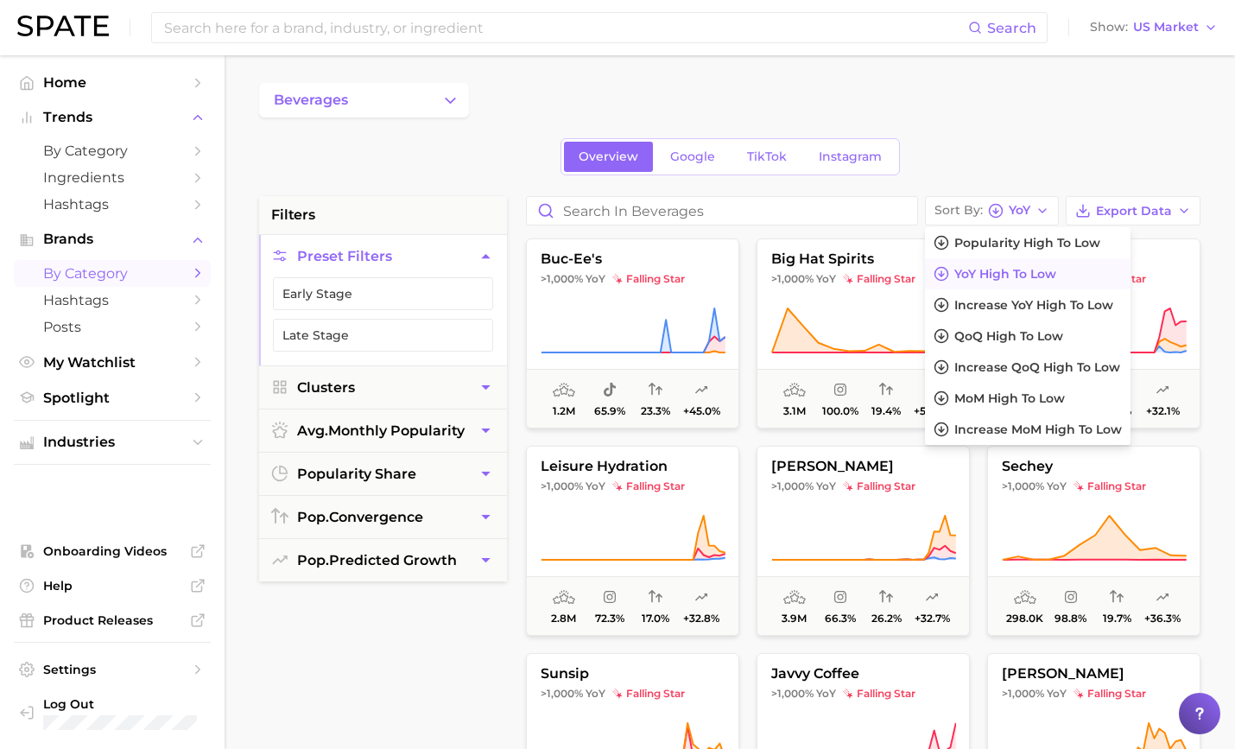
click at [1003, 160] on div "Overview Google TikTok Instagram" at bounding box center [729, 156] width 941 height 37
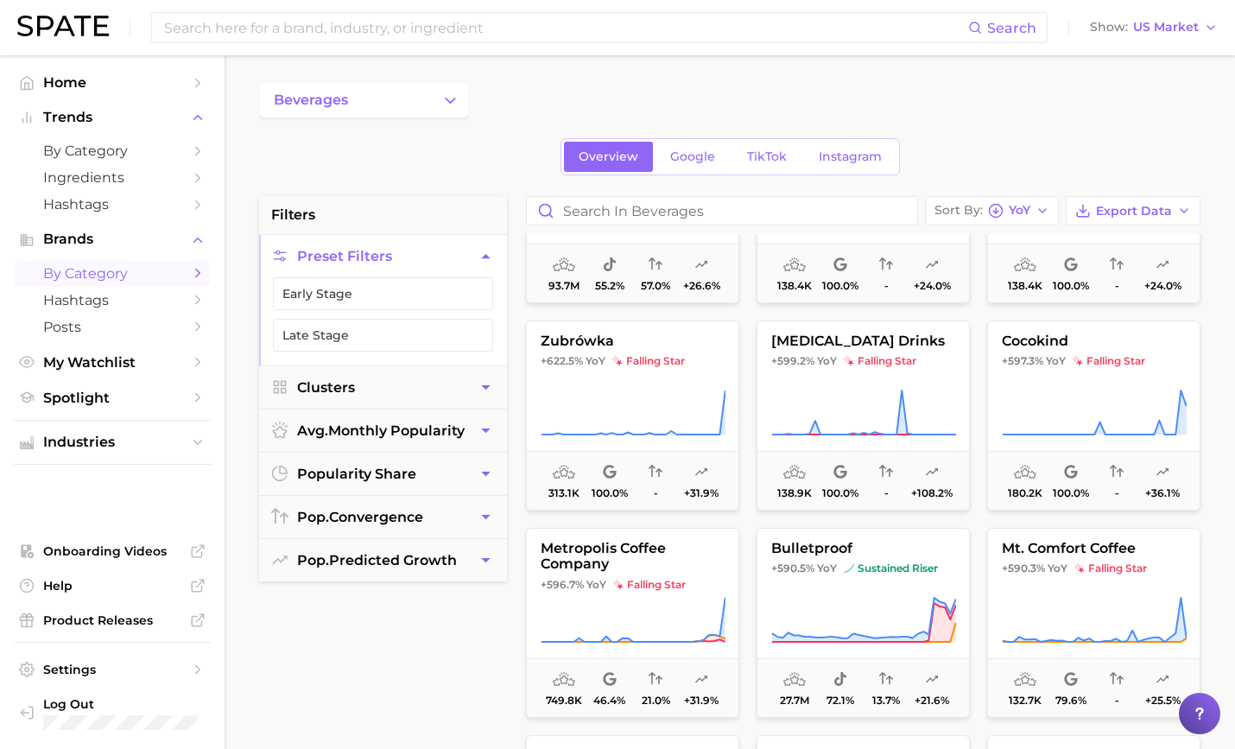
scroll to position [5735, 0]
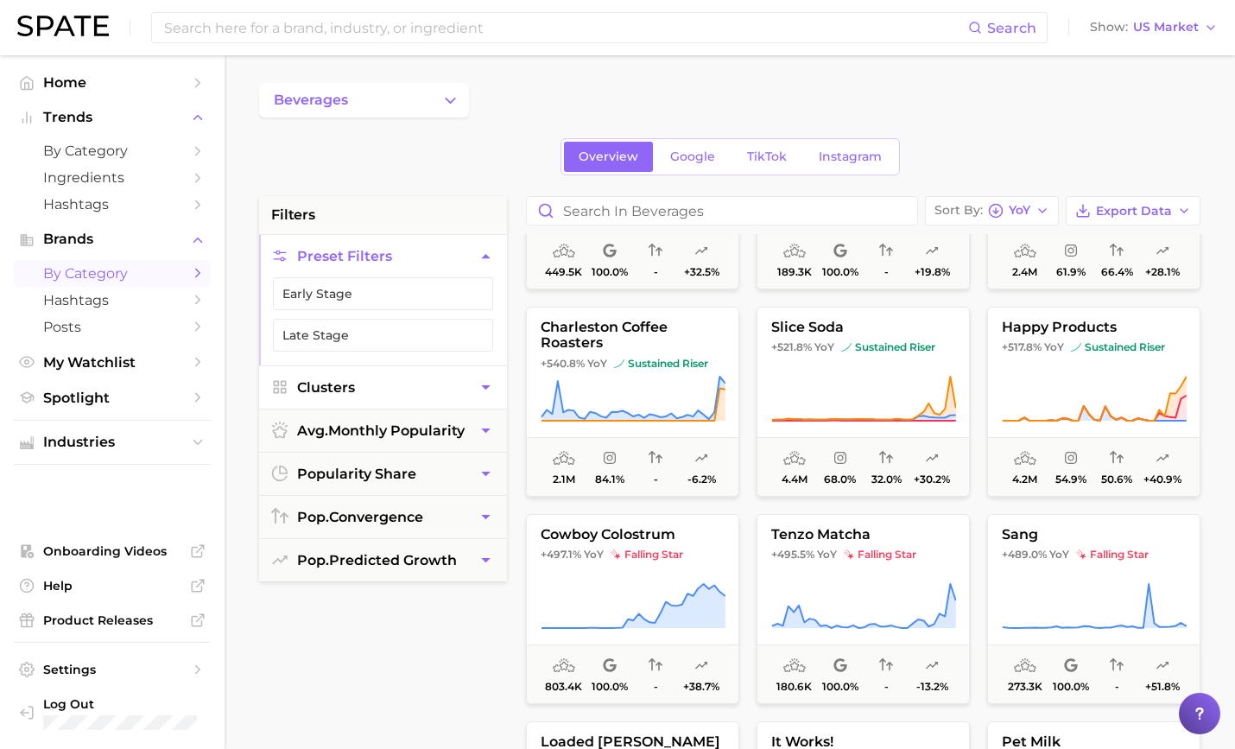
click at [425, 379] on button "Clusters" at bounding box center [383, 387] width 248 height 42
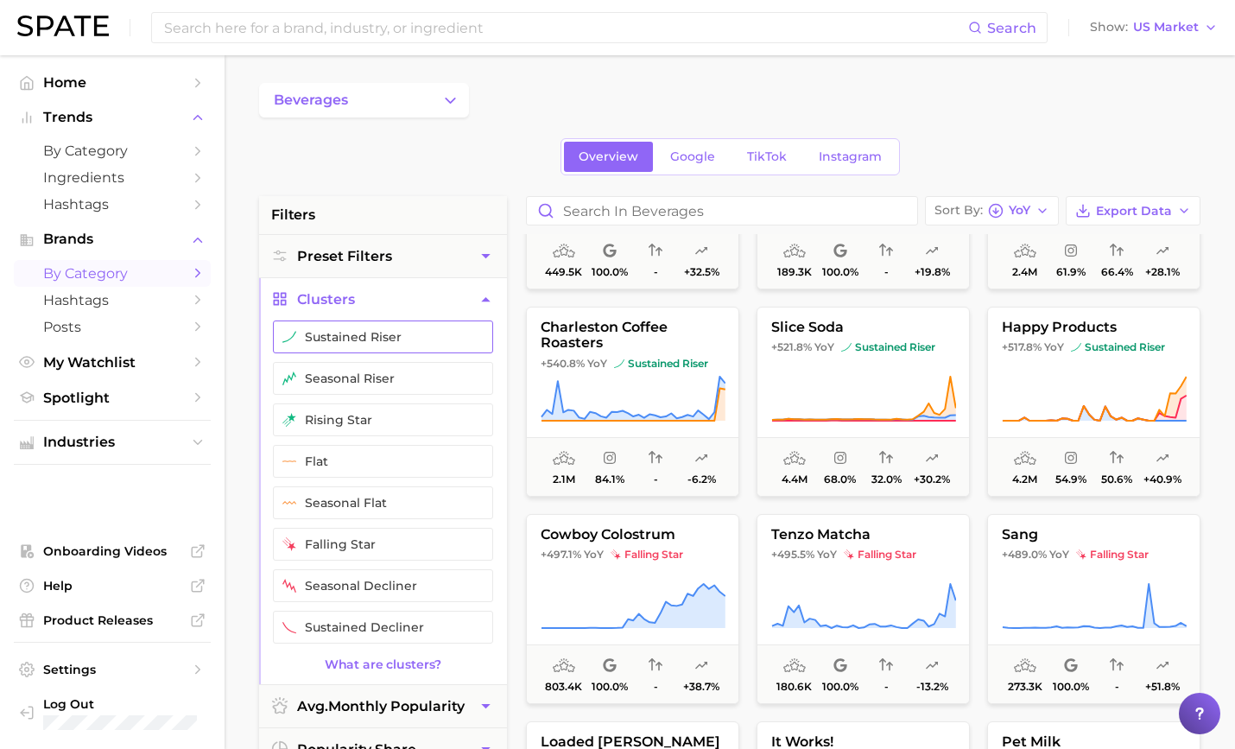
click at [402, 332] on button "sustained riser" at bounding box center [383, 336] width 220 height 33
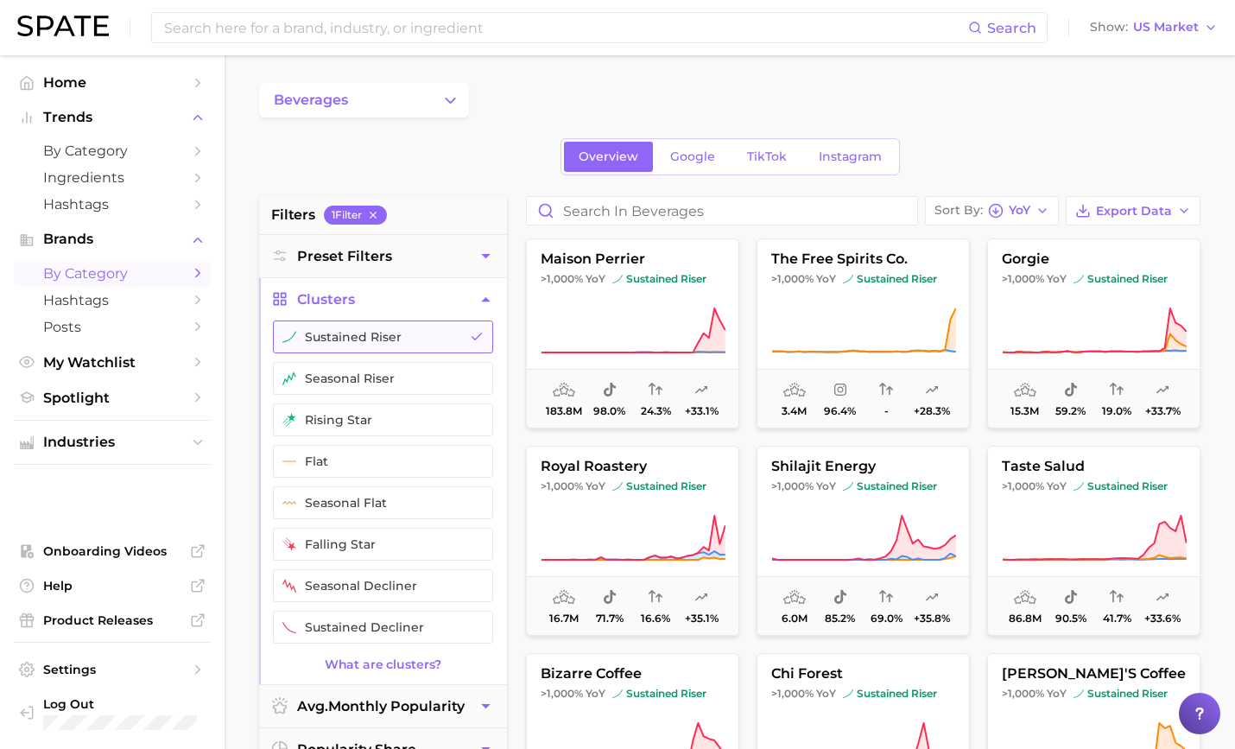
click at [402, 332] on button "sustained riser" at bounding box center [383, 336] width 220 height 33
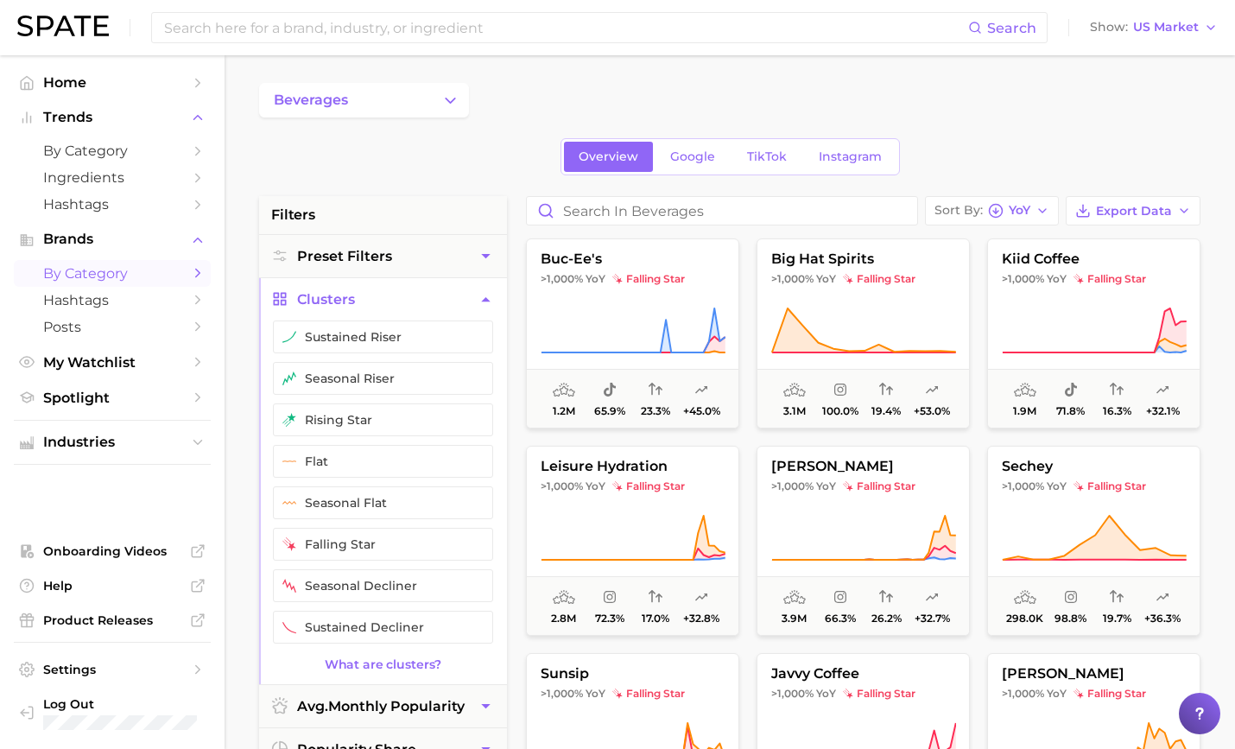
click at [410, 291] on button "Clusters" at bounding box center [383, 299] width 248 height 42
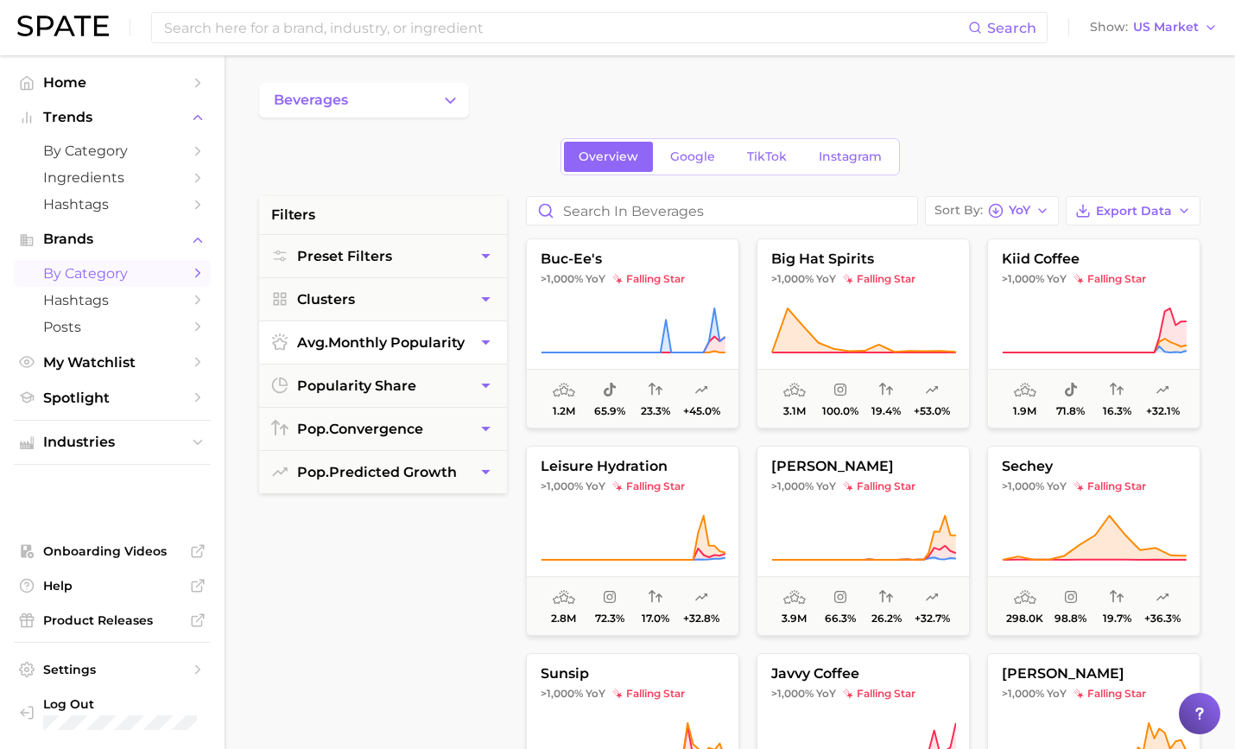
click at [415, 358] on button "avg. monthly popularity" at bounding box center [383, 342] width 248 height 42
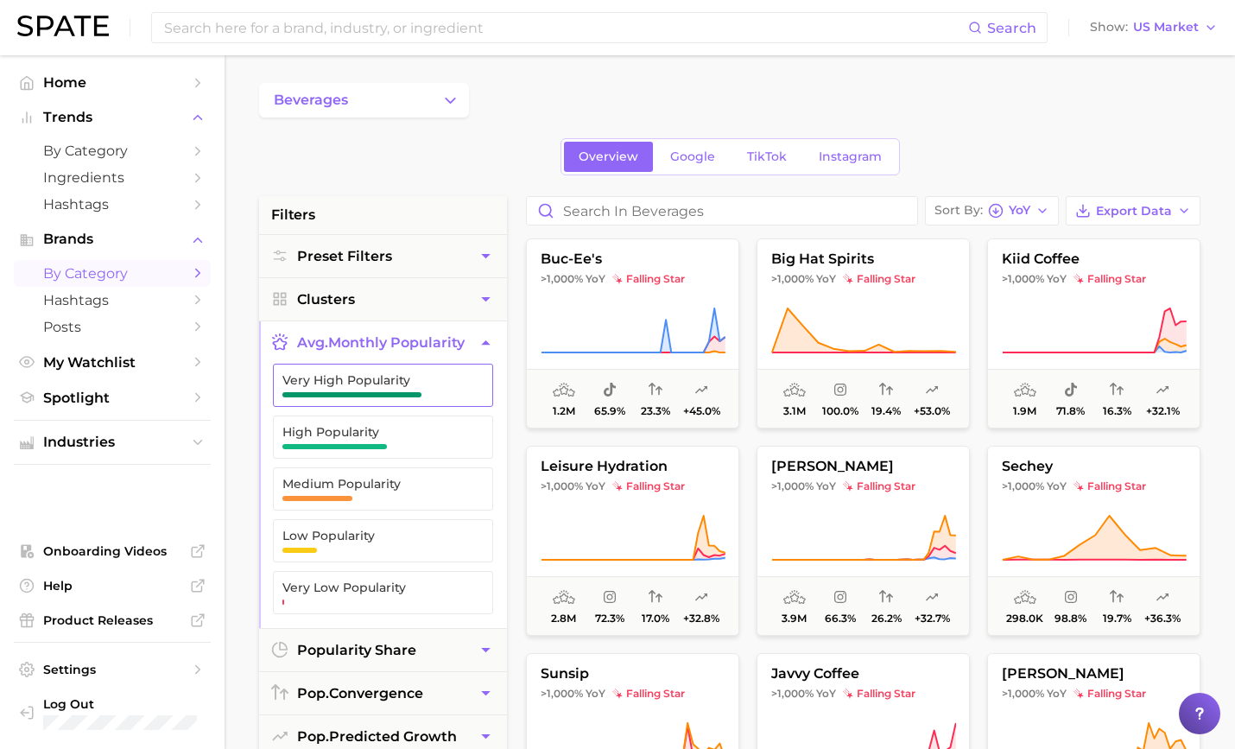
click at [402, 373] on span "Very High Popularity" at bounding box center [369, 380] width 174 height 14
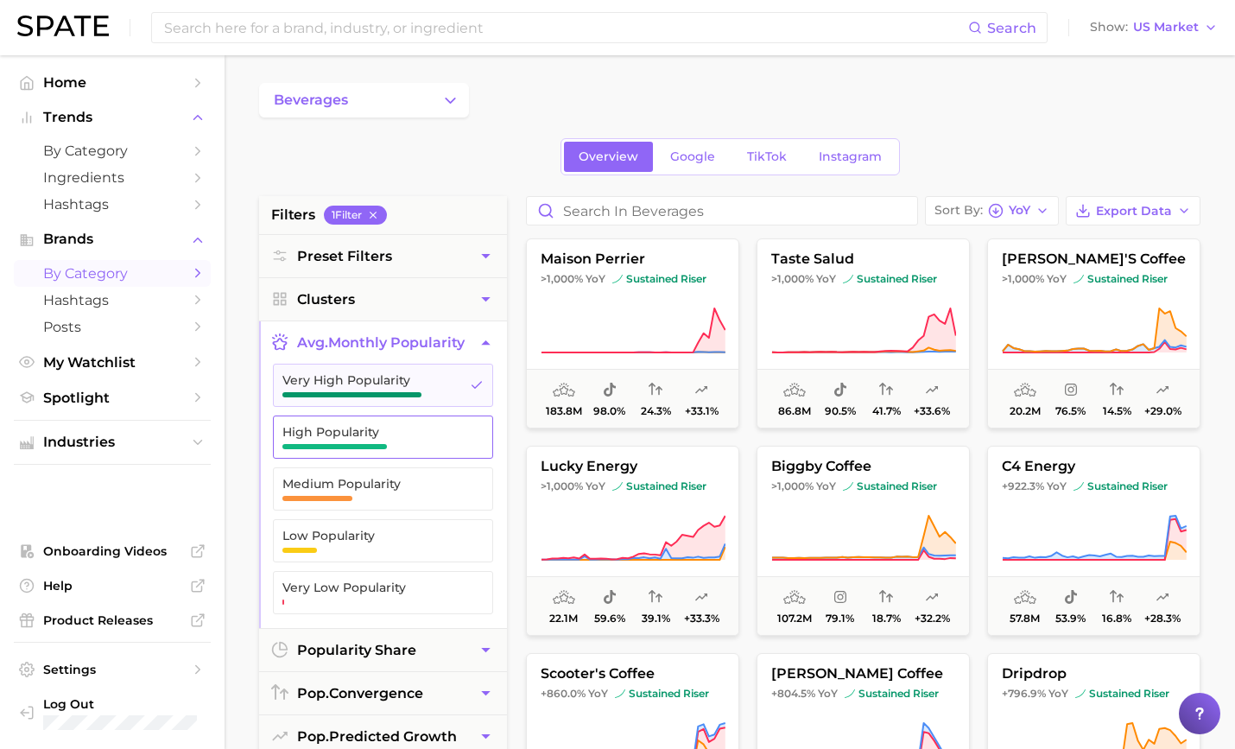
click at [398, 427] on span "High Popularity" at bounding box center [369, 432] width 174 height 14
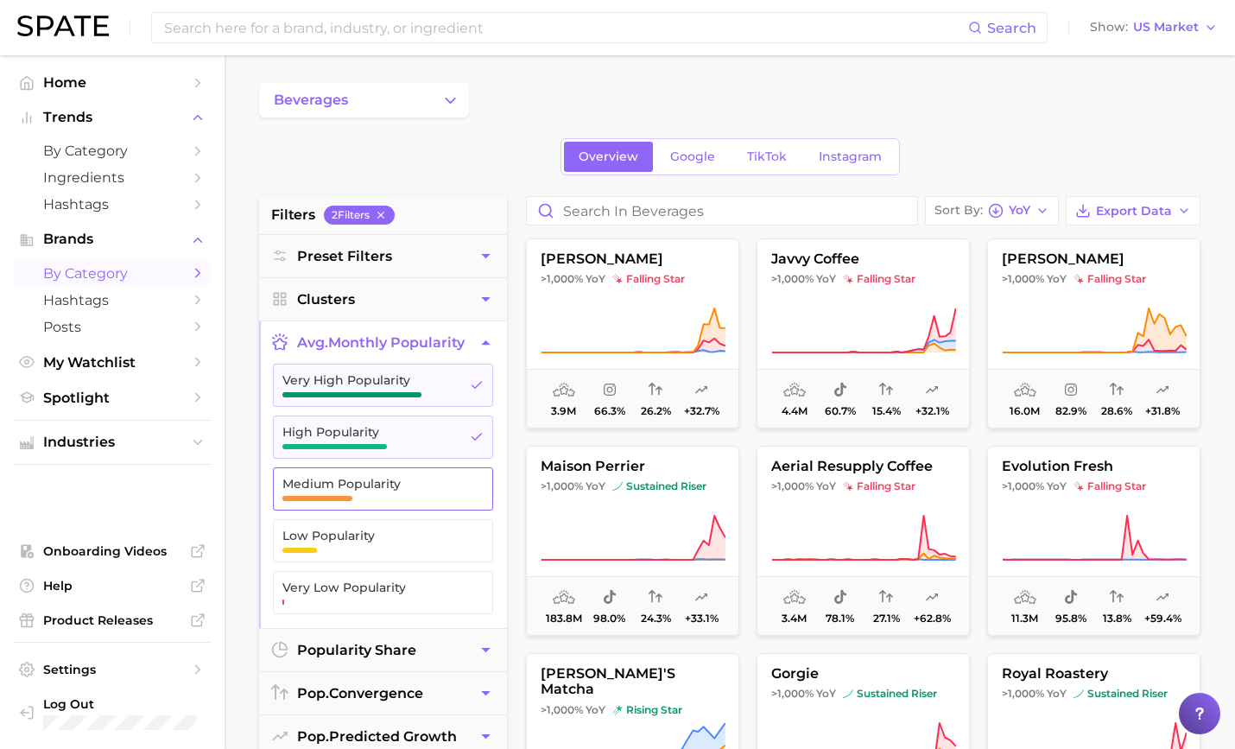
click at [389, 486] on span "Medium Popularity" at bounding box center [369, 489] width 174 height 24
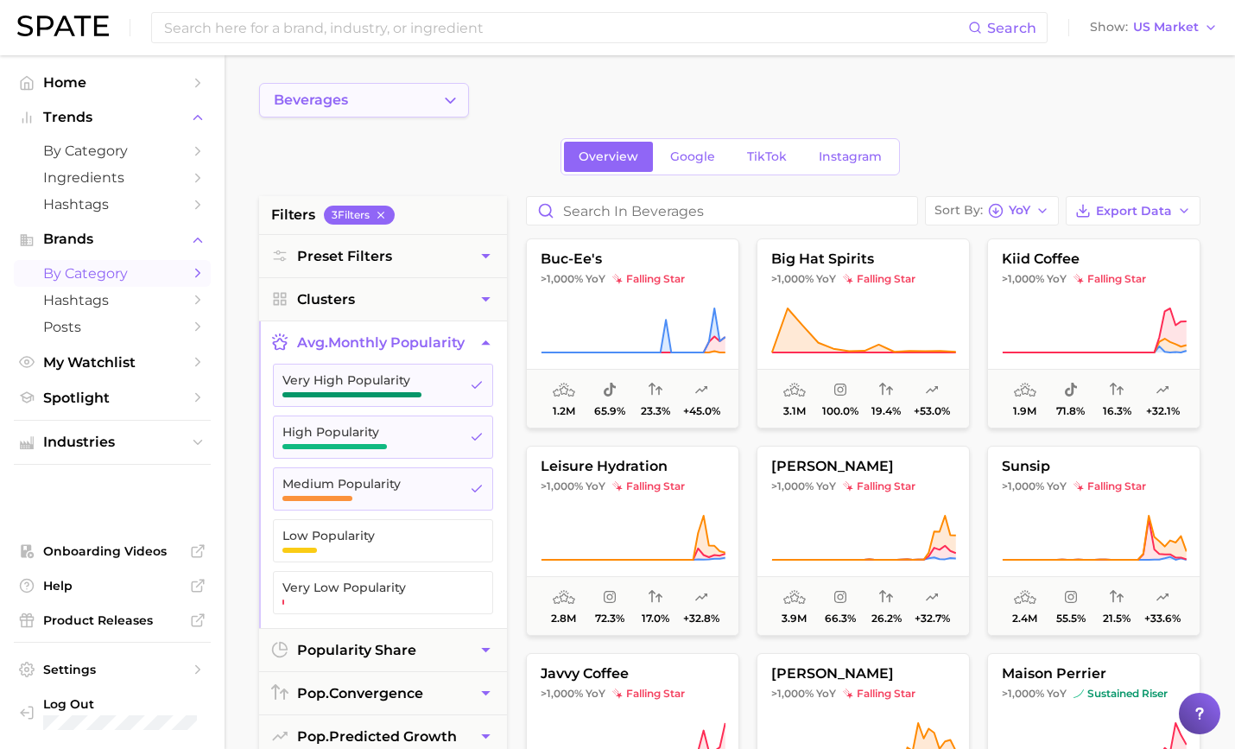
click at [438, 111] on button "beverages" at bounding box center [364, 100] width 210 height 35
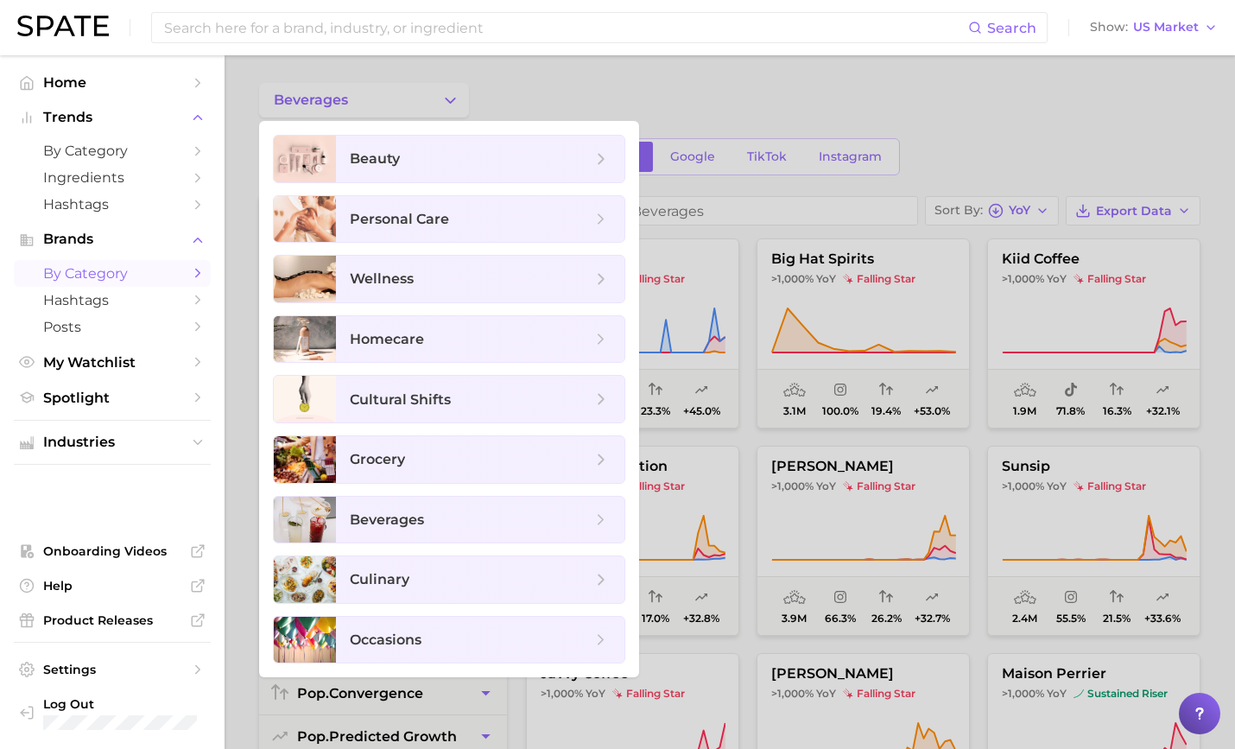
click at [948, 80] on div at bounding box center [617, 374] width 1235 height 749
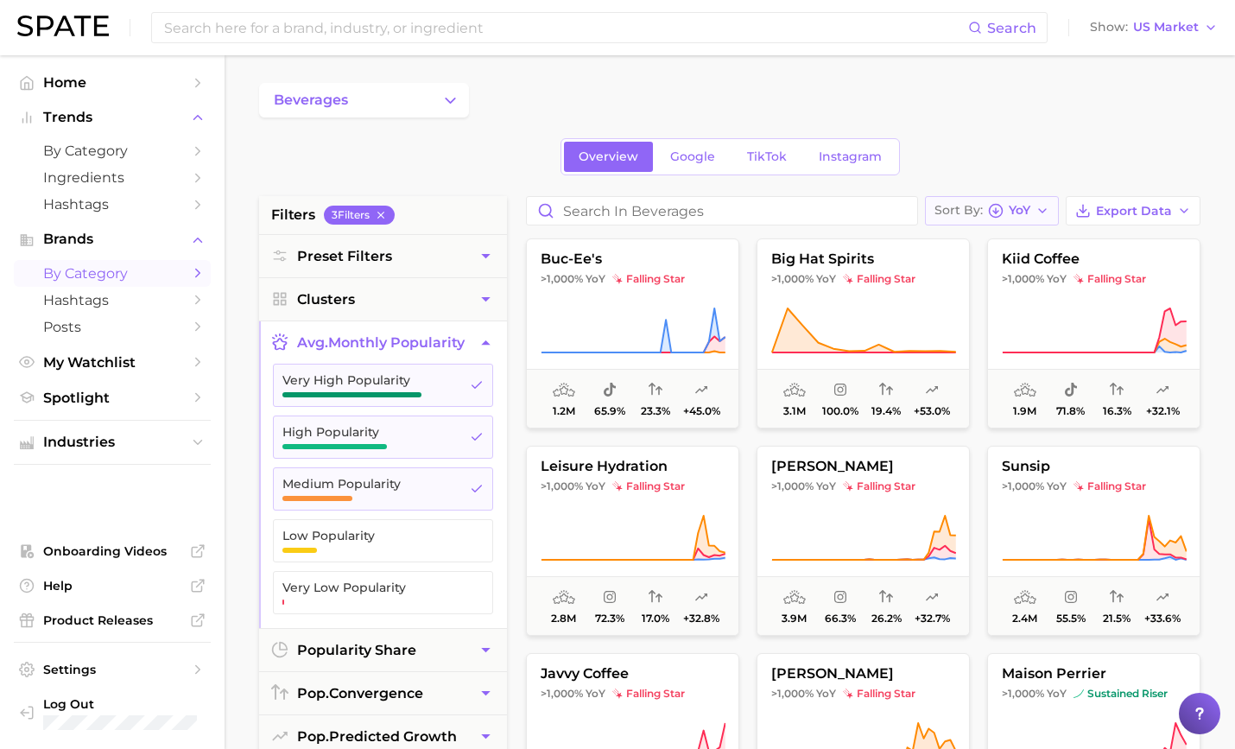
click at [1016, 197] on button "Sort By YoY" at bounding box center [992, 210] width 134 height 29
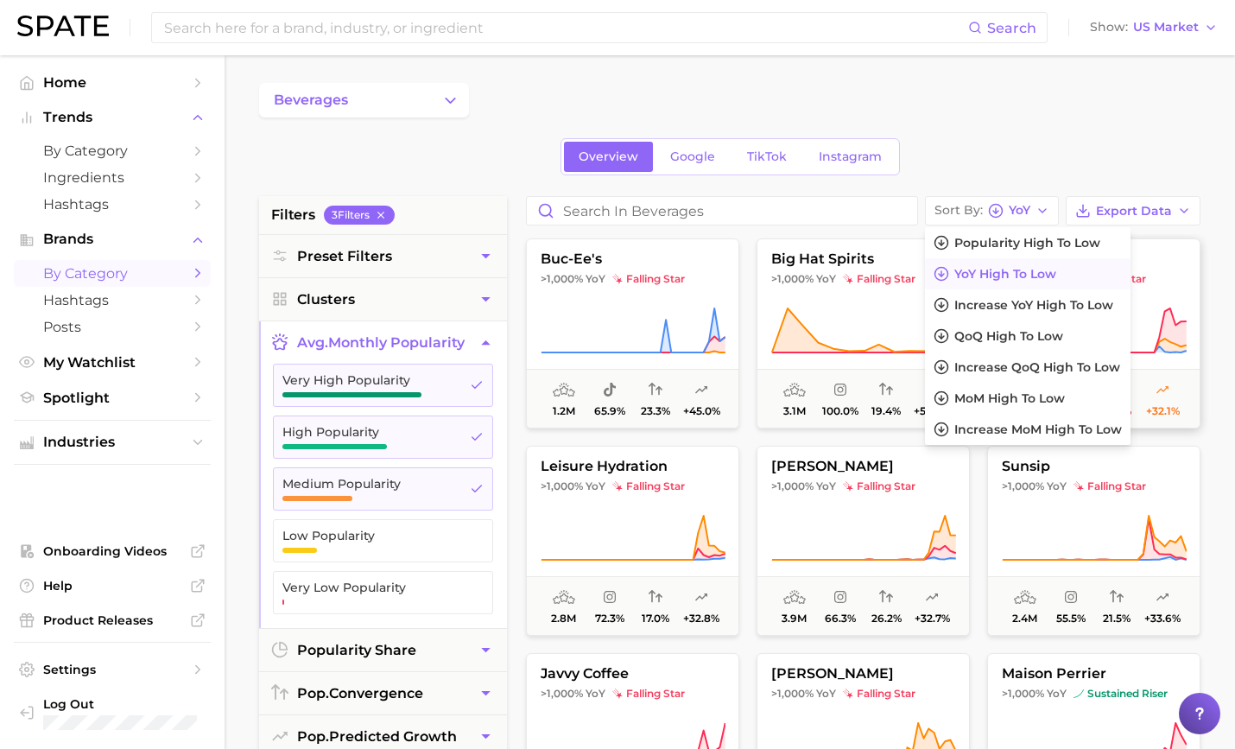
click at [1034, 272] on span "YoY high to low" at bounding box center [1005, 274] width 102 height 15
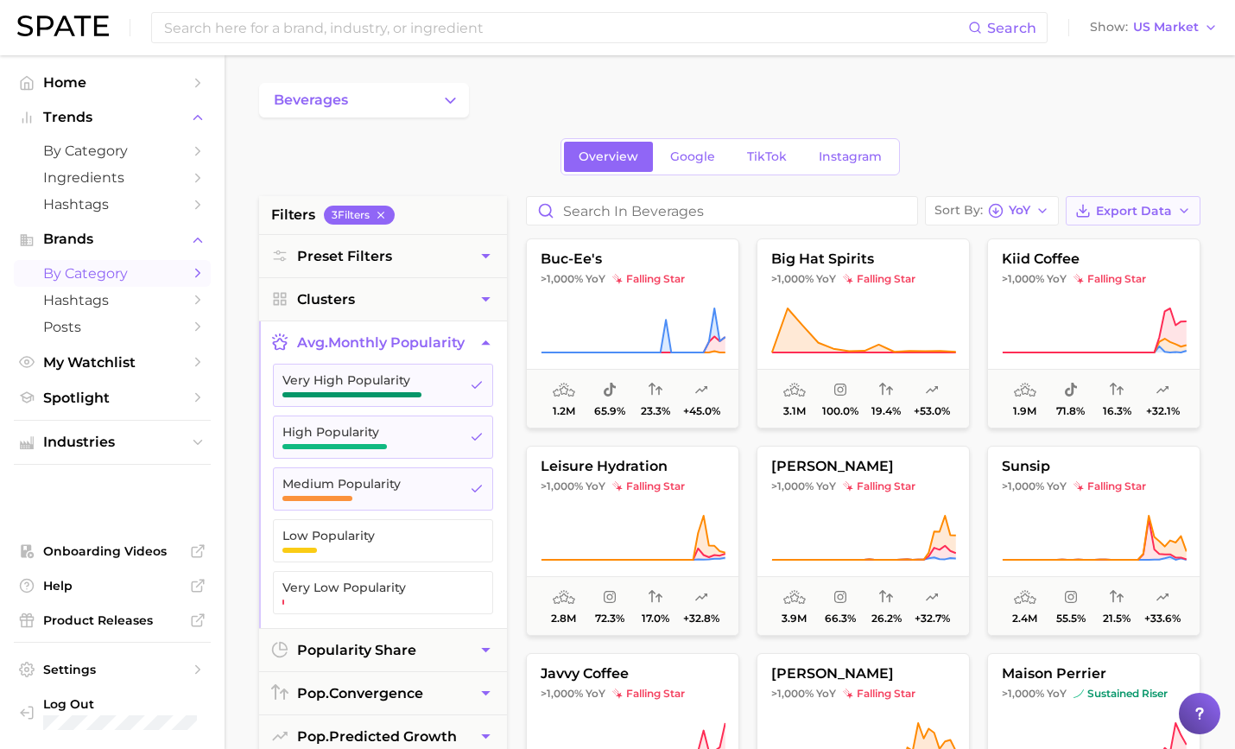
click at [1116, 210] on span "Export Data" at bounding box center [1134, 211] width 76 height 15
click at [1093, 239] on span "Card Data CSV" at bounding box center [1085, 243] width 91 height 15
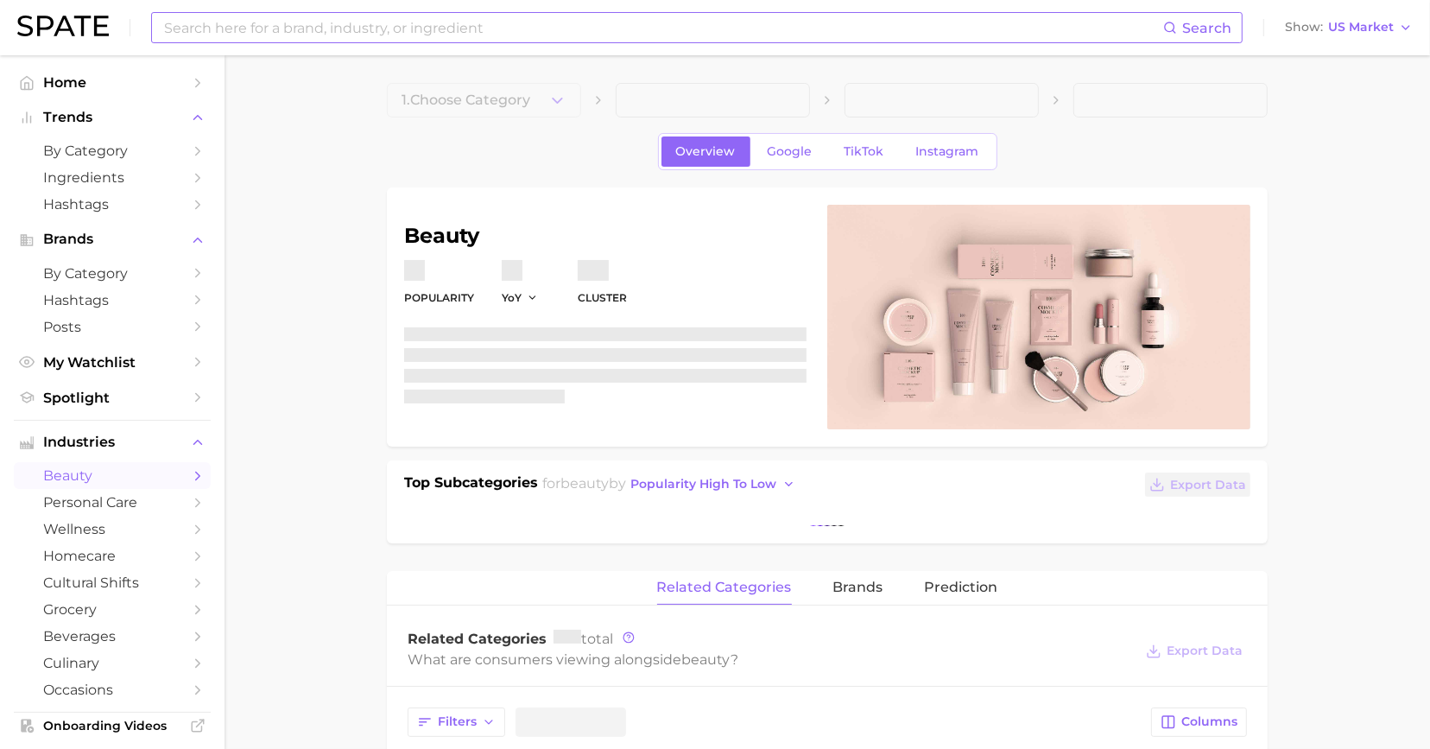
click at [467, 22] on input at bounding box center [662, 27] width 1001 height 29
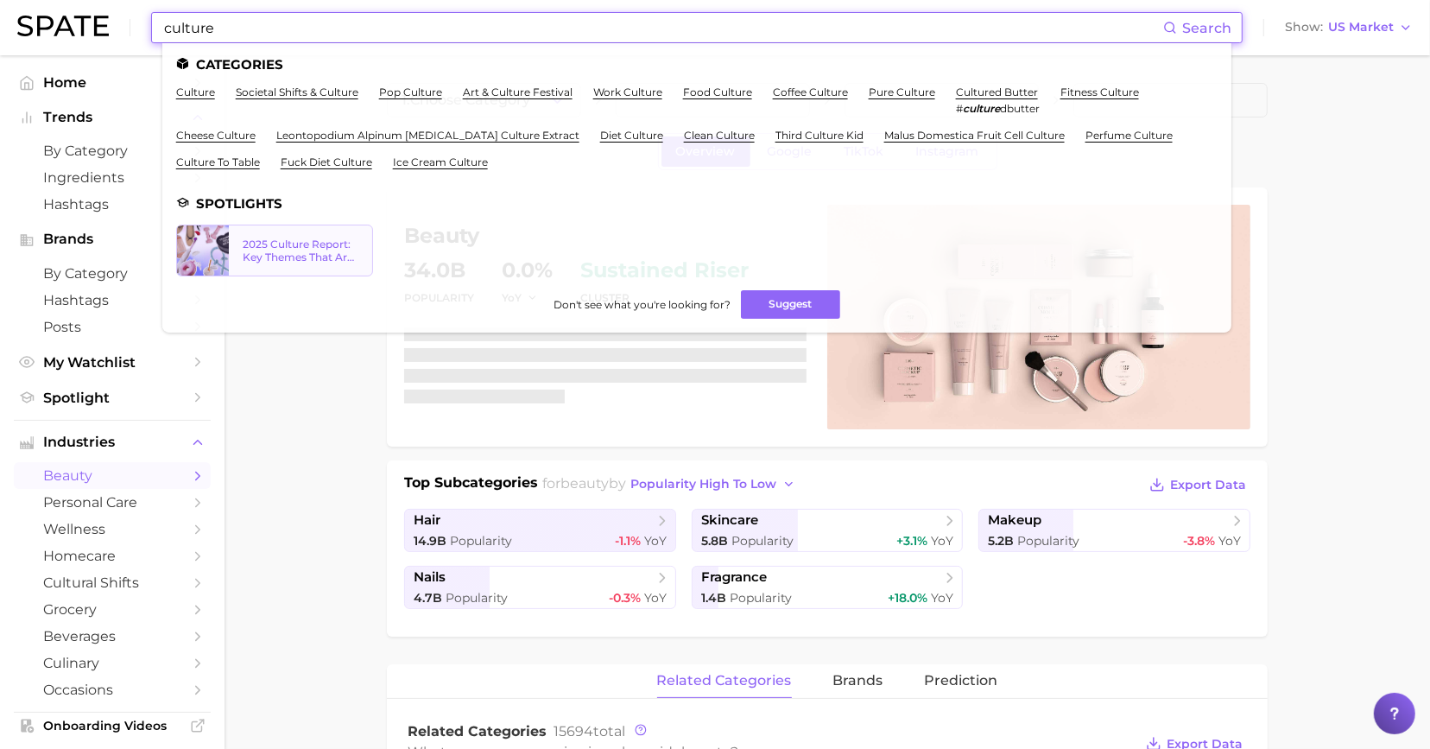
type input "culture"
click at [264, 245] on div "2025 Culture Report: Key Themes That Are Shaping Consumer Demand" at bounding box center [301, 250] width 116 height 26
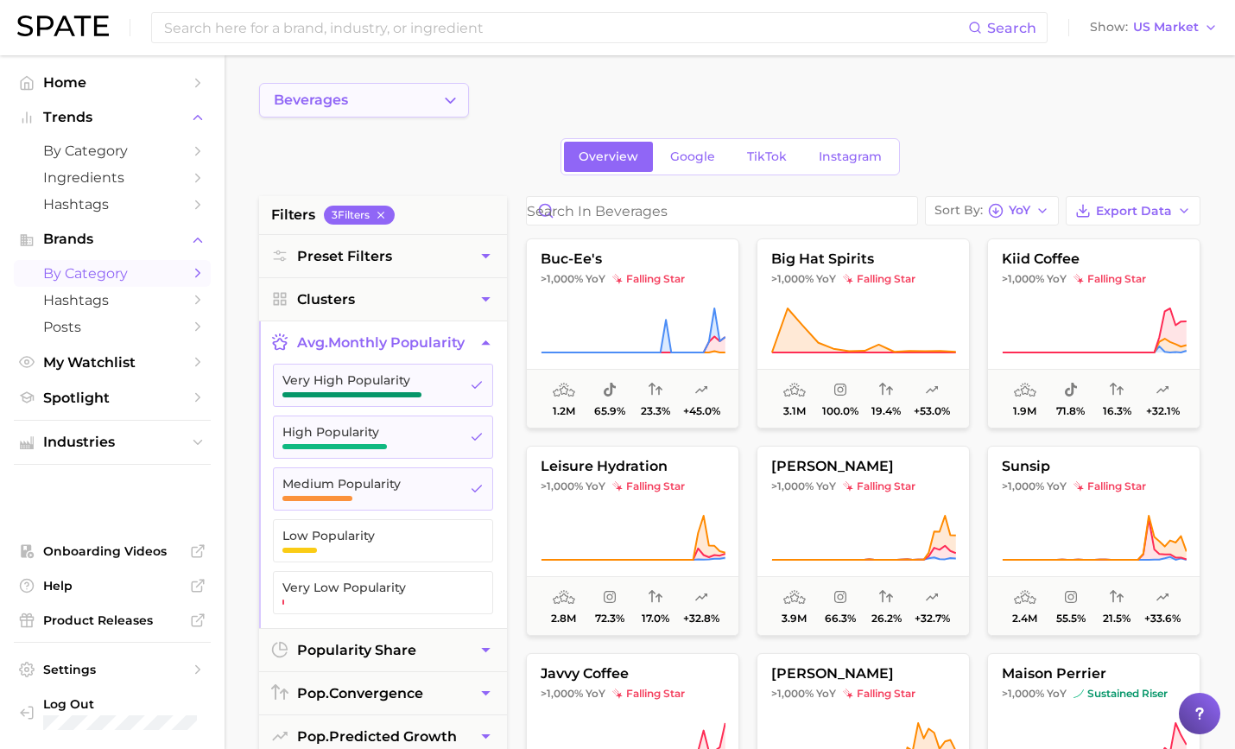
click at [455, 100] on icon "Change Category" at bounding box center [450, 101] width 18 height 18
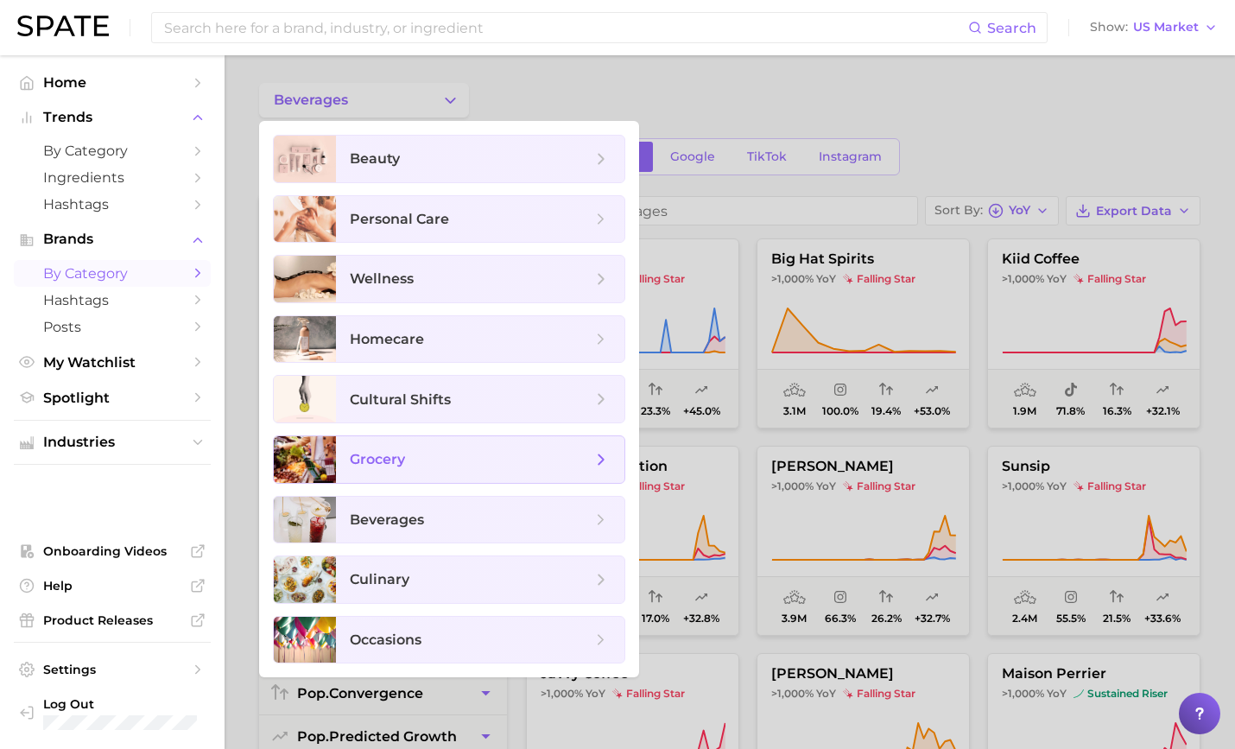
click at [474, 457] on span "grocery" at bounding box center [471, 459] width 242 height 19
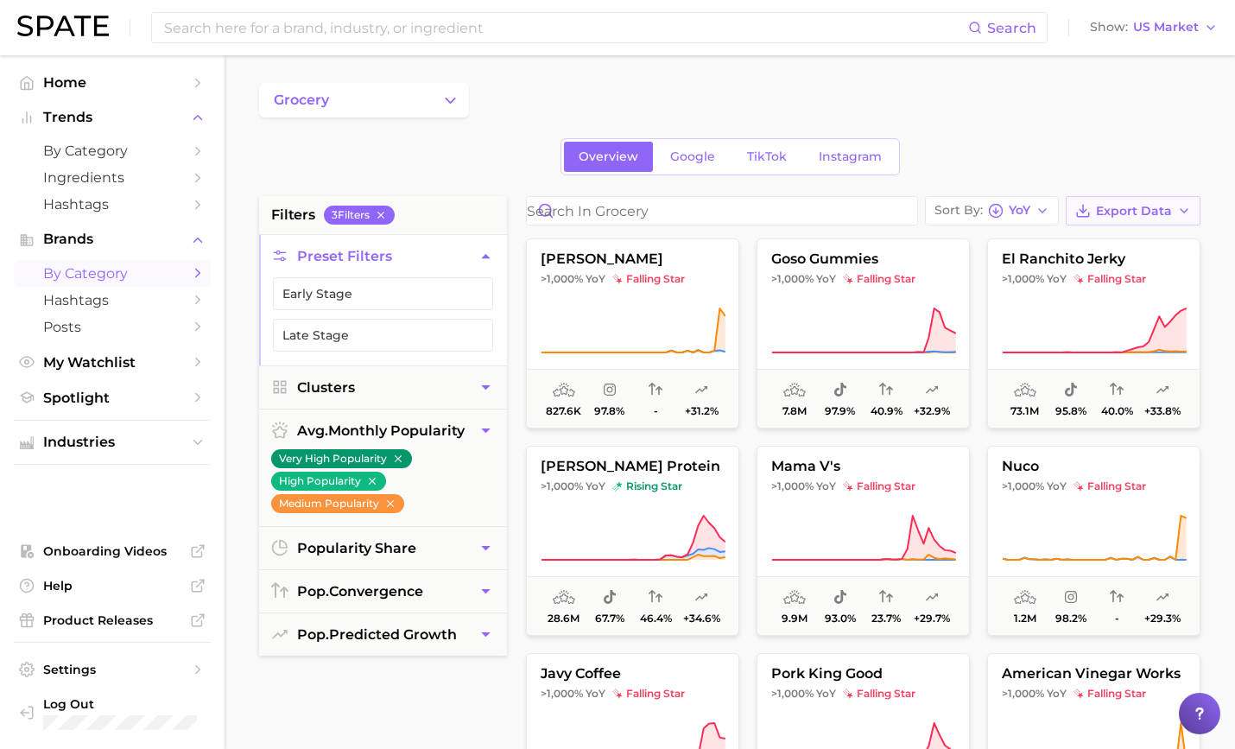
click at [1113, 212] on span "Export Data" at bounding box center [1134, 211] width 76 height 15
click at [1113, 248] on span "Card Data CSV" at bounding box center [1085, 243] width 91 height 15
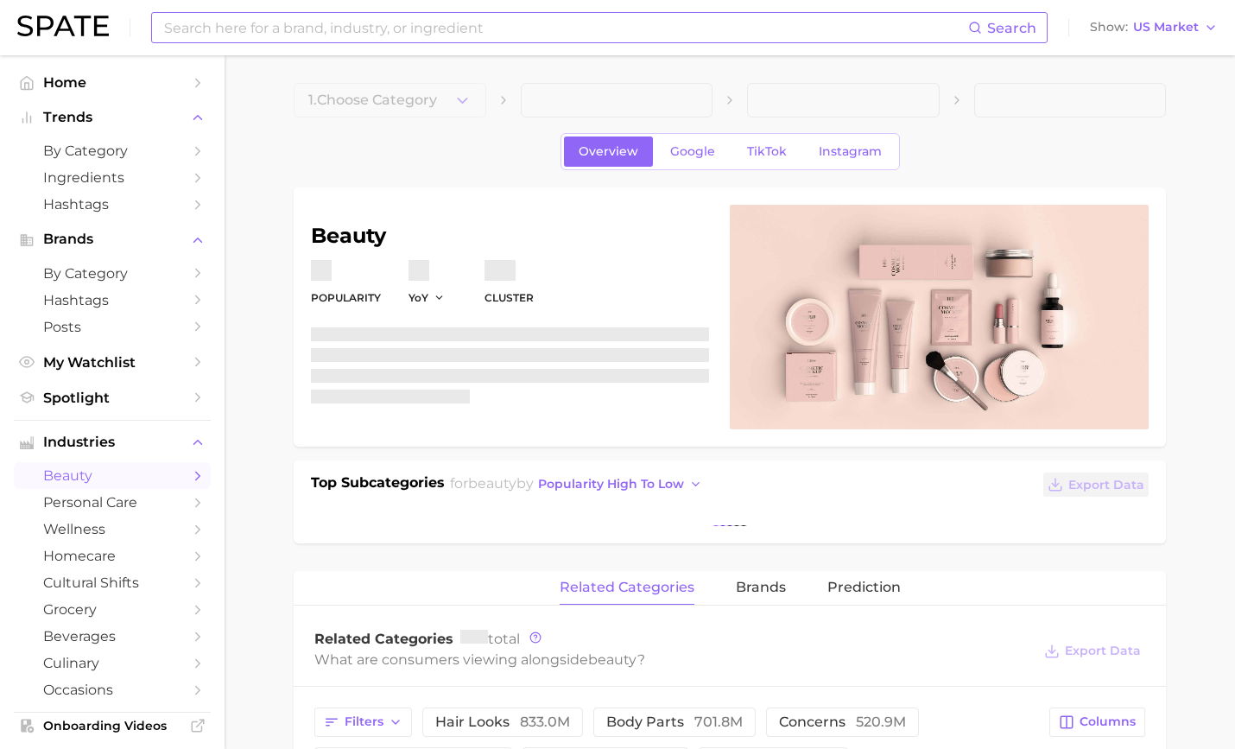
click at [334, 35] on input at bounding box center [565, 27] width 806 height 29
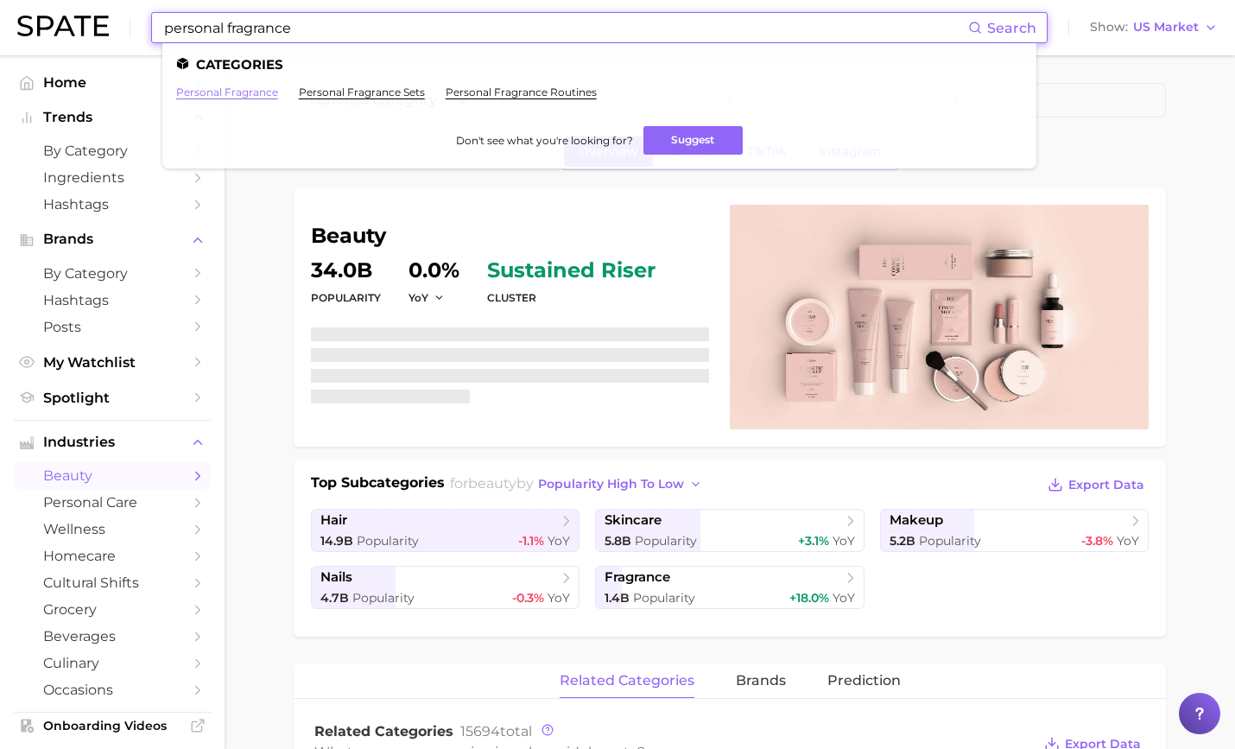
type input "personal fragrance"
click at [252, 92] on link "personal fragrance" at bounding box center [227, 91] width 102 height 13
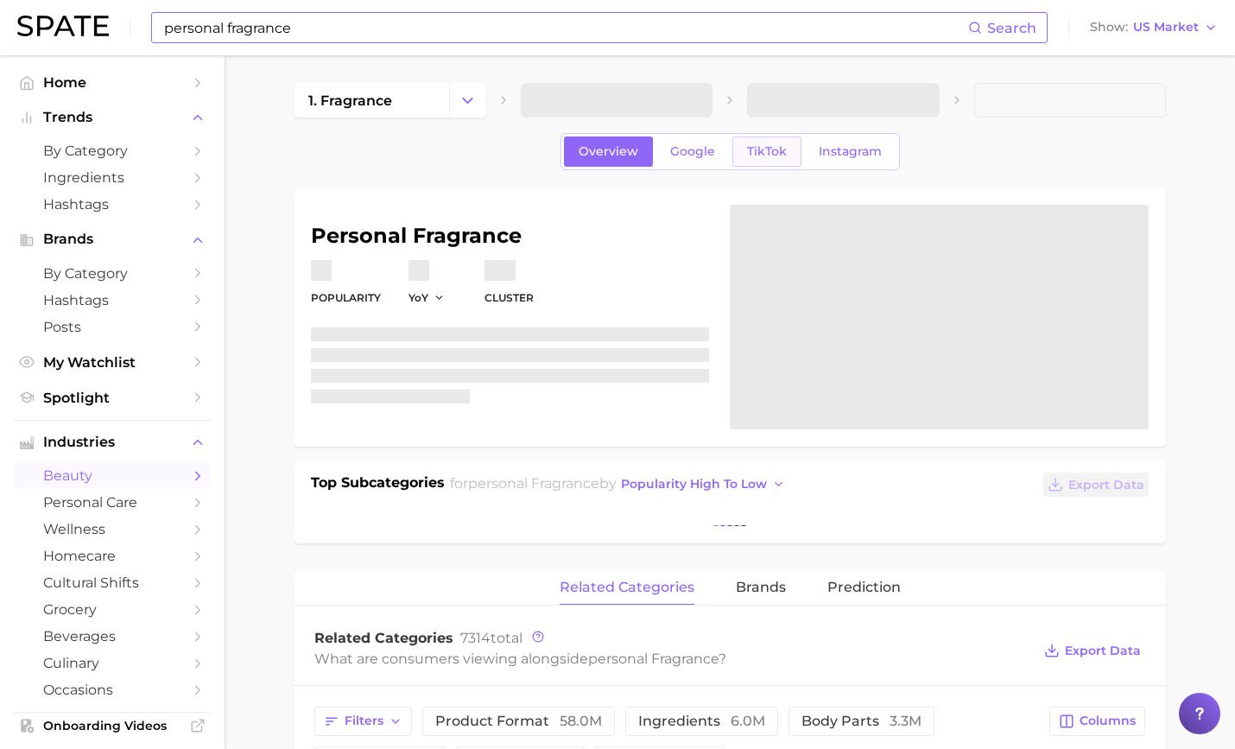
click at [764, 144] on span "TikTok" at bounding box center [767, 151] width 40 height 15
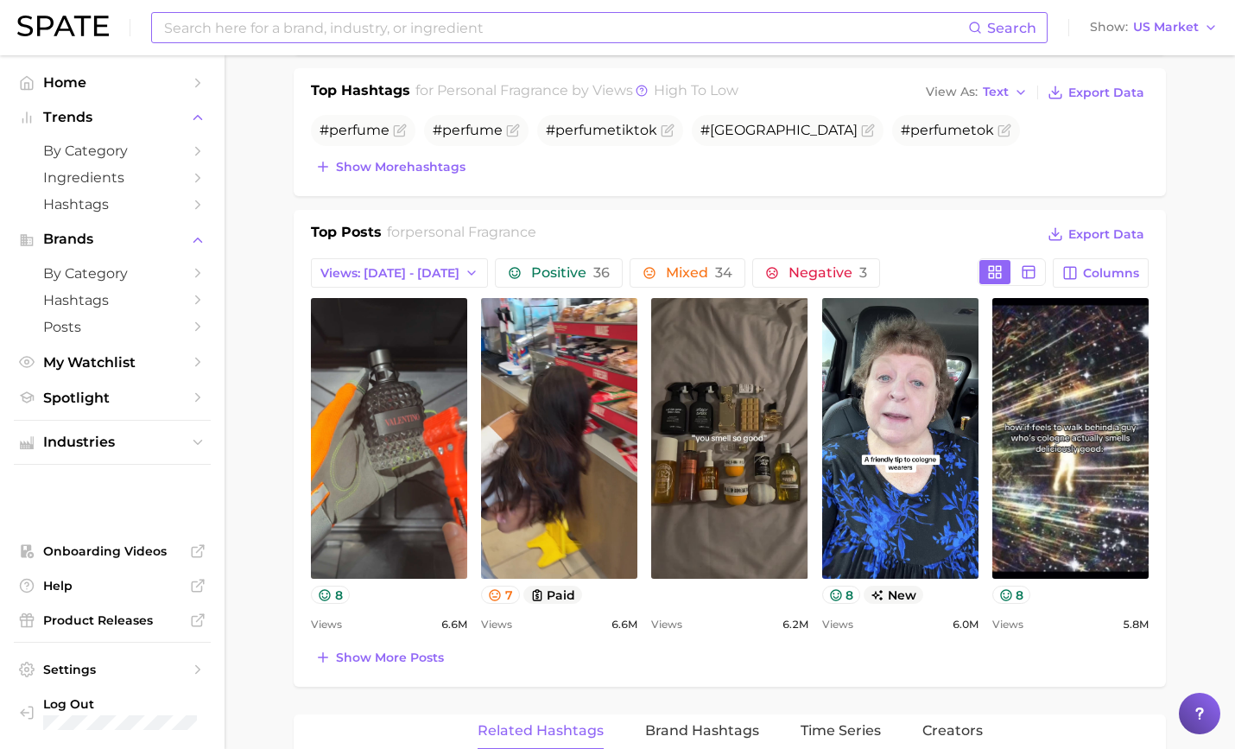
scroll to position [770, 0]
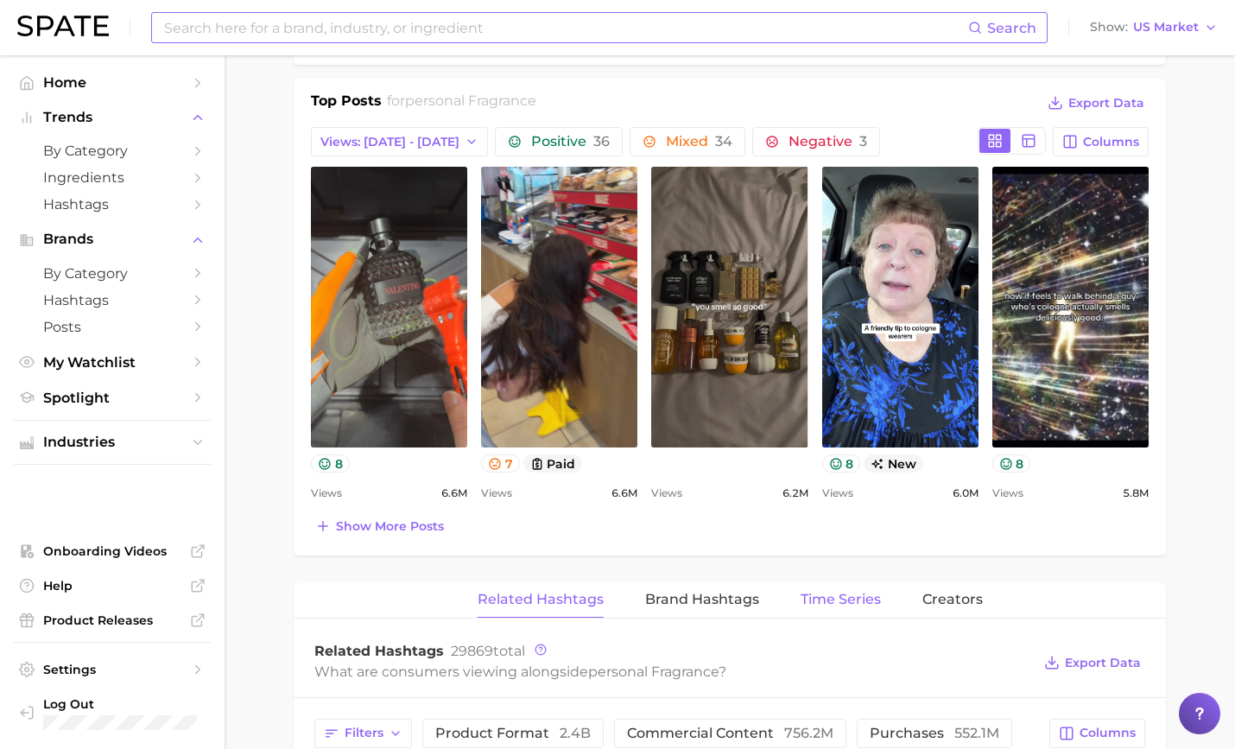
click at [840, 598] on span "Time Series" at bounding box center [841, 600] width 80 height 16
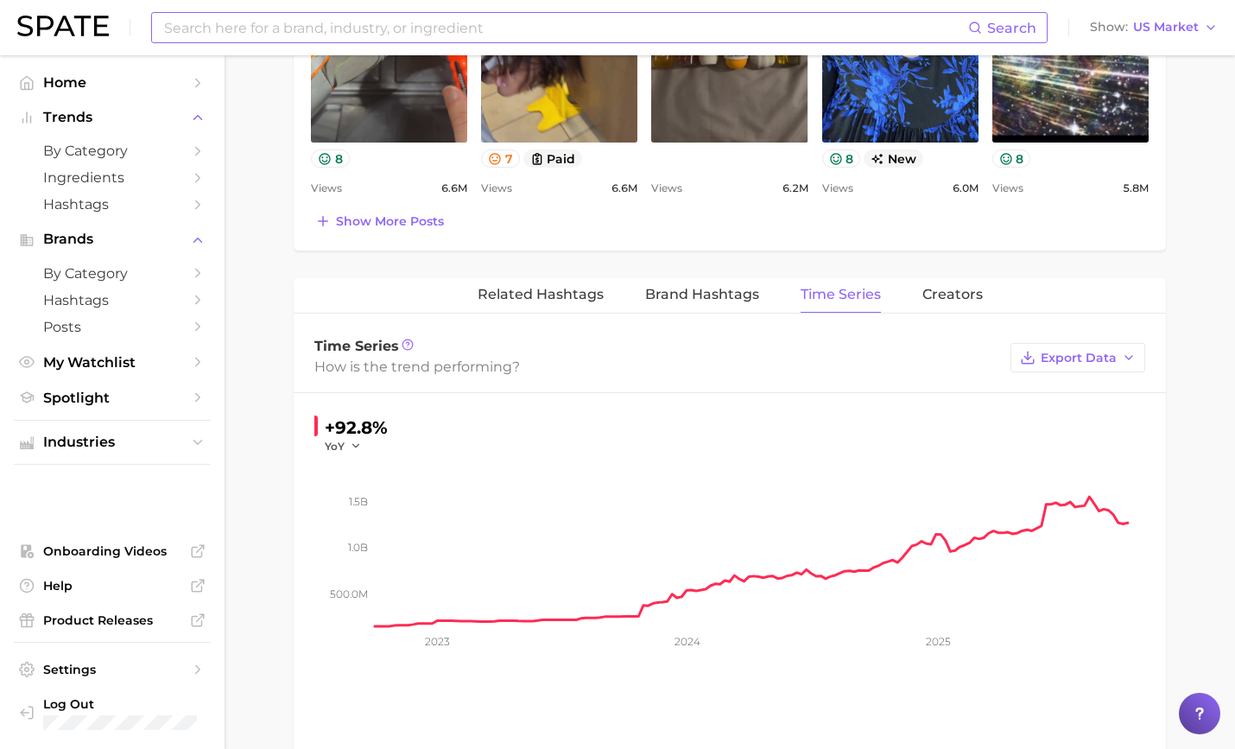
scroll to position [1079, 0]
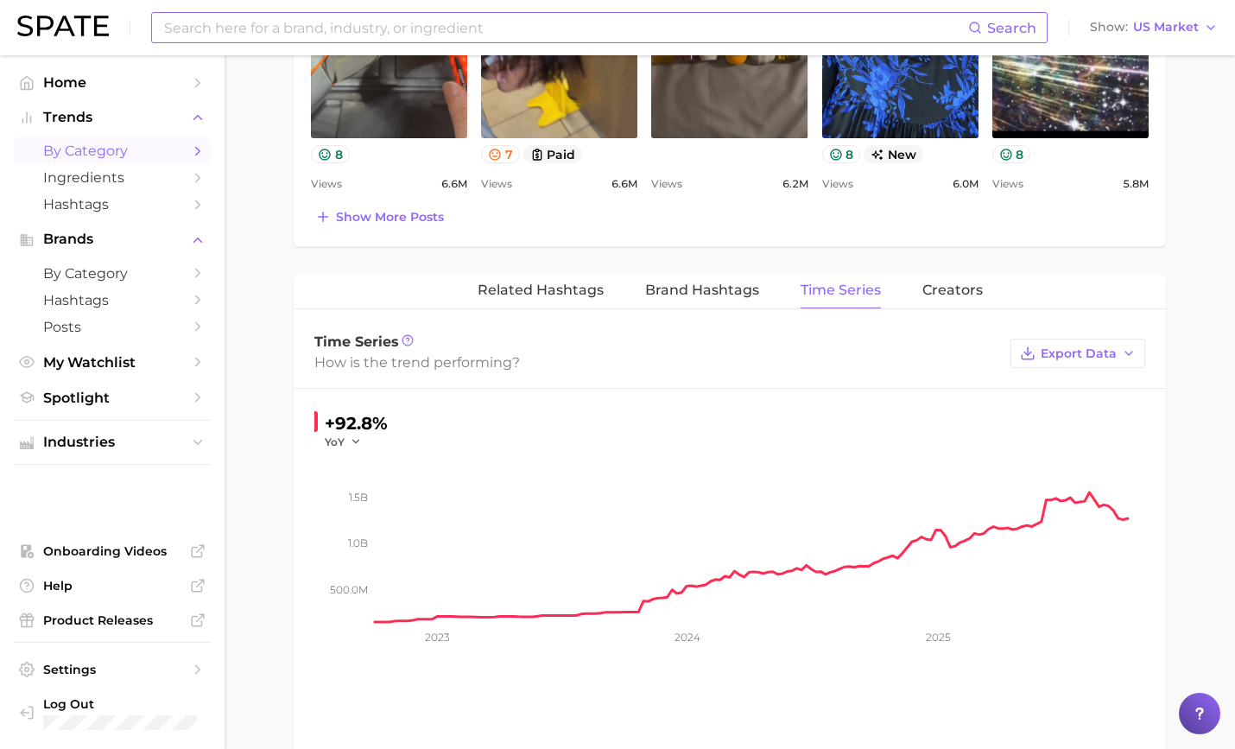
click at [115, 152] on span "by Category" at bounding box center [112, 150] width 138 height 16
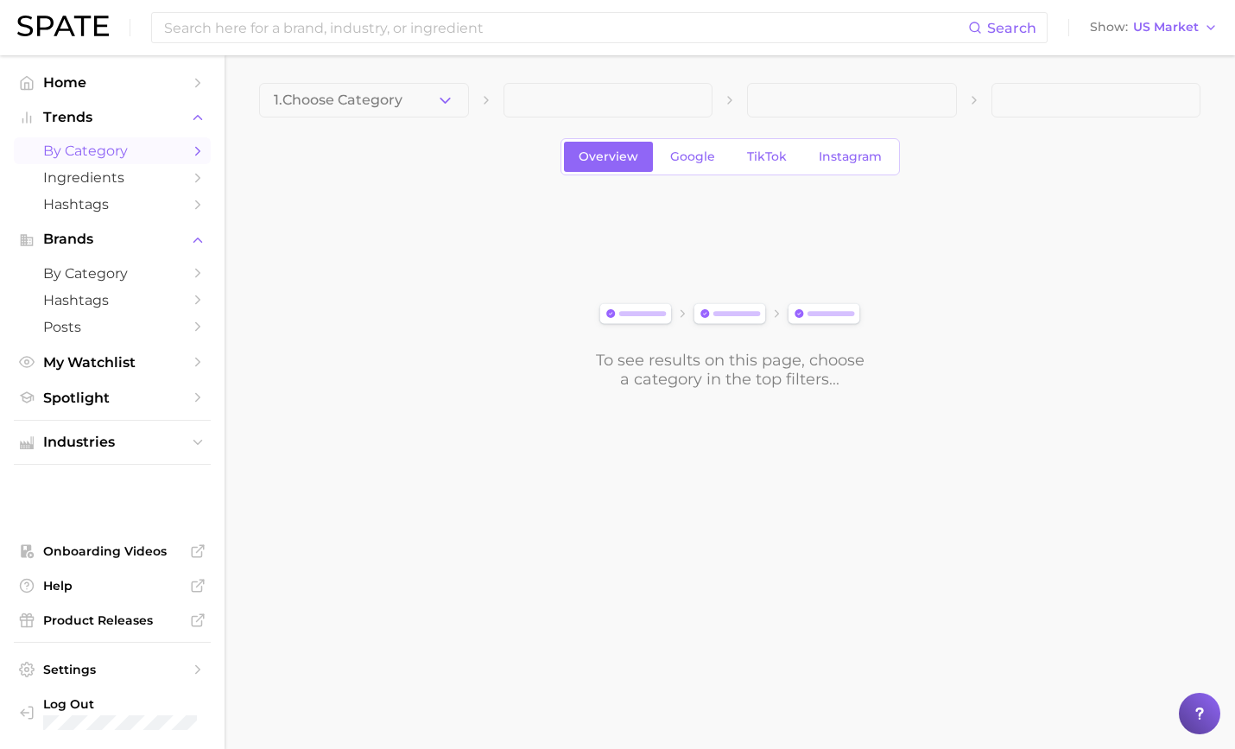
click at [359, 125] on div "1. Choose Category Overview Google TikTok Instagram To see results on this page…" at bounding box center [729, 236] width 941 height 306
click at [361, 110] on button "1. Choose Category" at bounding box center [364, 100] width 210 height 35
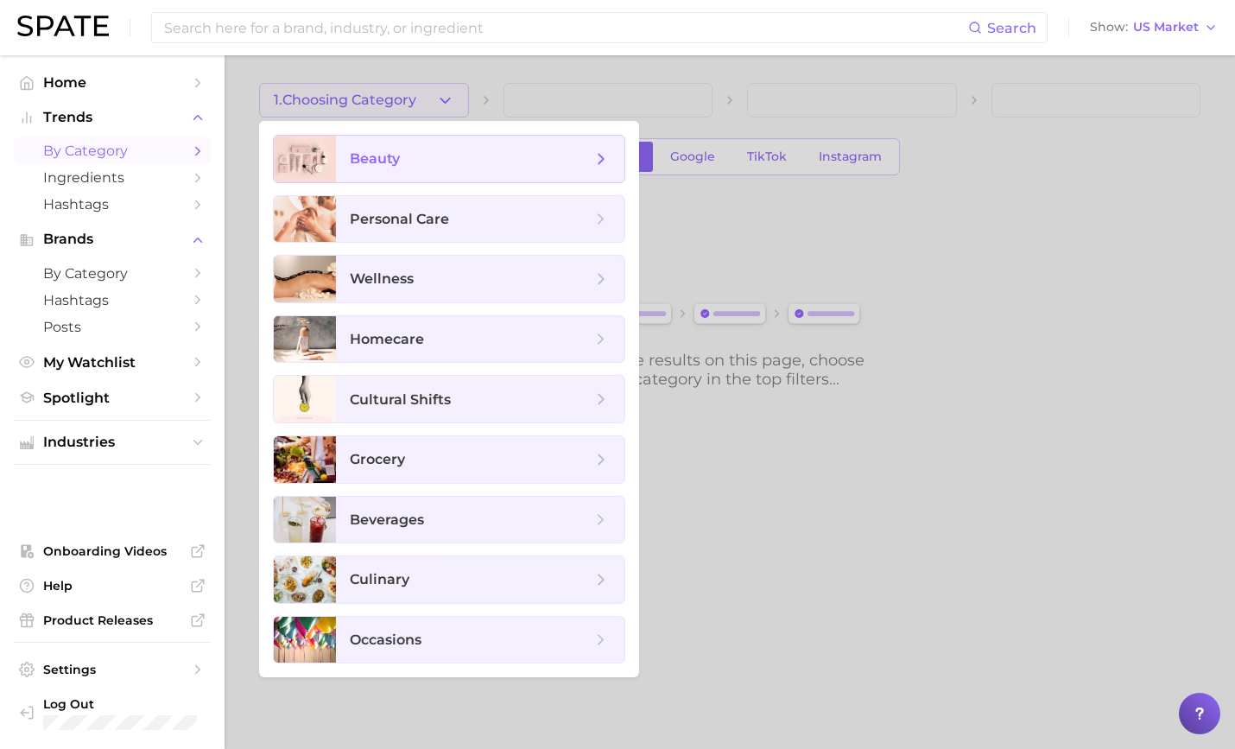
click at [391, 154] on span "beauty" at bounding box center [375, 158] width 50 height 16
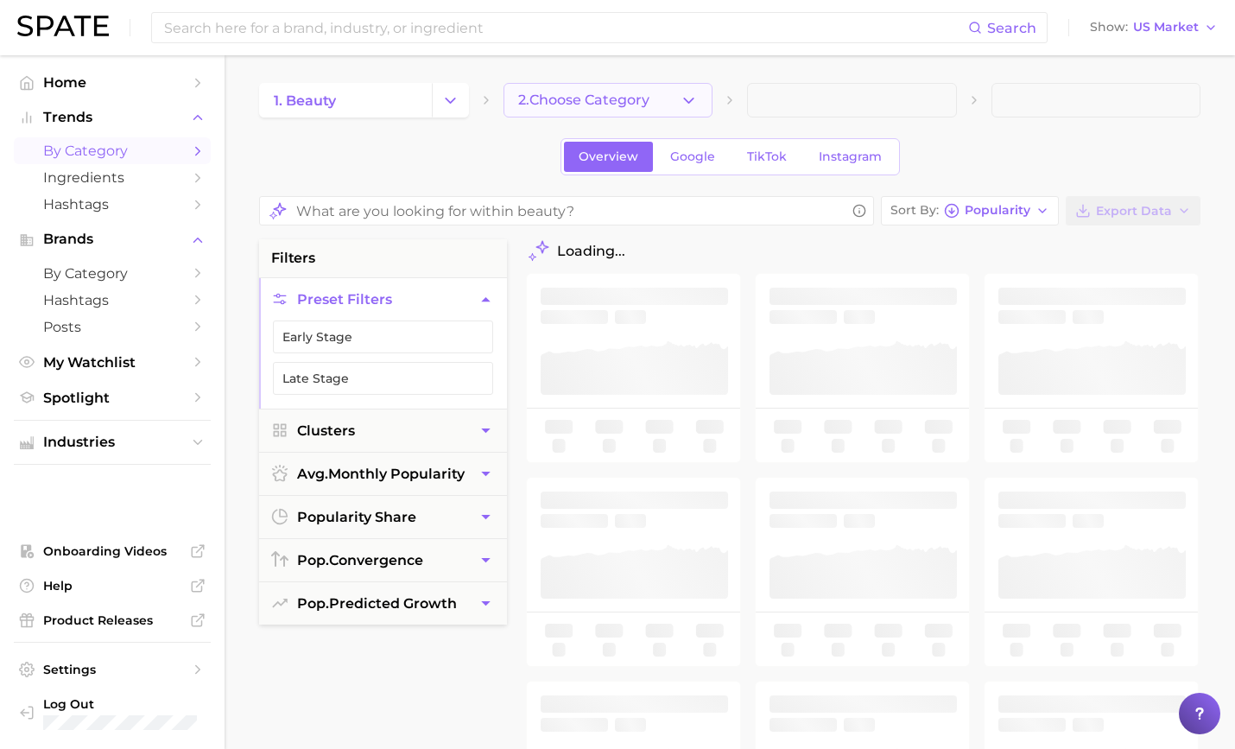
click at [617, 95] on span "2. Choose Category" at bounding box center [583, 100] width 131 height 16
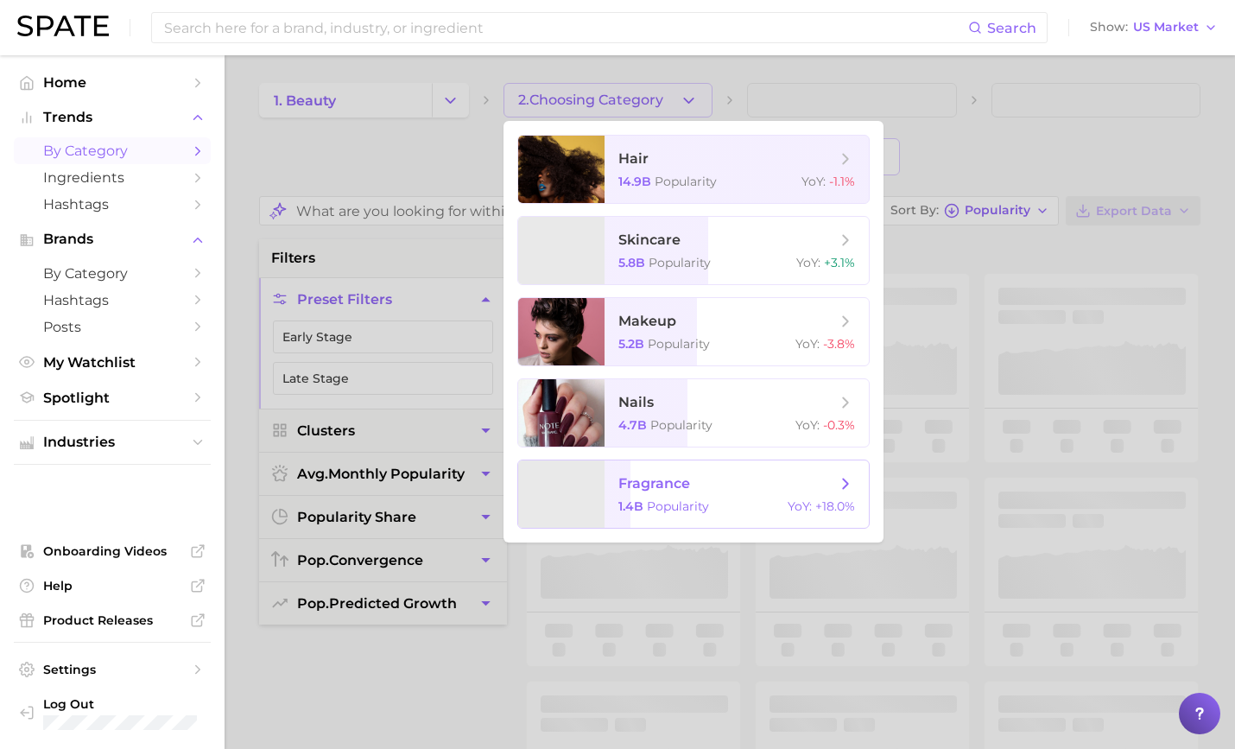
click at [686, 483] on span "fragrance" at bounding box center [654, 483] width 72 height 16
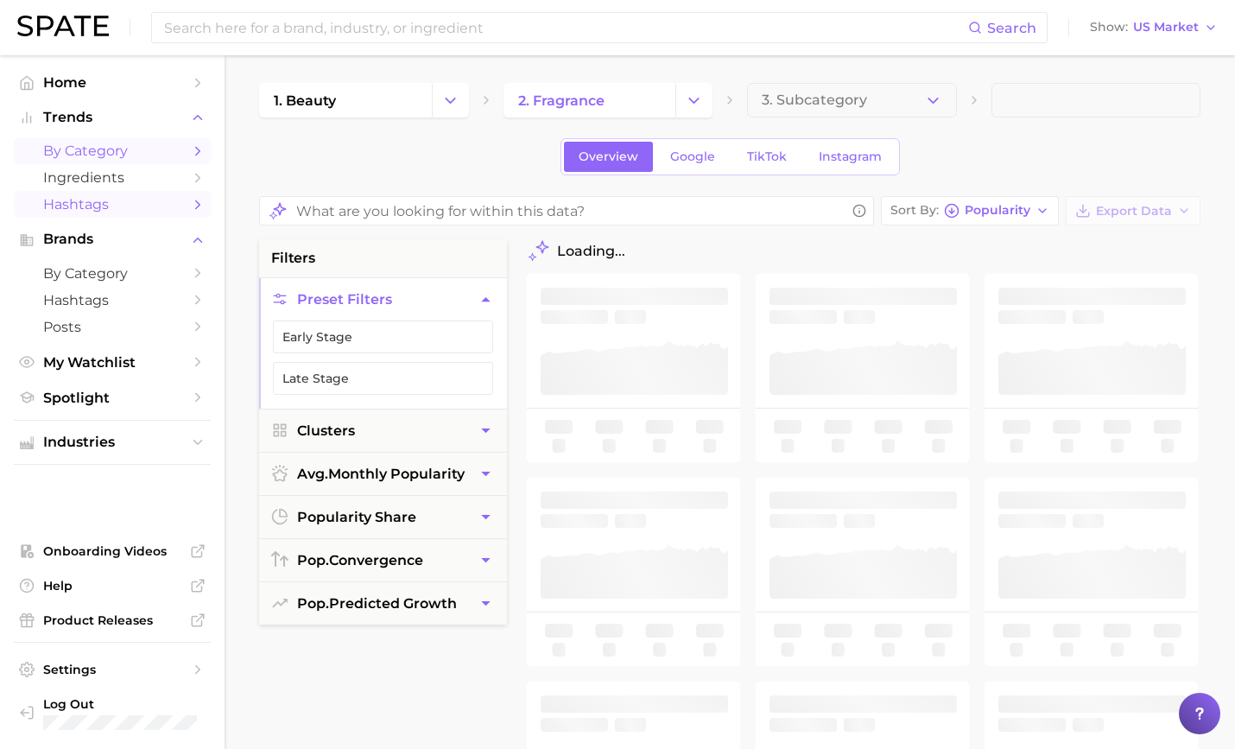
click at [142, 206] on span "Hashtags" at bounding box center [112, 204] width 138 height 16
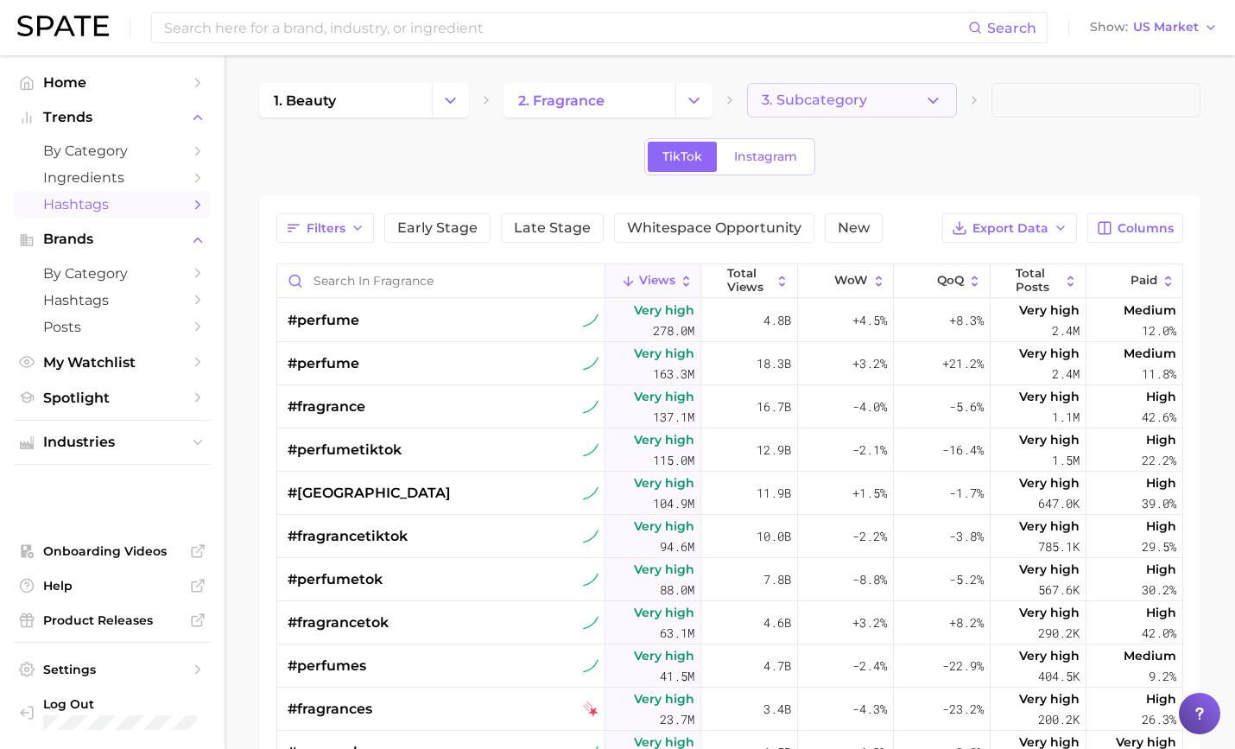
click at [796, 90] on button "3. Subcategory" at bounding box center [852, 100] width 210 height 35
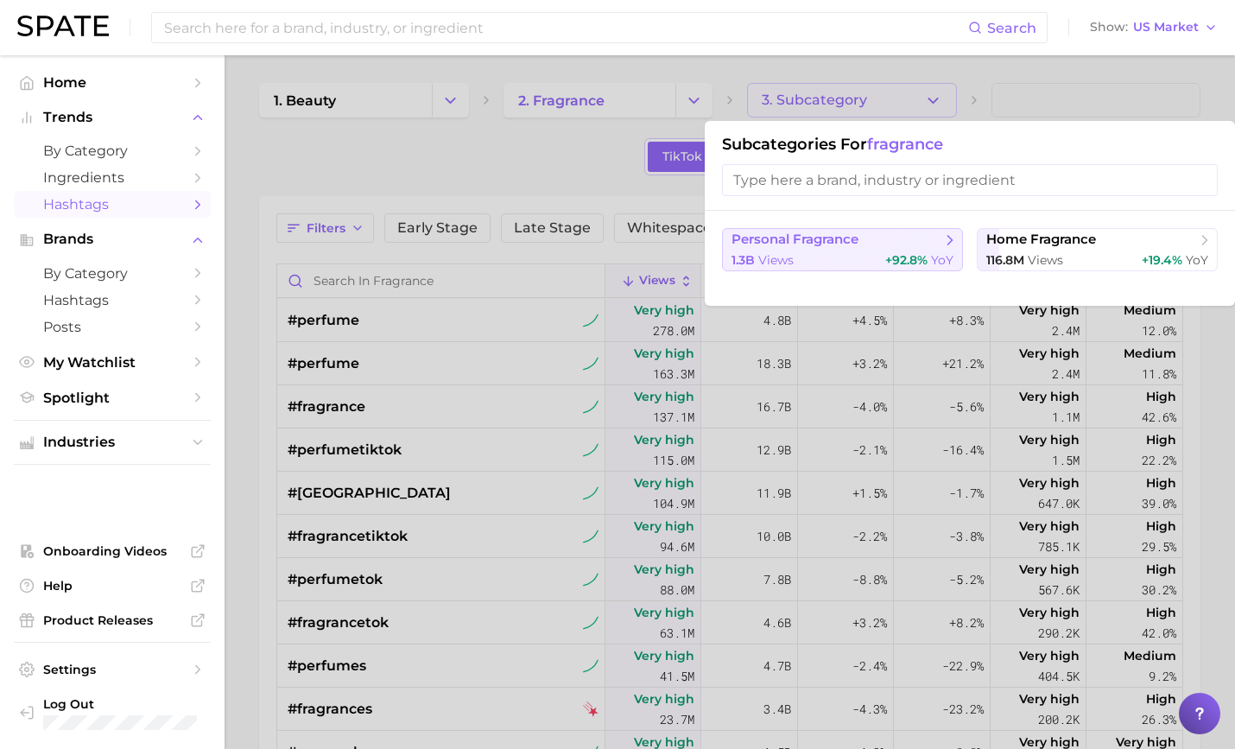
click at [873, 237] on span "personal fragrance" at bounding box center [836, 239] width 210 height 17
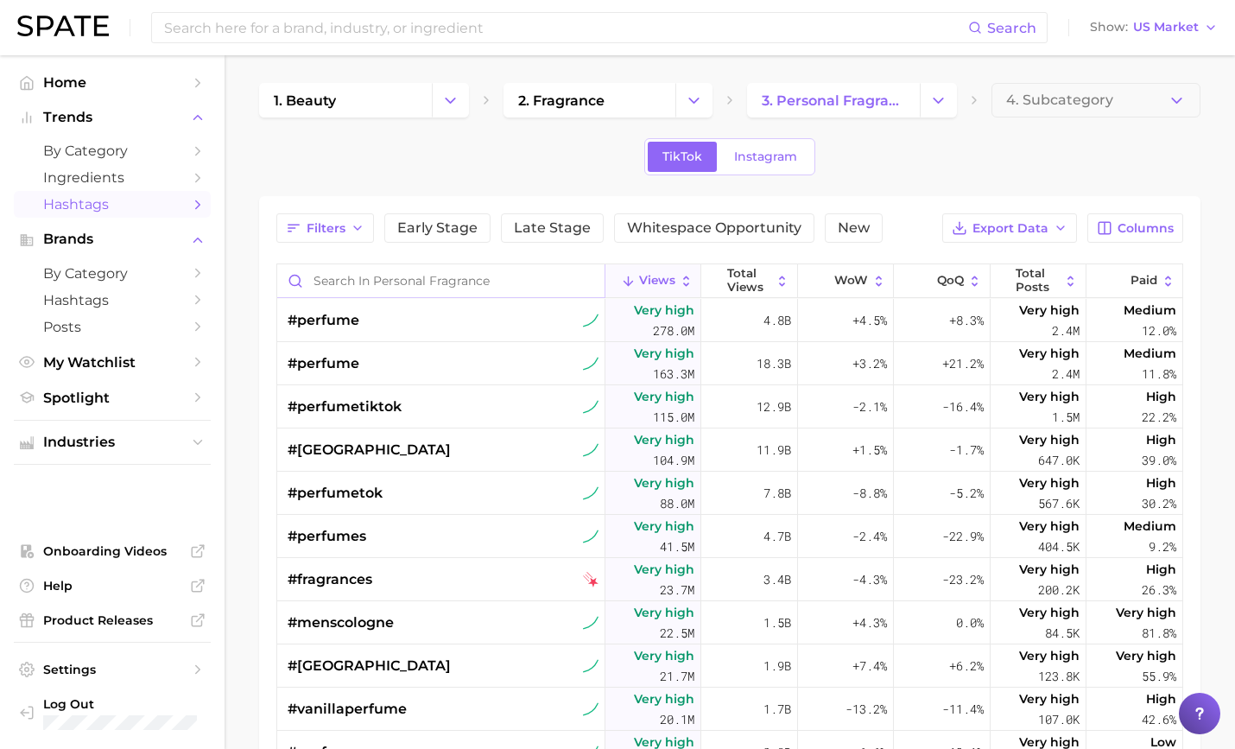
click at [500, 273] on input "Search in personal fragrance" at bounding box center [440, 280] width 327 height 33
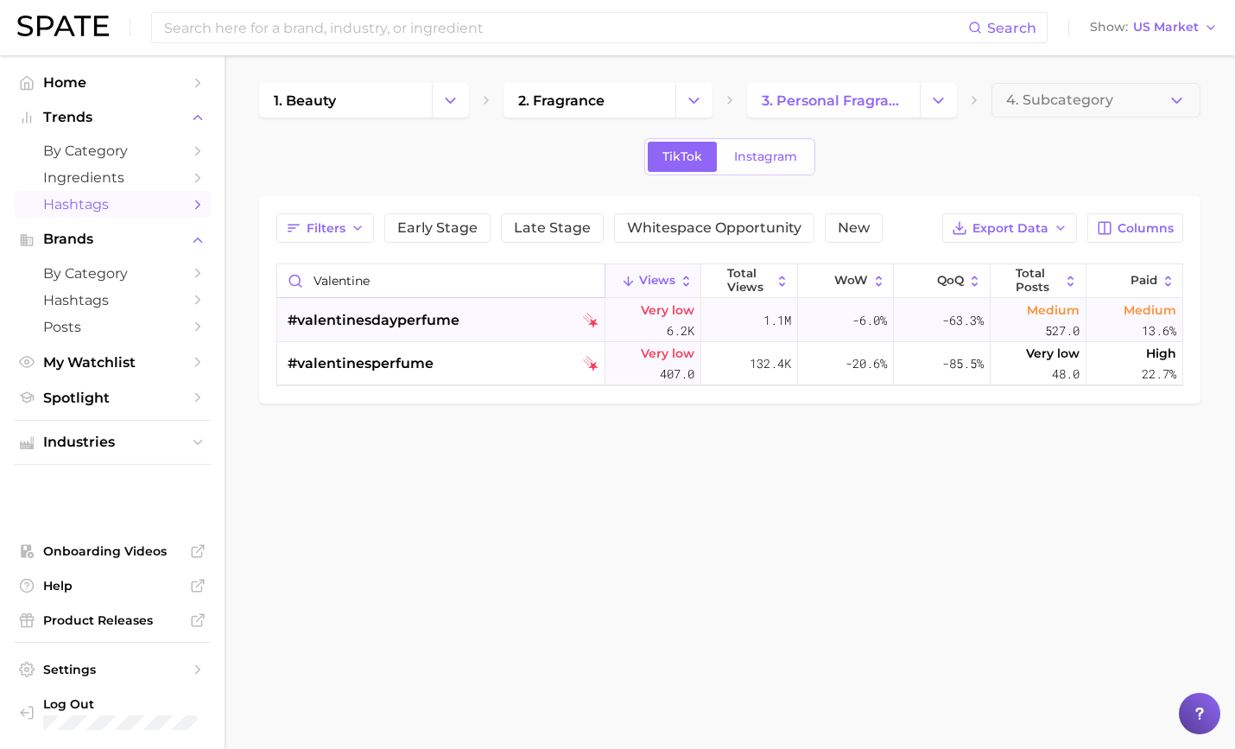
type input "valentine"
click at [478, 322] on div "#valentinesdayperfume" at bounding box center [443, 320] width 311 height 43
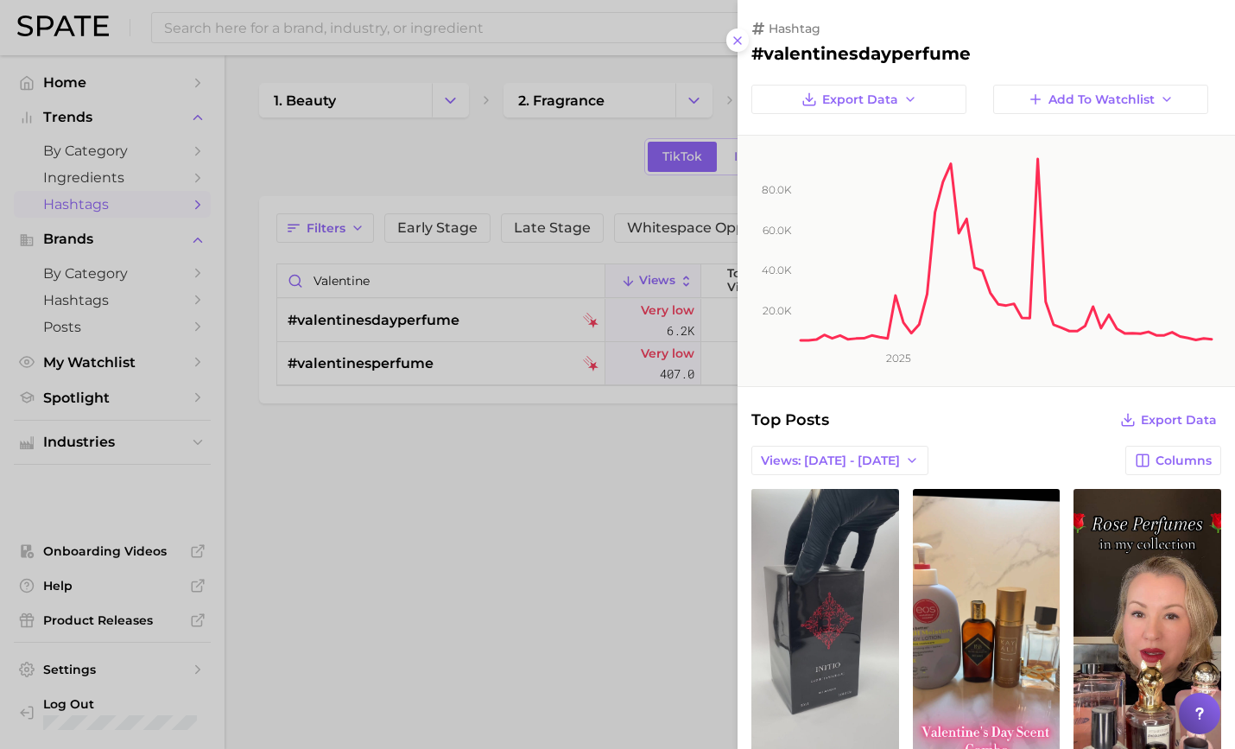
click at [167, 63] on div at bounding box center [617, 374] width 1235 height 749
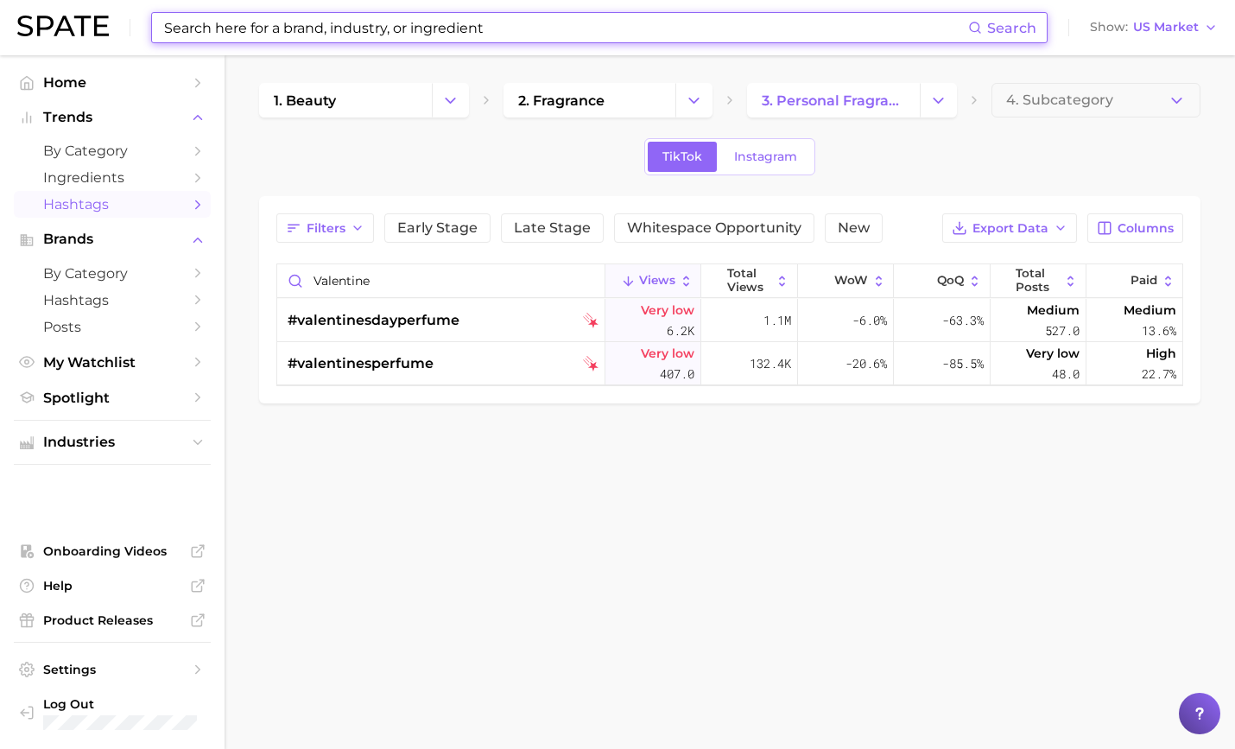
click at [204, 26] on input at bounding box center [565, 27] width 806 height 29
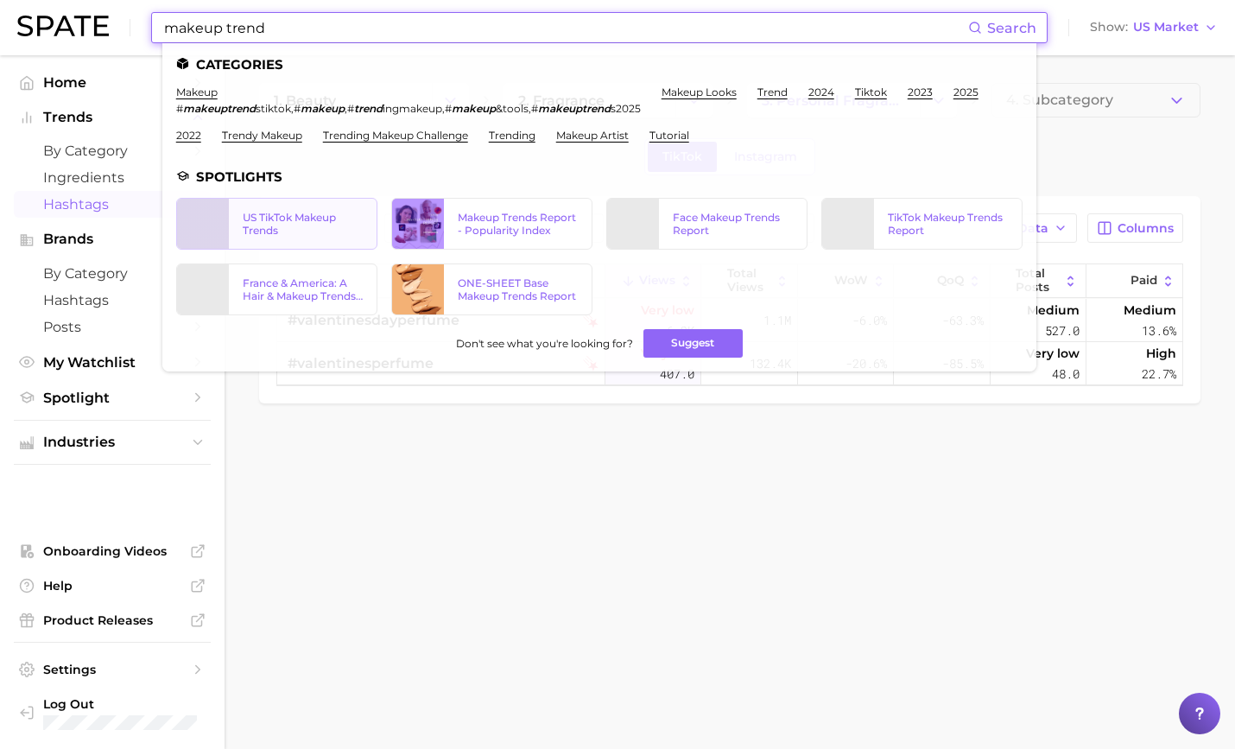
type input "makeup trend"
click at [287, 223] on div "US TikTok Makeup Trends" at bounding box center [303, 224] width 120 height 26
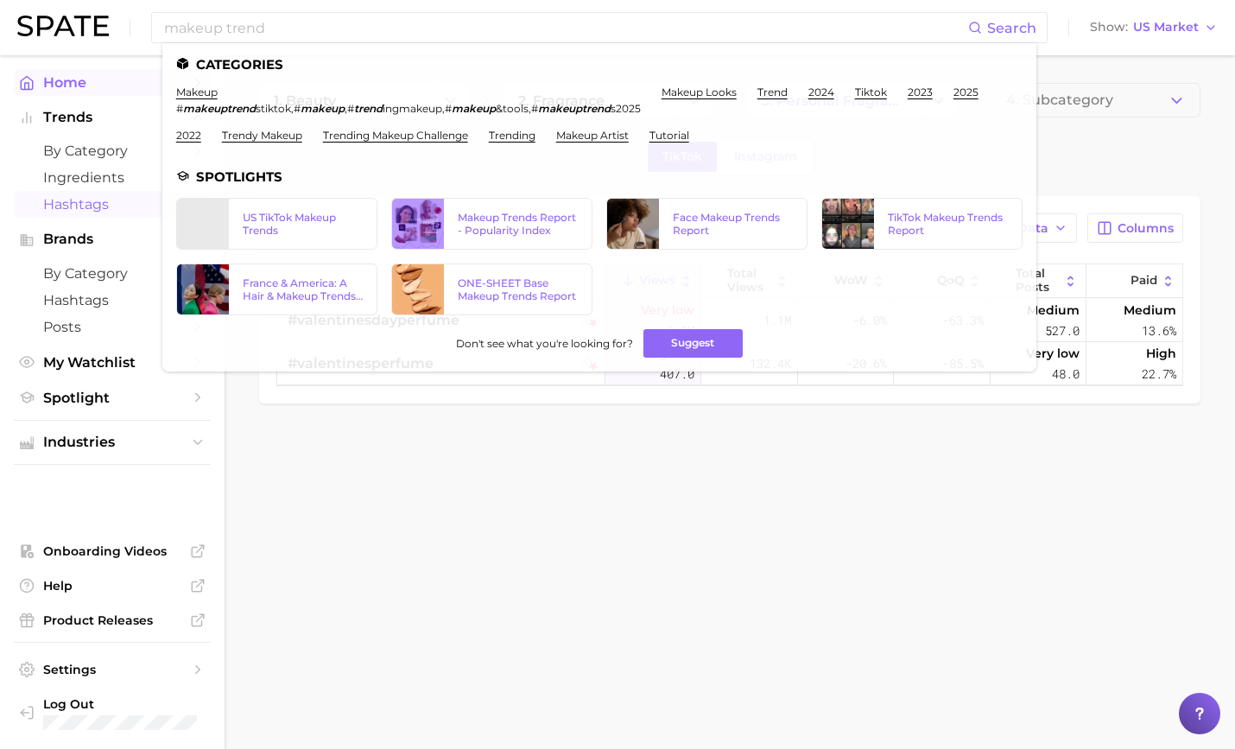
click at [86, 73] on link "Home" at bounding box center [112, 82] width 197 height 27
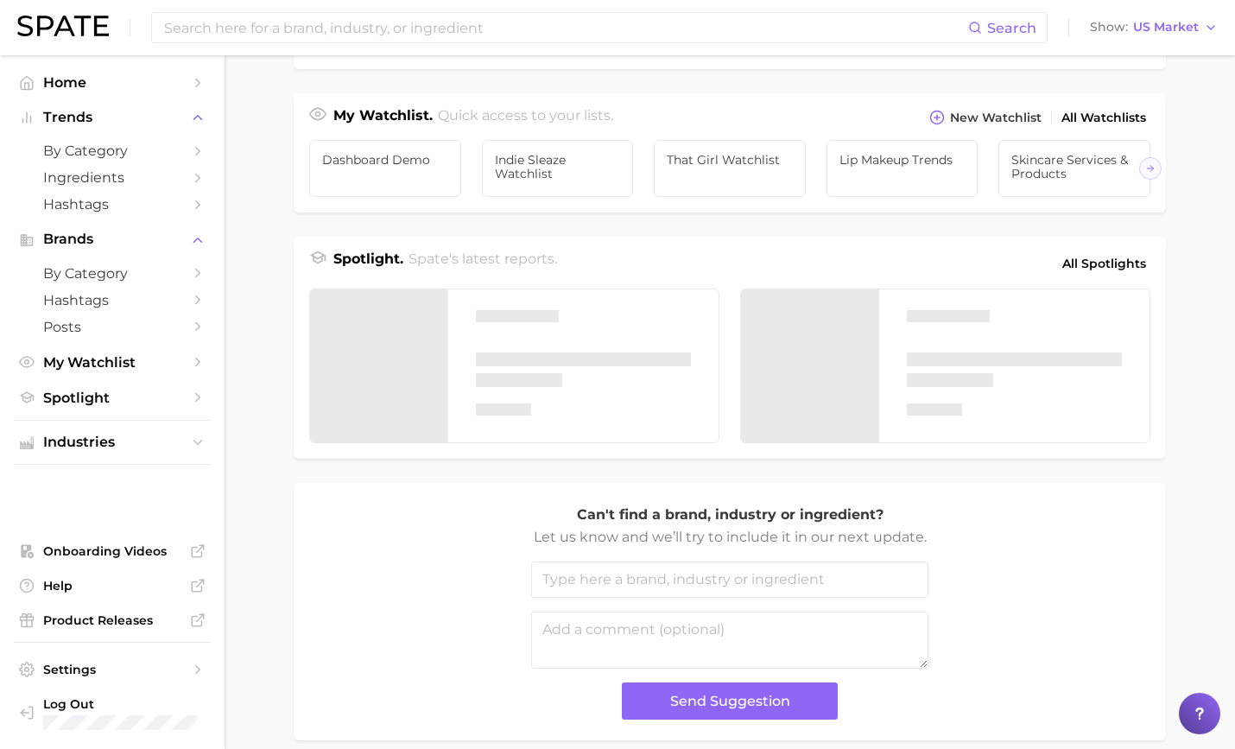
scroll to position [589, 0]
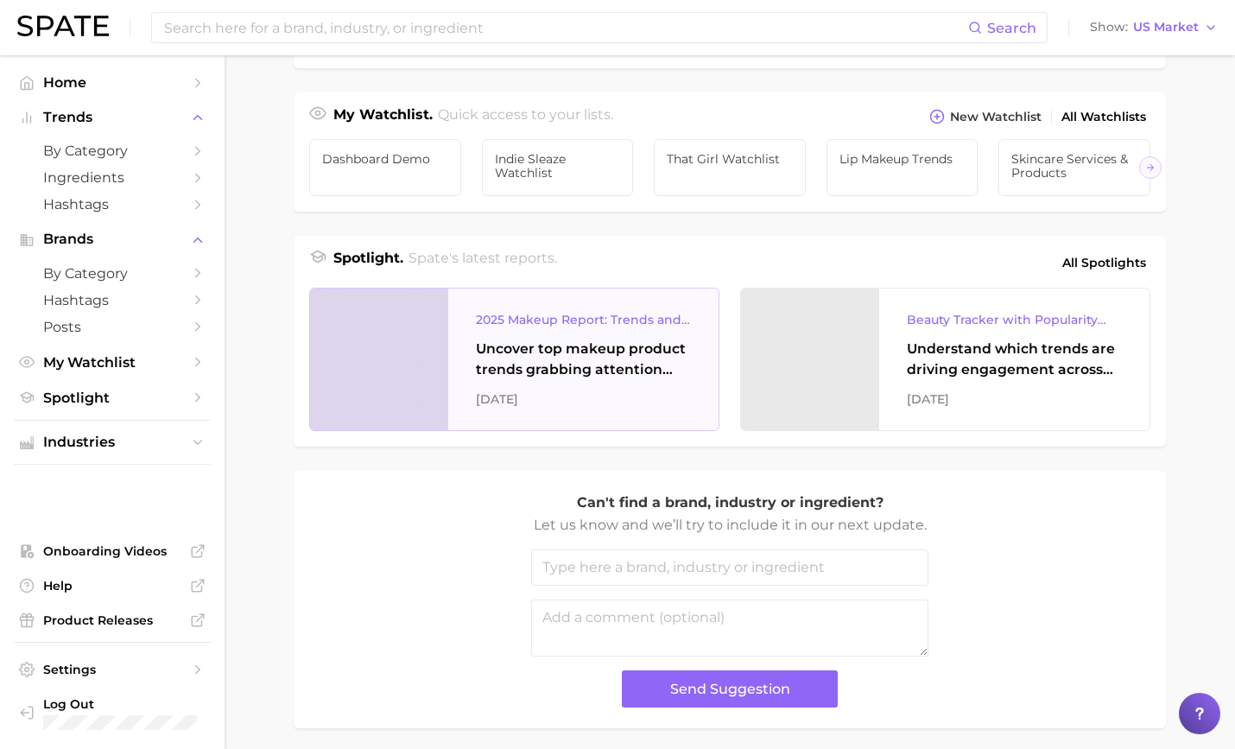
click at [433, 364] on div at bounding box center [379, 359] width 138 height 142
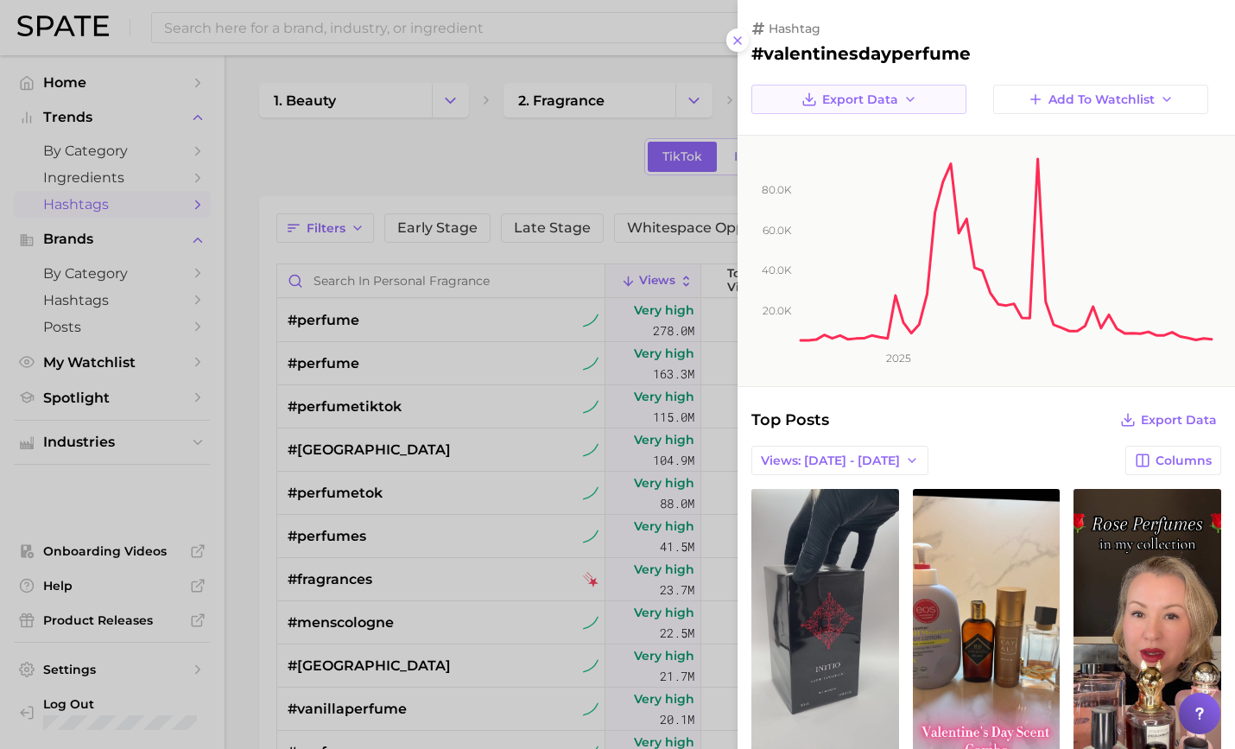
click at [903, 103] on icon "button" at bounding box center [910, 99] width 14 height 14
click at [375, 54] on div at bounding box center [617, 374] width 1235 height 749
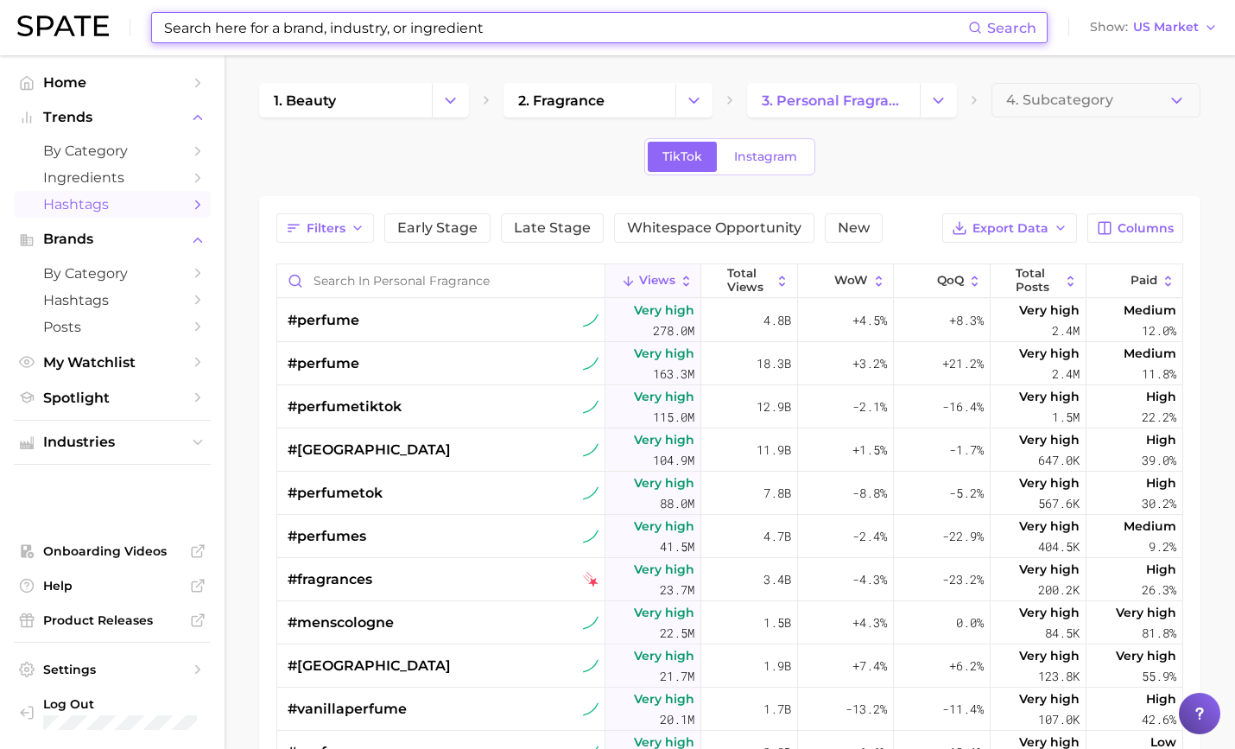
click at [307, 13] on input at bounding box center [565, 27] width 806 height 29
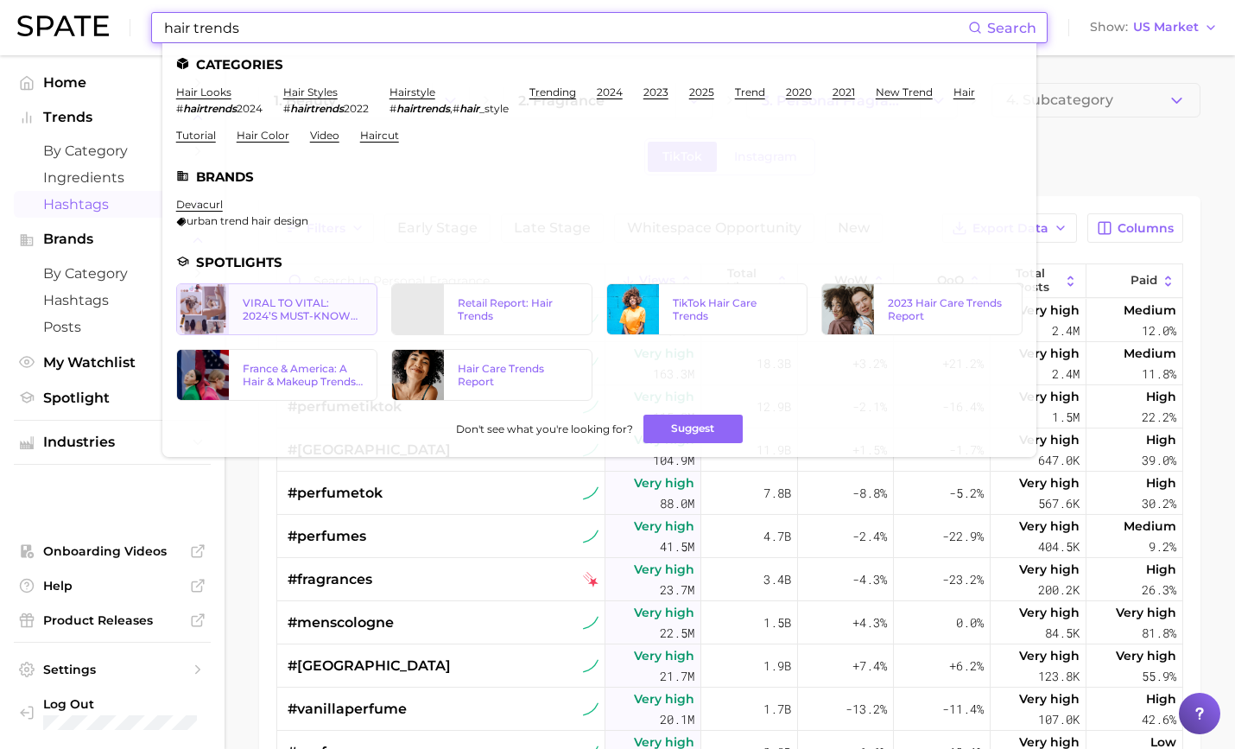
click at [284, 306] on div "VIRAL TO VITAL: 2024’S MUST-KNOW HAIR TRENDS ON TIKTOK" at bounding box center [303, 309] width 120 height 26
click at [496, 40] on input "hair trends" at bounding box center [565, 27] width 806 height 29
drag, startPoint x: 496, startPoint y: 40, endPoint x: 193, endPoint y: 25, distance: 303.5
click at [193, 25] on input "hair trends" at bounding box center [565, 27] width 806 height 29
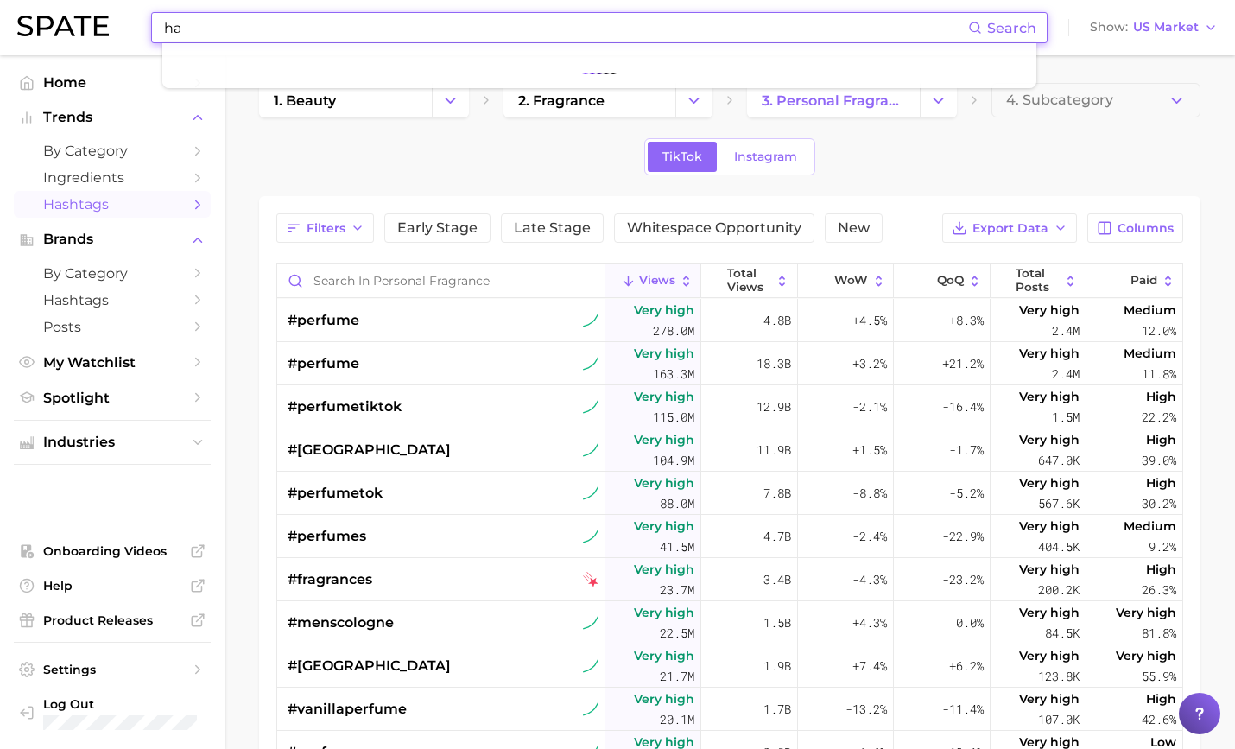
type input "h"
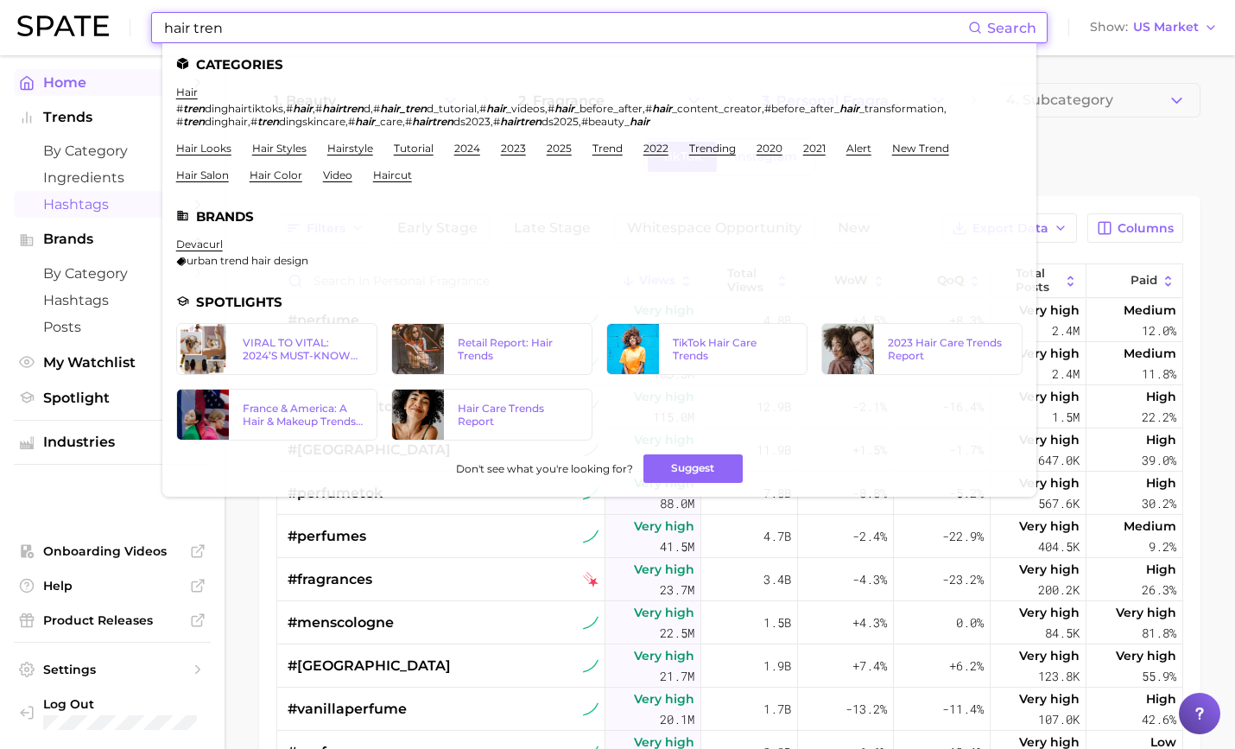
type input "hair tren"
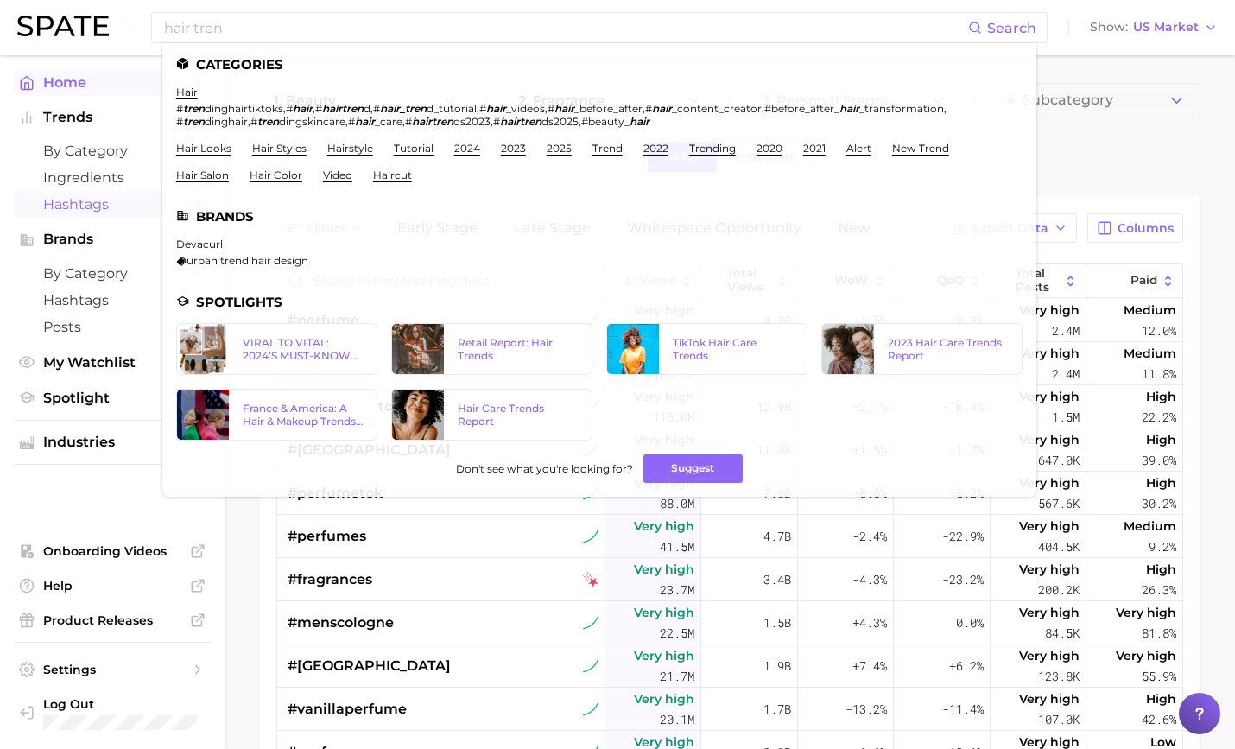
click at [108, 92] on link "Home" at bounding box center [112, 82] width 197 height 27
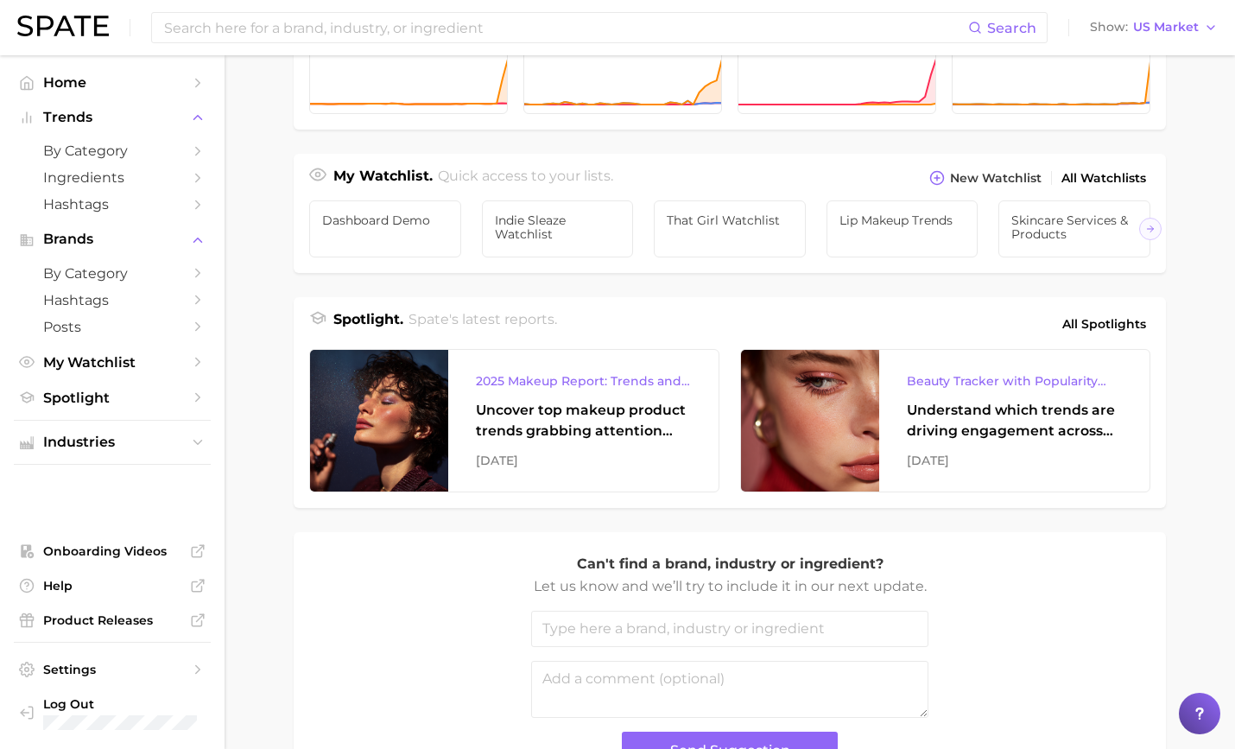
scroll to position [529, 0]
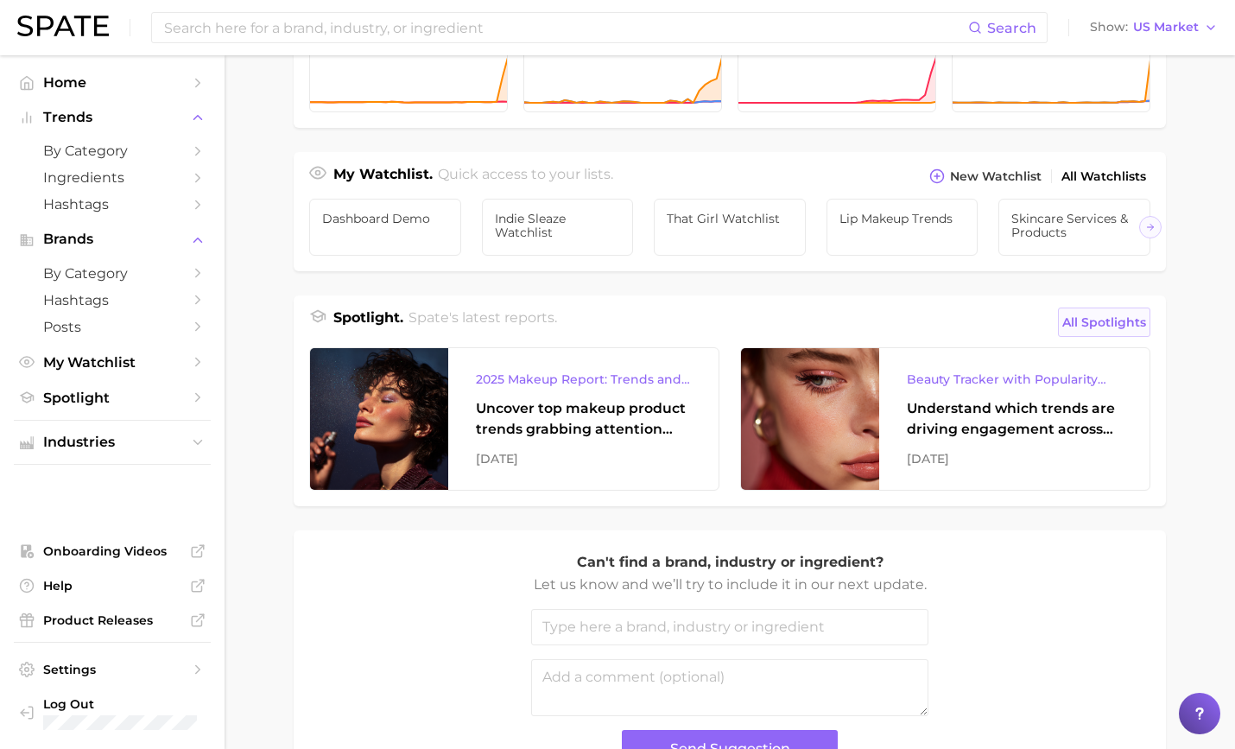
click at [1092, 319] on span "All Spotlights" at bounding box center [1104, 322] width 84 height 21
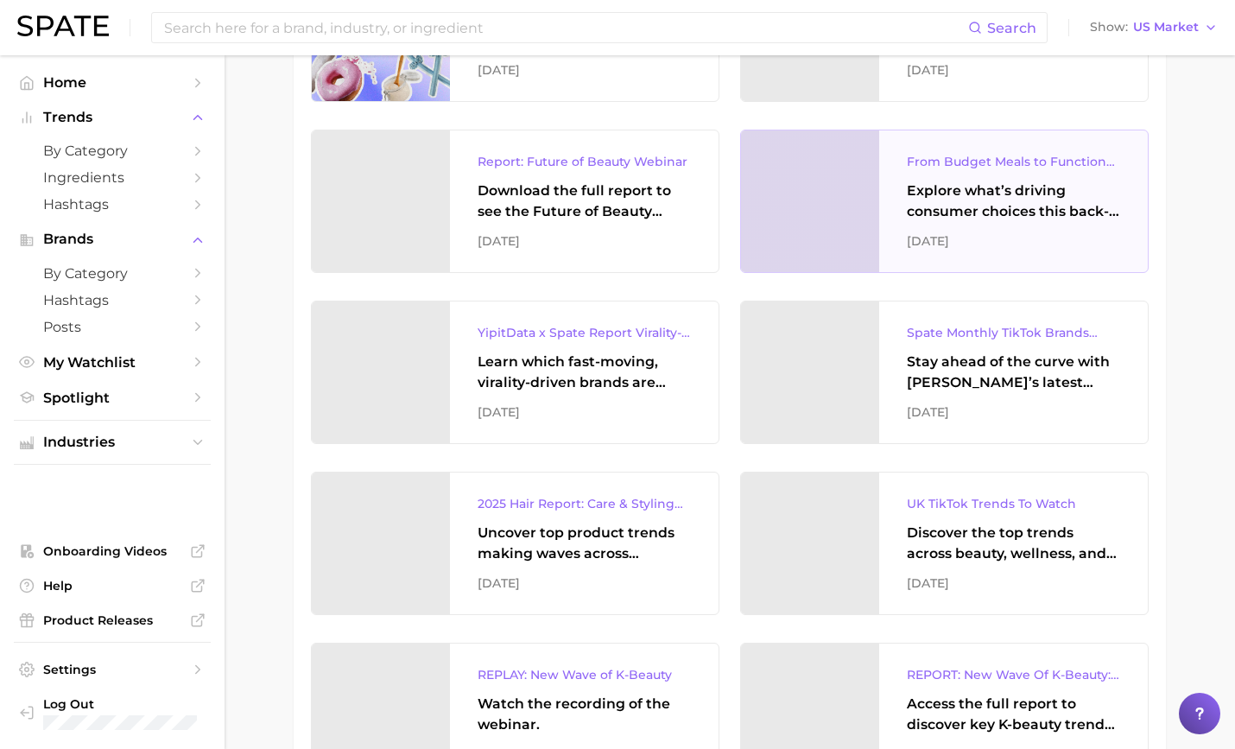
scroll to position [424, 0]
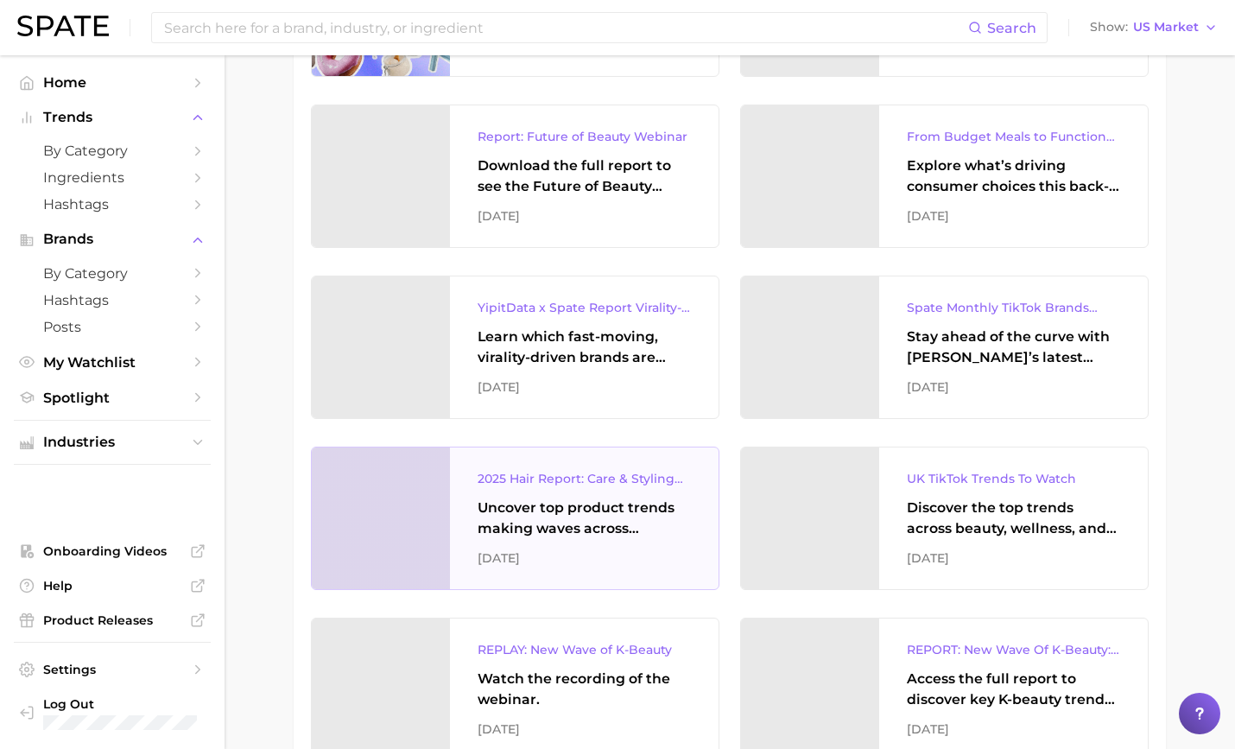
click at [661, 547] on div "[DATE]" at bounding box center [584, 557] width 213 height 21
